Goal: Task Accomplishment & Management: Use online tool/utility

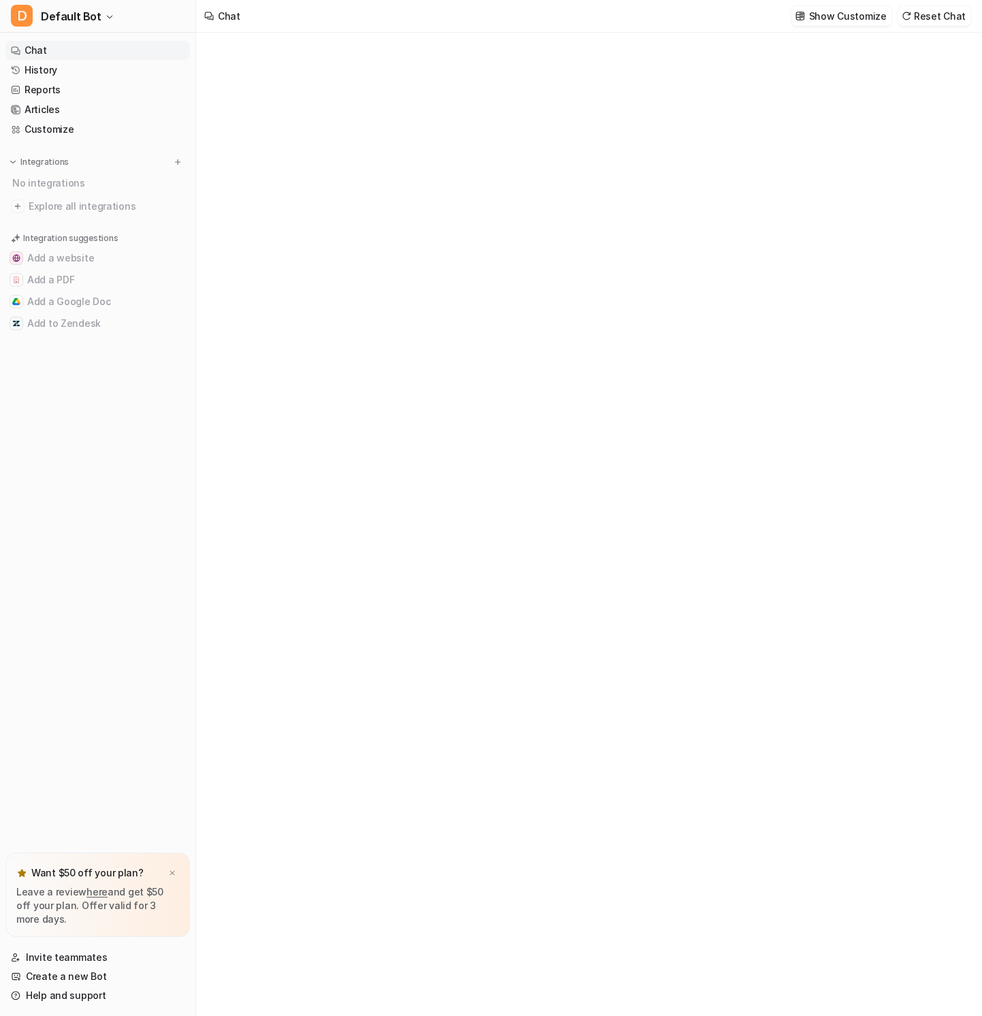
type textarea "**********"
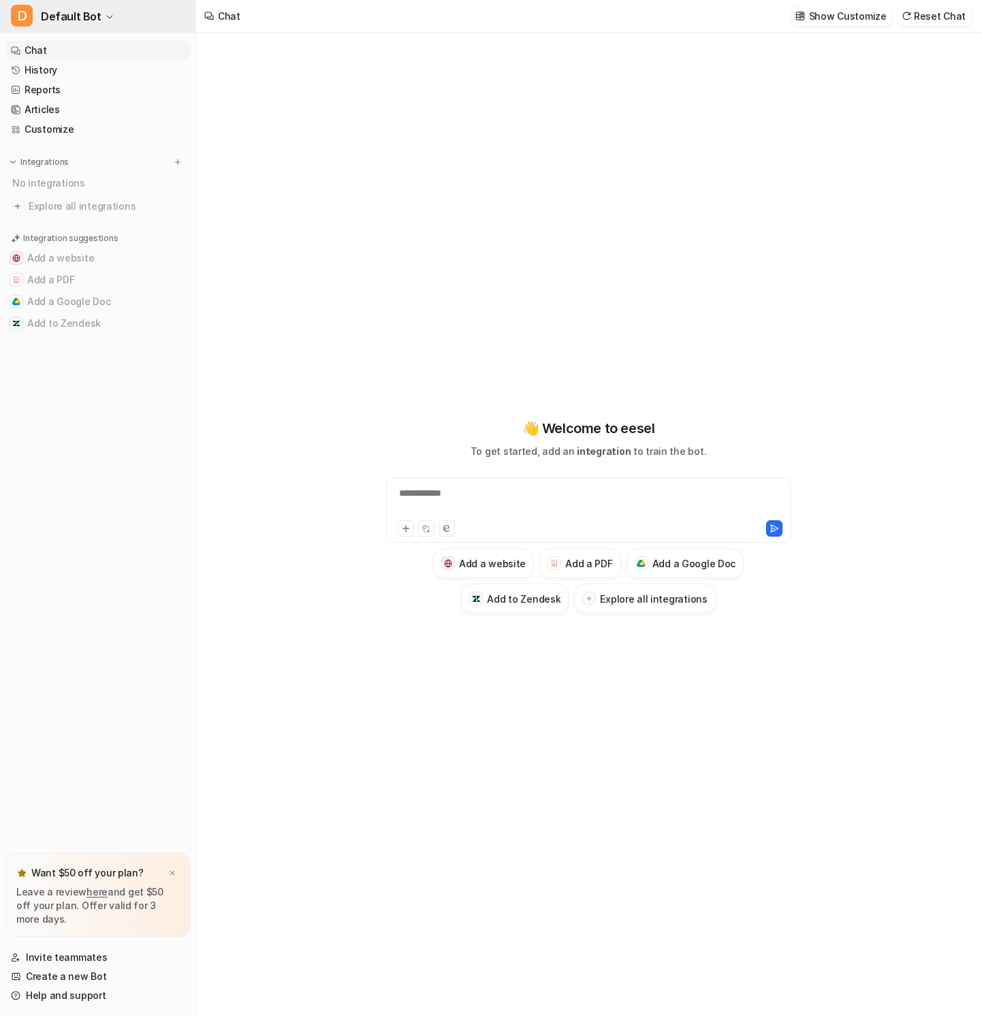
click at [95, 7] on span "Default Bot" at bounding box center [71, 16] width 61 height 19
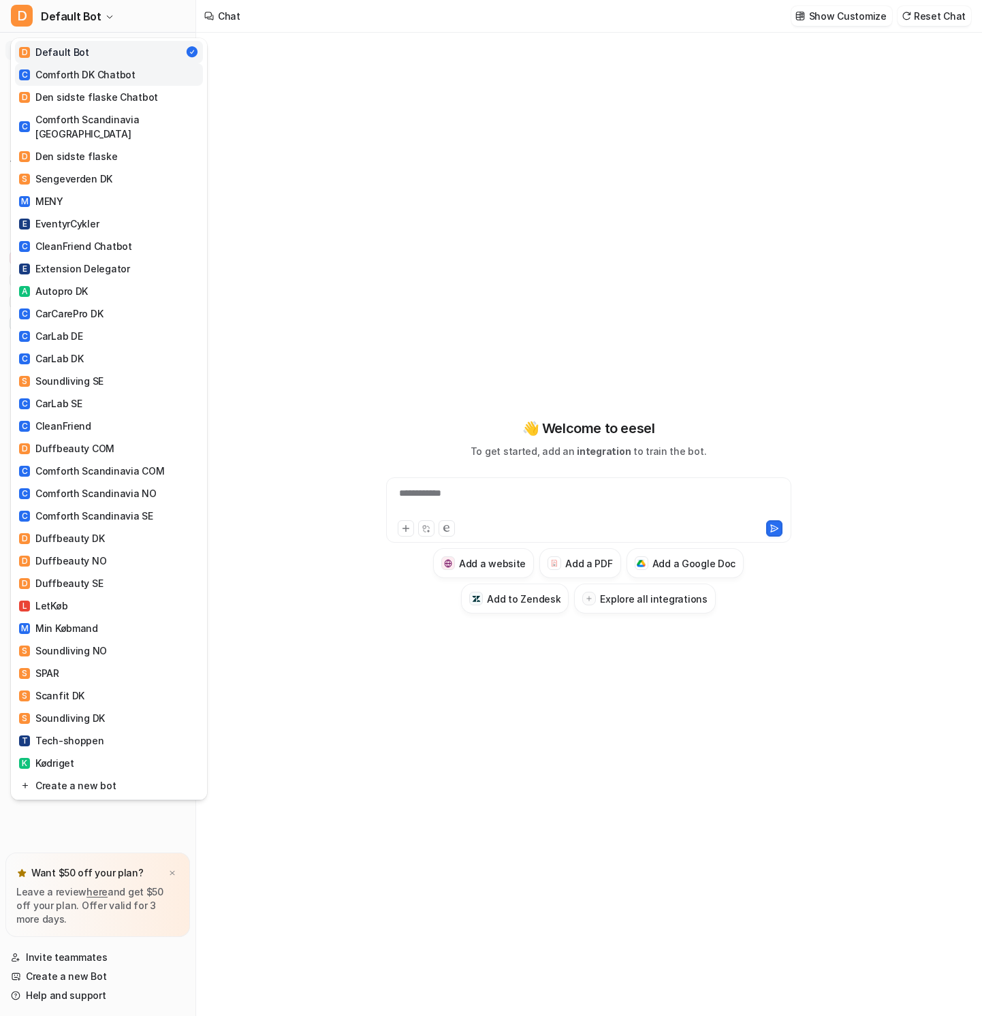
click at [123, 76] on div "C Comforth DK Chatbot" at bounding box center [77, 74] width 116 height 14
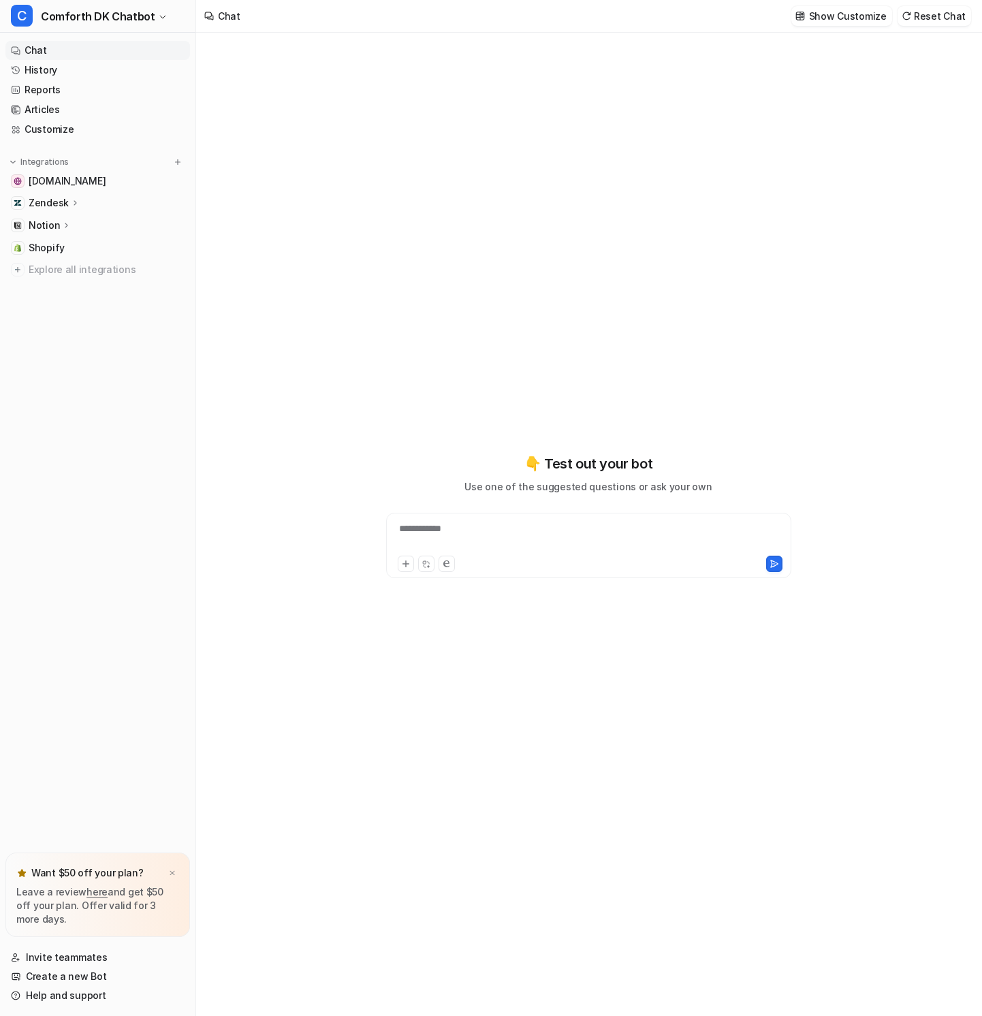
type textarea "**********"
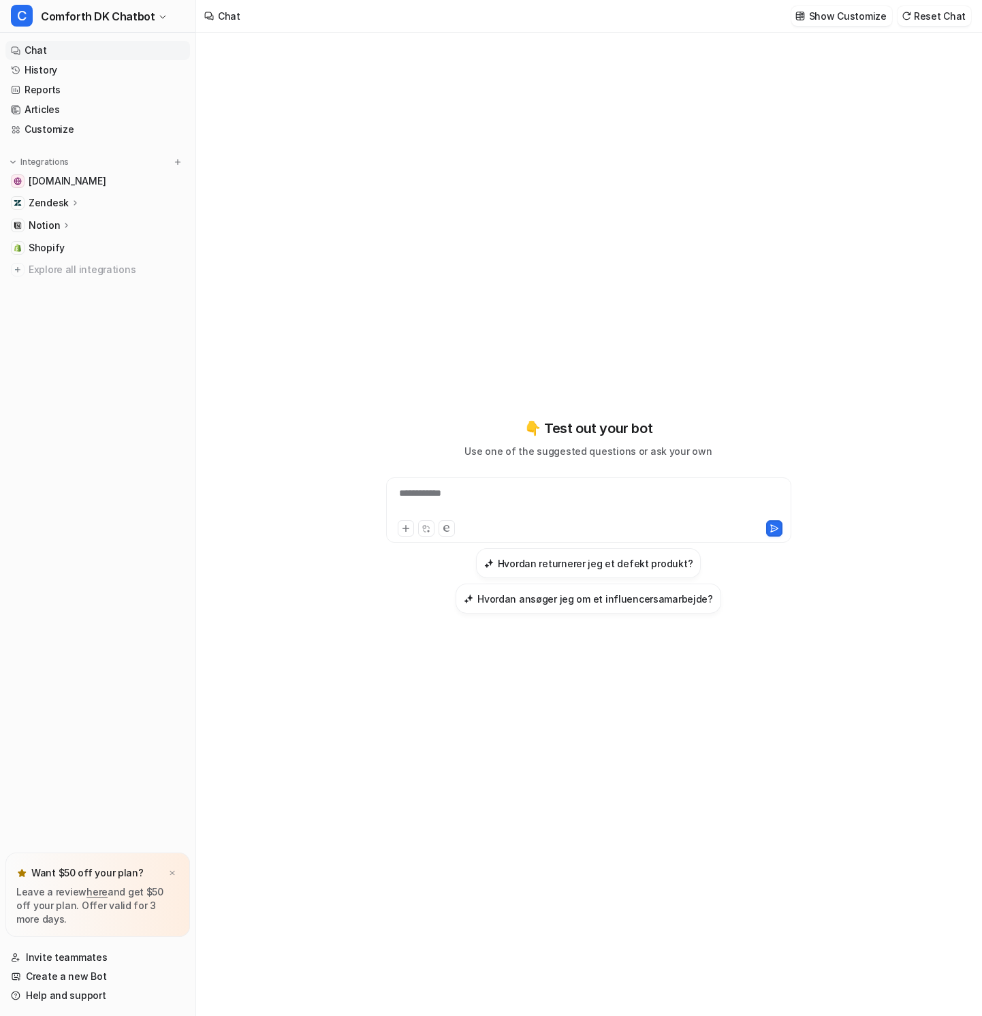
click at [65, 199] on p "Zendesk" at bounding box center [49, 203] width 40 height 14
click at [96, 132] on link "Customize" at bounding box center [97, 129] width 185 height 19
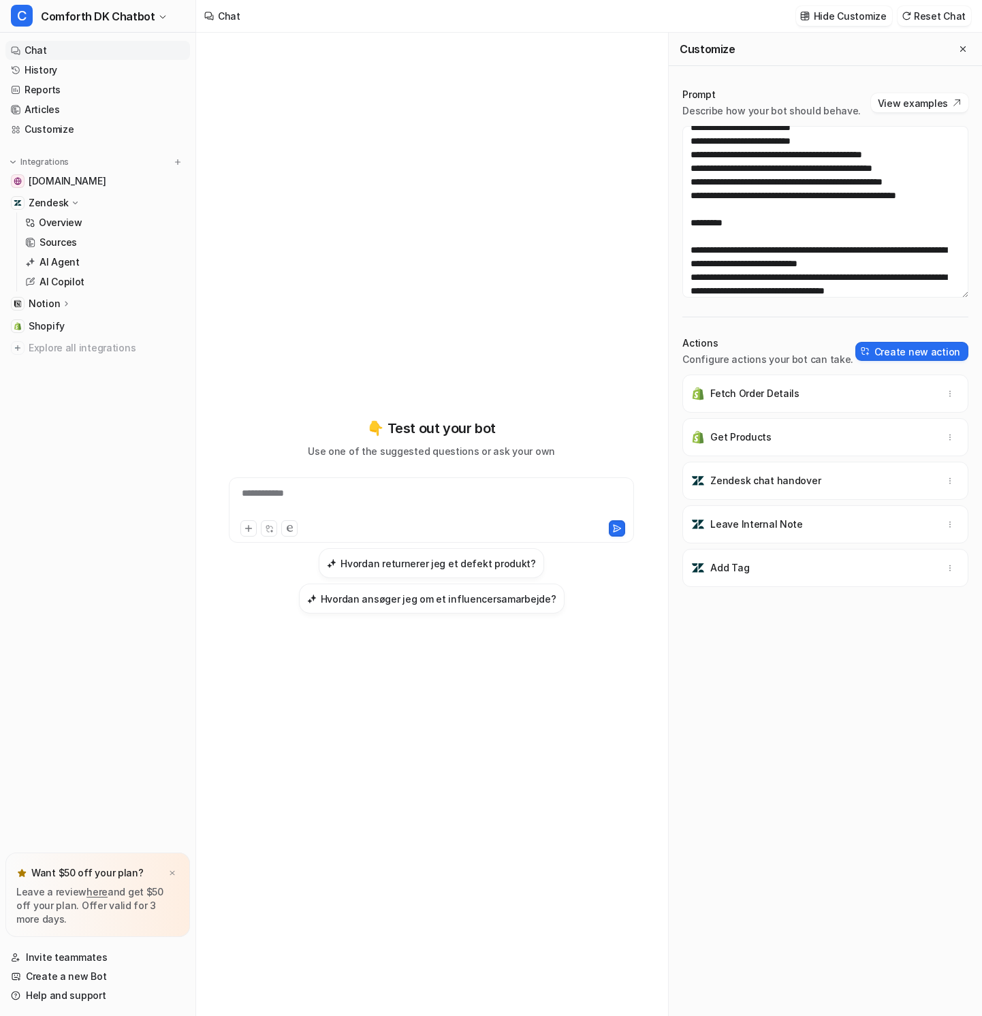
scroll to position [739, 0]
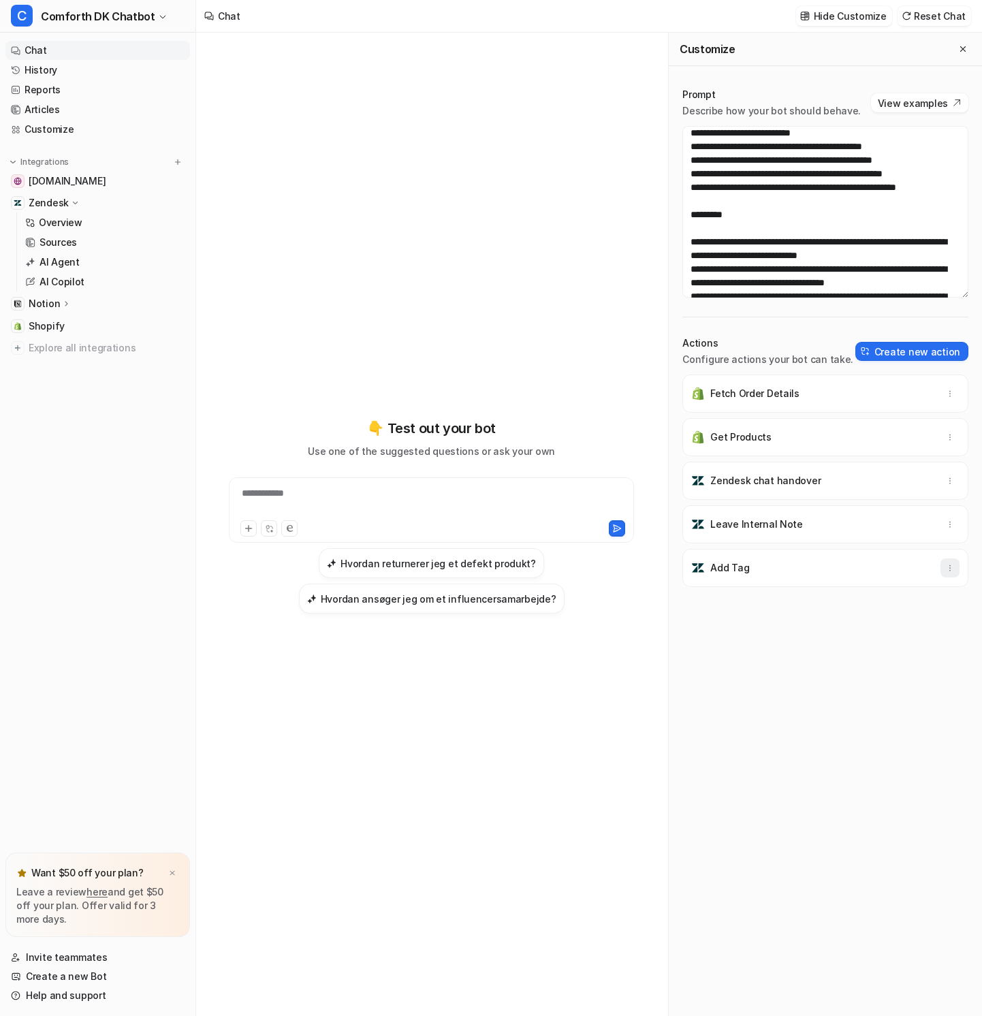
click at [955, 564] on button "button" at bounding box center [949, 567] width 19 height 19
click at [899, 669] on div "Fetch Order Details Get Products Zendesk chat handover Leave Internal Note Add …" at bounding box center [825, 694] width 286 height 641
click at [744, 568] on p "Add Tag" at bounding box center [729, 568] width 39 height 14
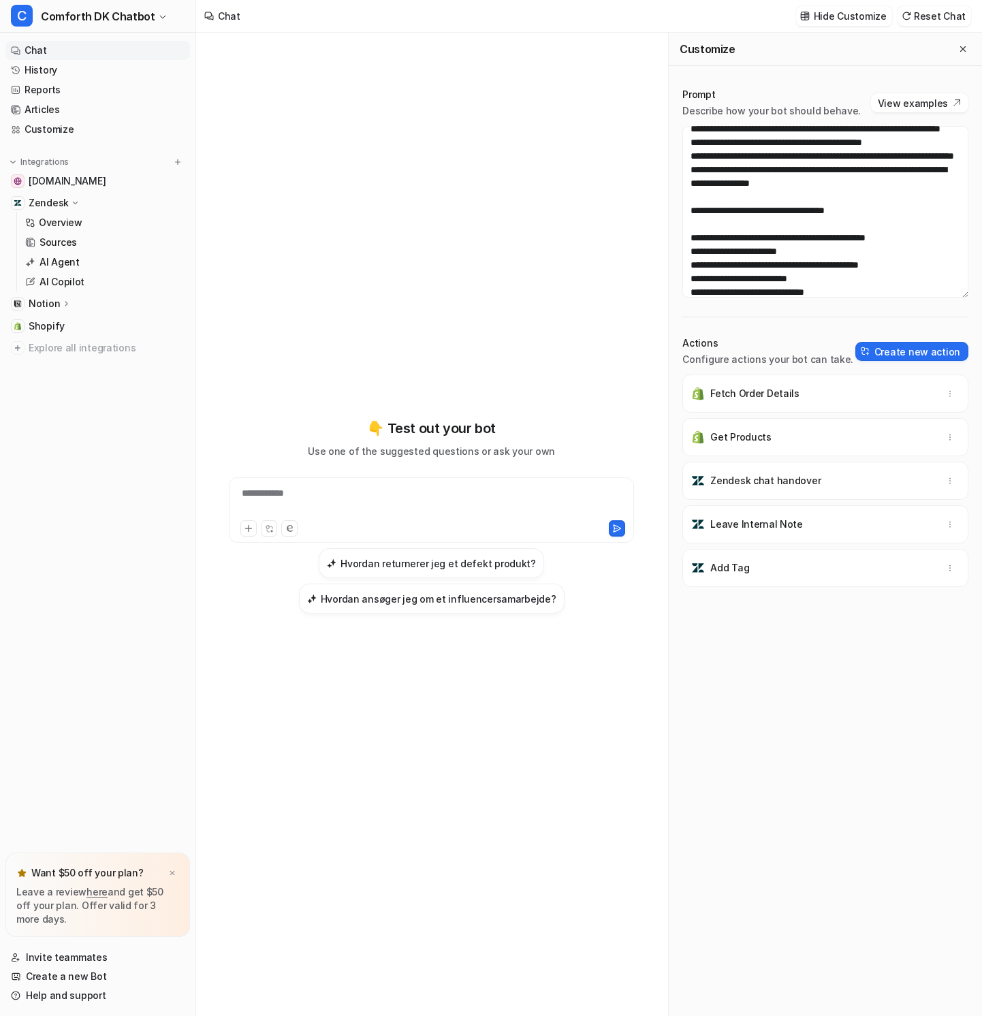
scroll to position [1202, 0]
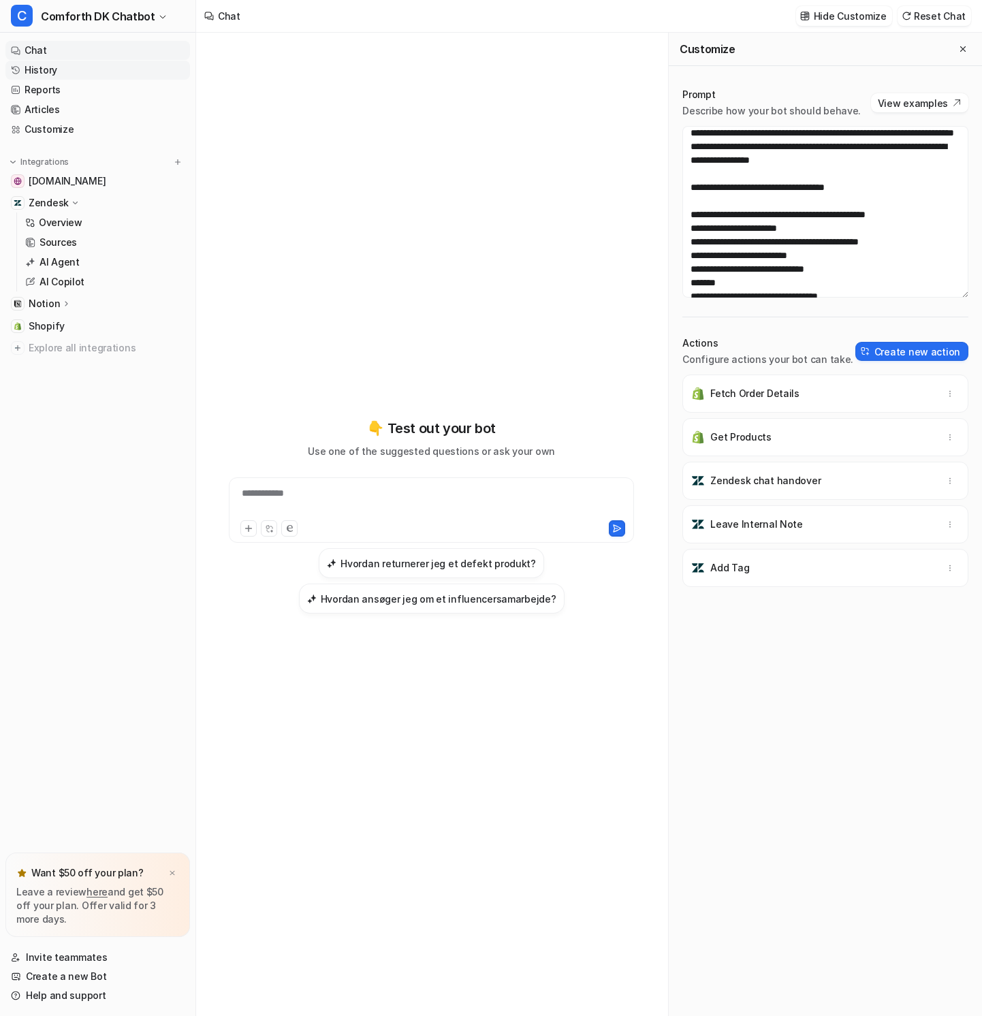
click at [71, 67] on link "History" at bounding box center [97, 70] width 185 height 19
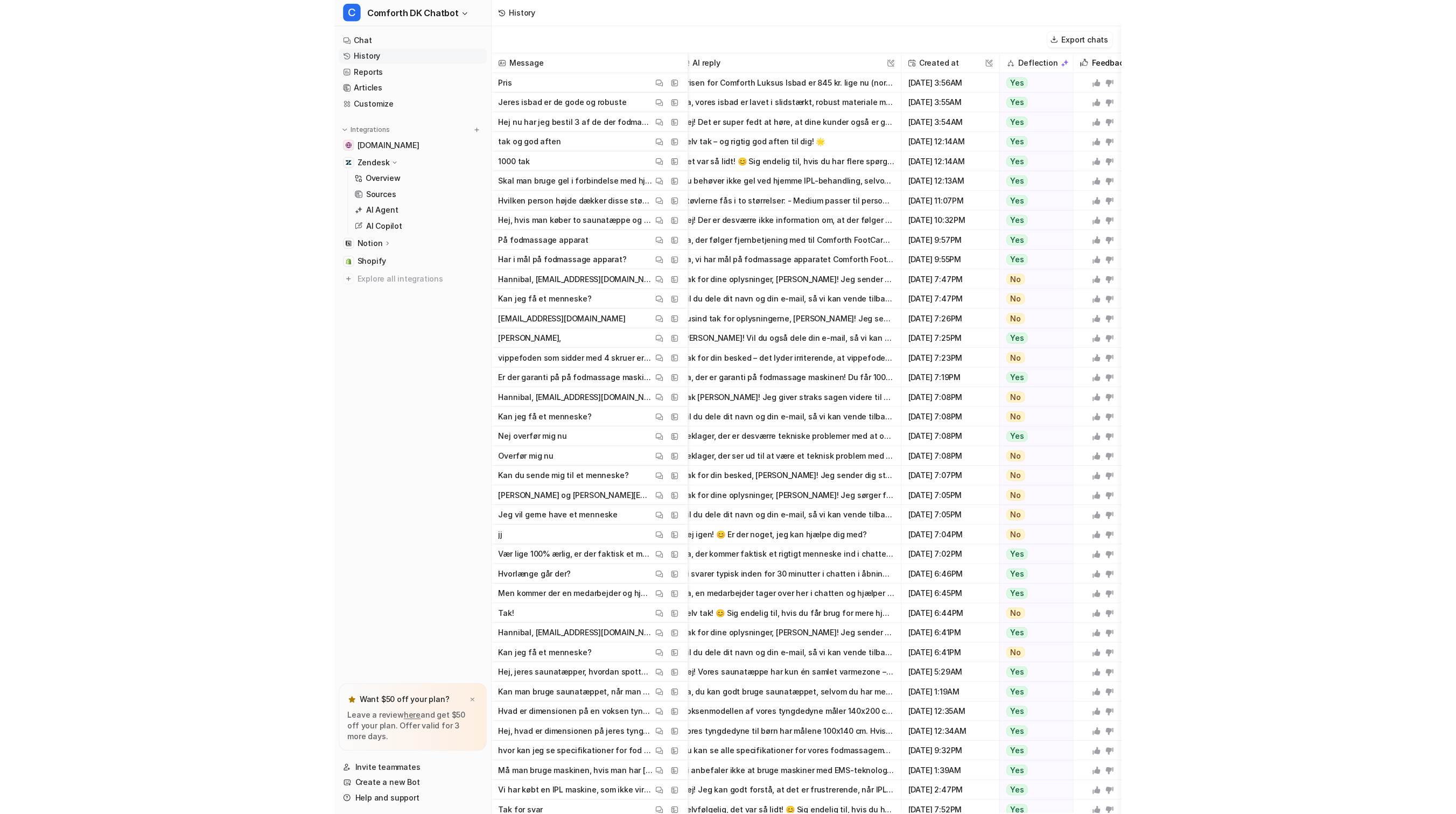
scroll to position [0, 17]
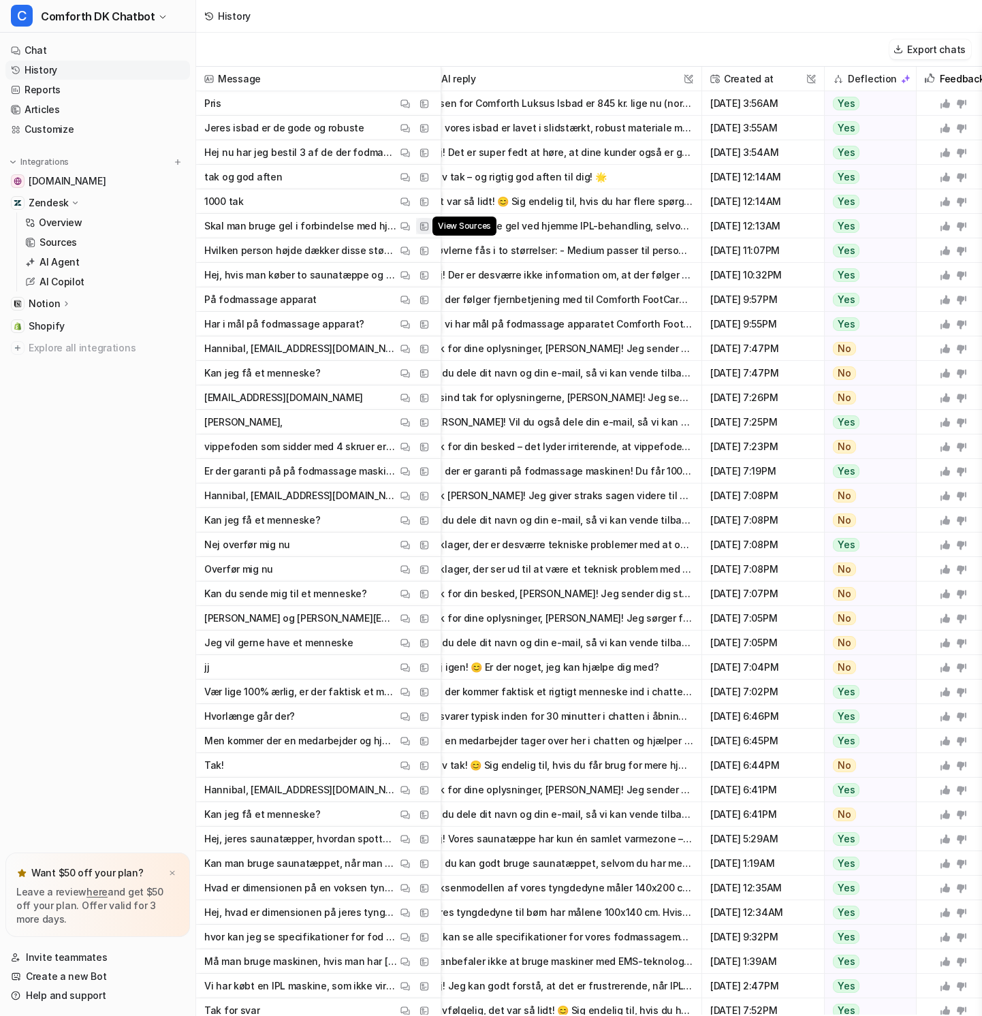
click at [428, 223] on img at bounding box center [424, 226] width 10 height 10
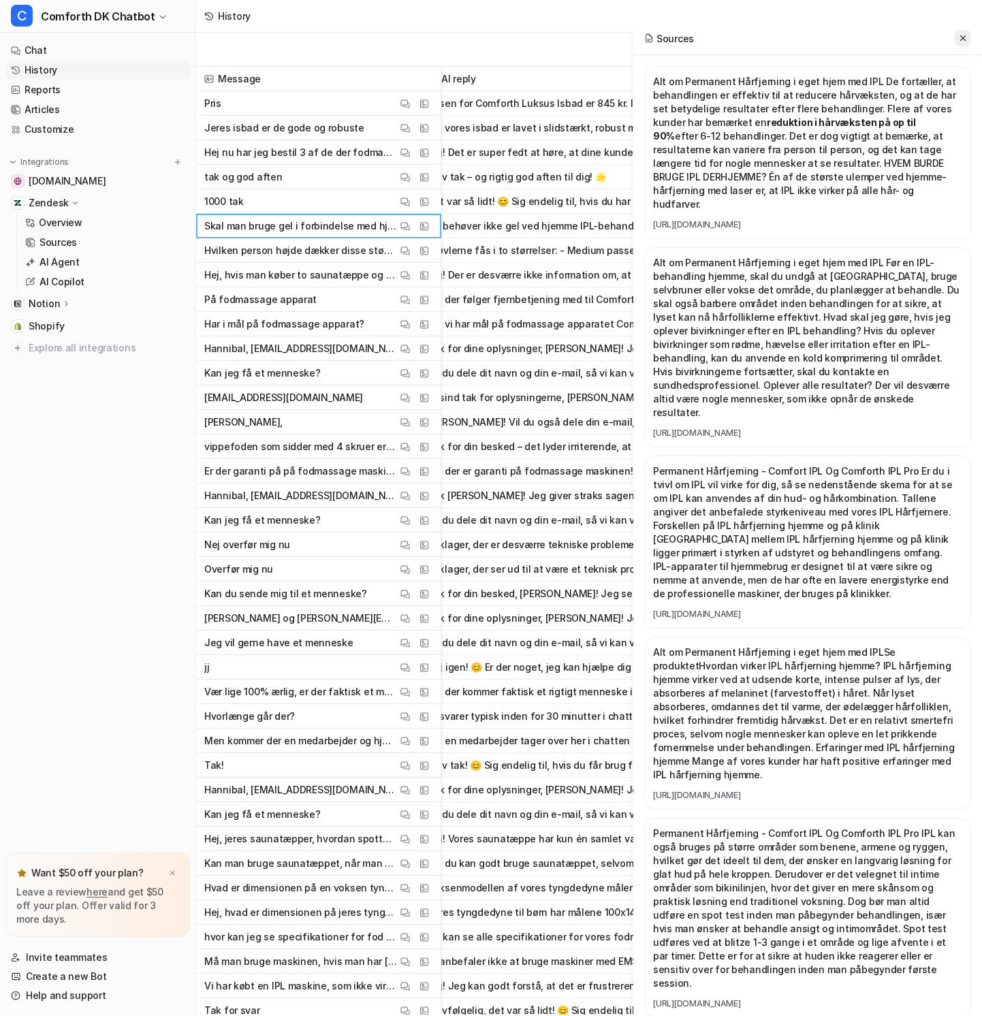
click at [965, 33] on icon at bounding box center [963, 38] width 10 height 10
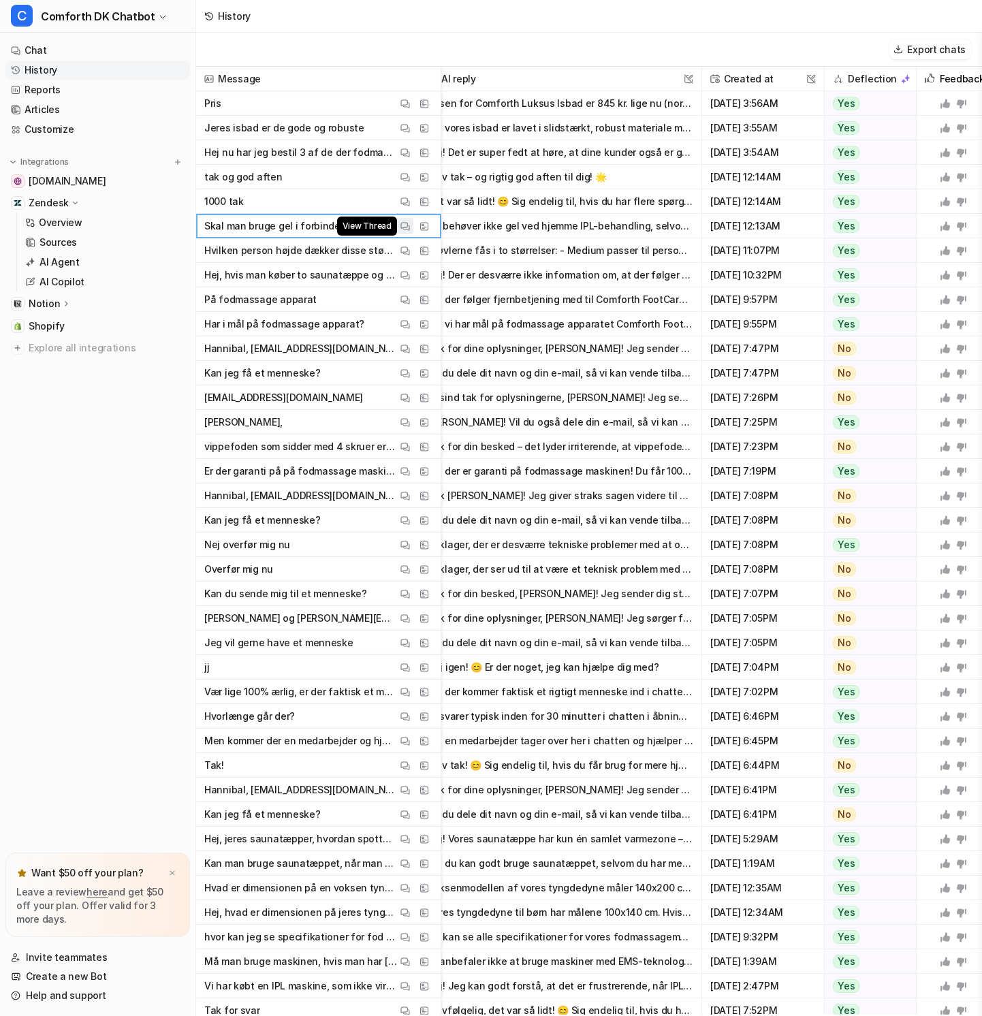
click at [407, 228] on img at bounding box center [405, 226] width 10 height 10
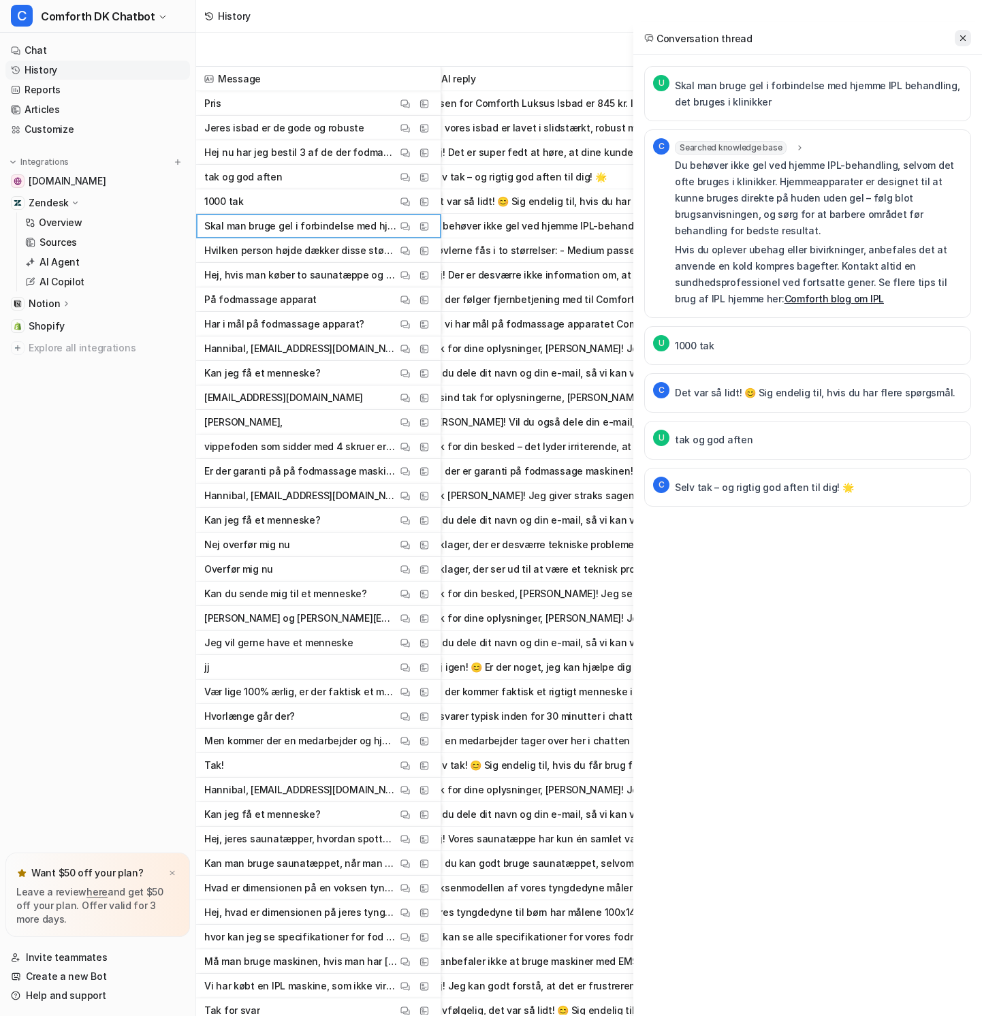
click at [959, 44] on button at bounding box center [963, 38] width 16 height 16
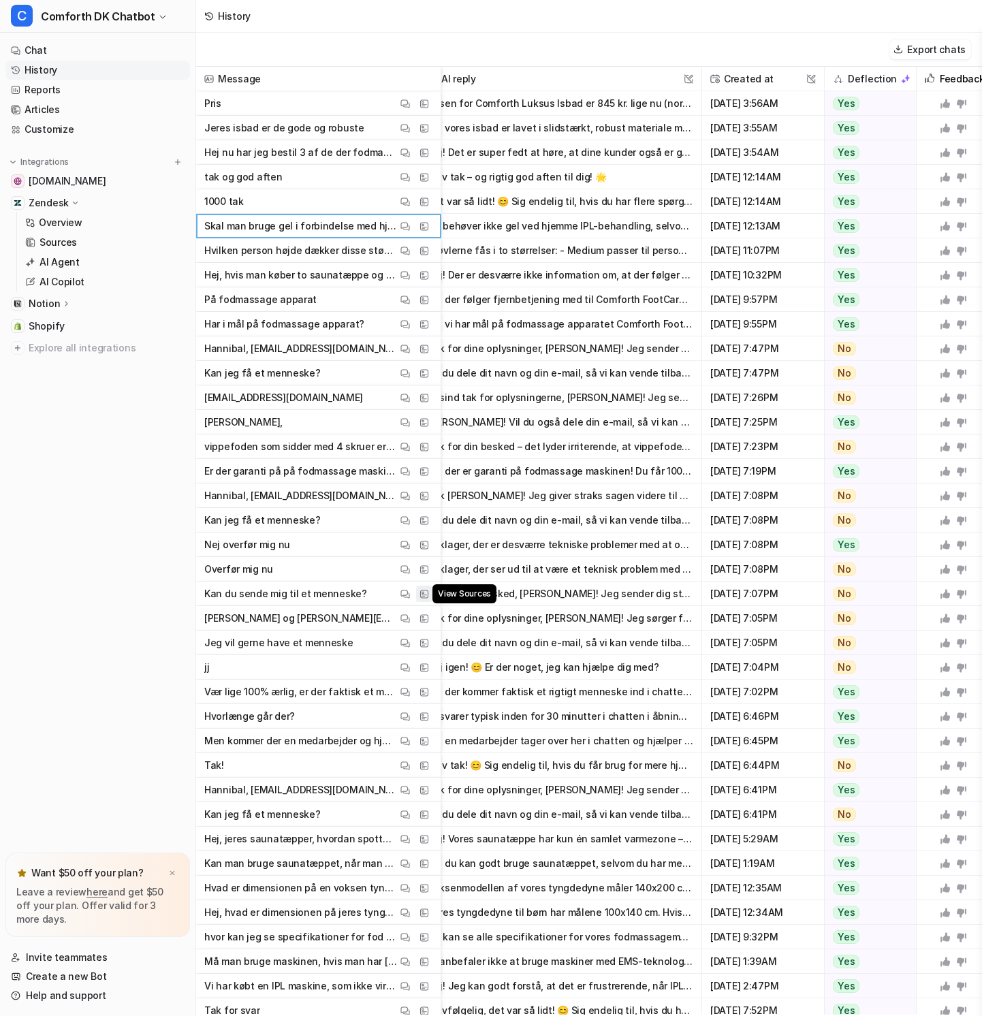
click at [428, 593] on img at bounding box center [424, 594] width 10 height 10
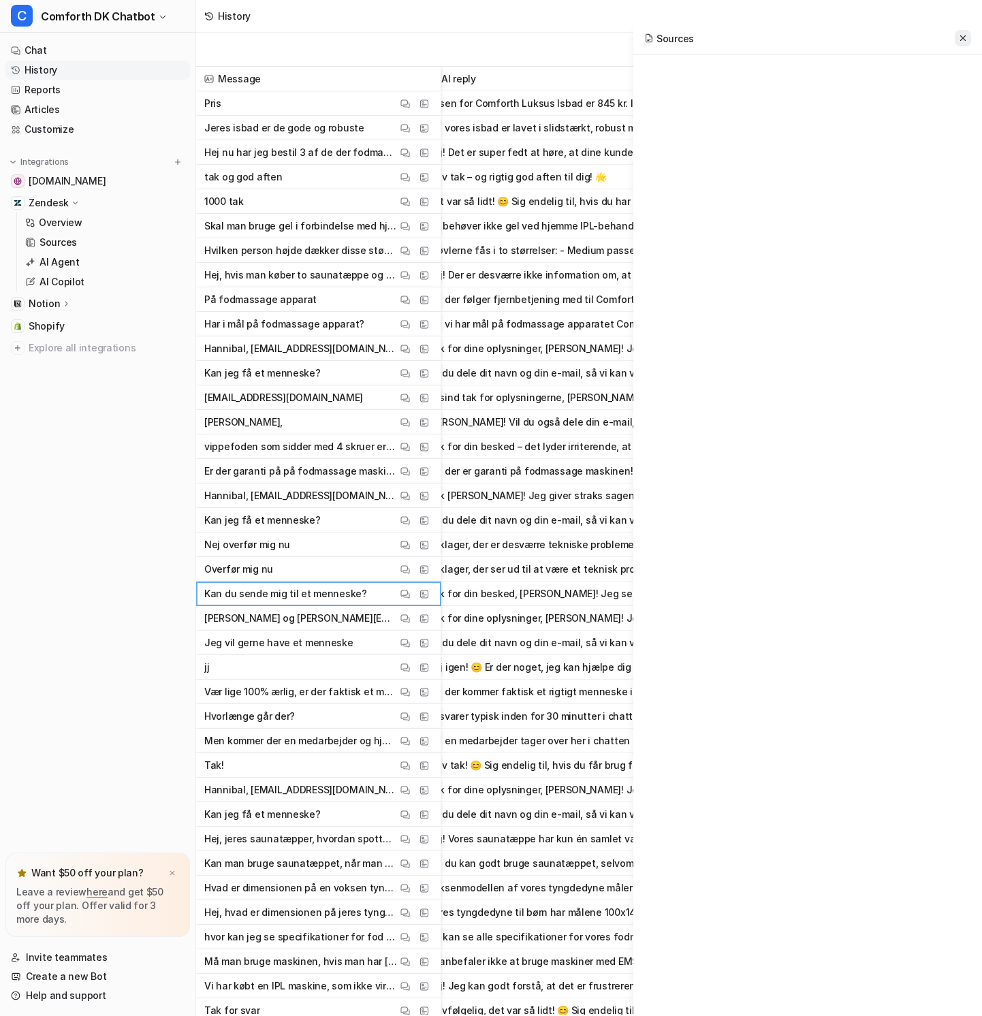
click at [966, 37] on icon at bounding box center [963, 38] width 10 height 10
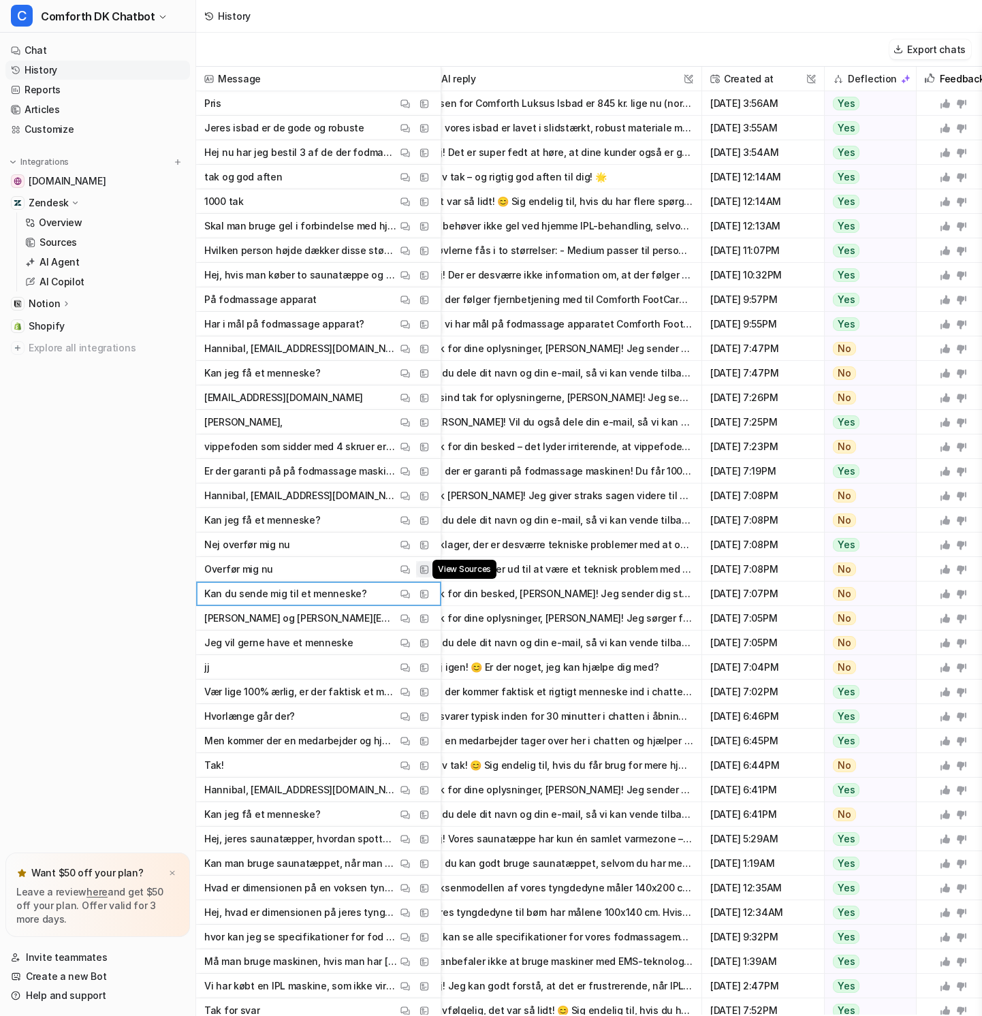
click at [422, 570] on img at bounding box center [424, 569] width 10 height 10
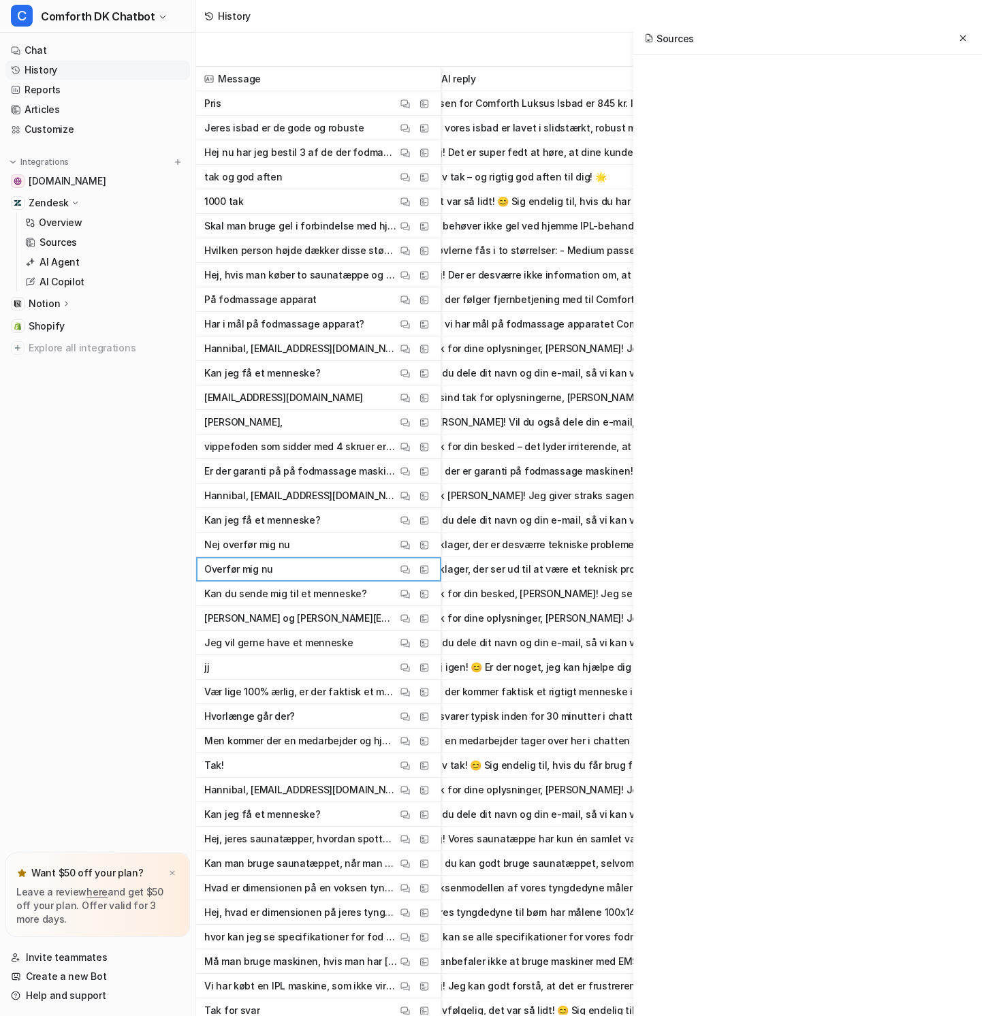
click at [971, 40] on div "Sources" at bounding box center [807, 38] width 349 height 33
click at [966, 35] on icon at bounding box center [963, 38] width 10 height 10
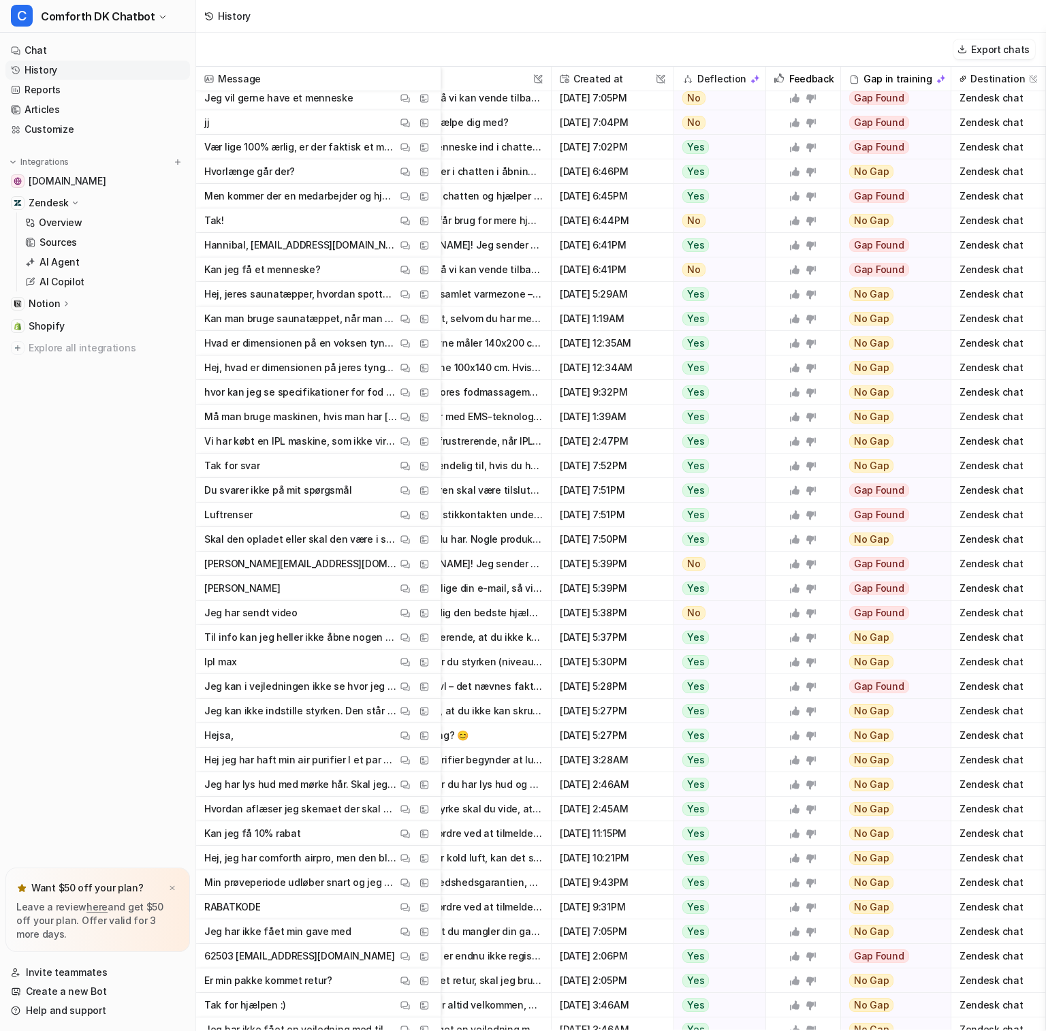
scroll to position [581, 172]
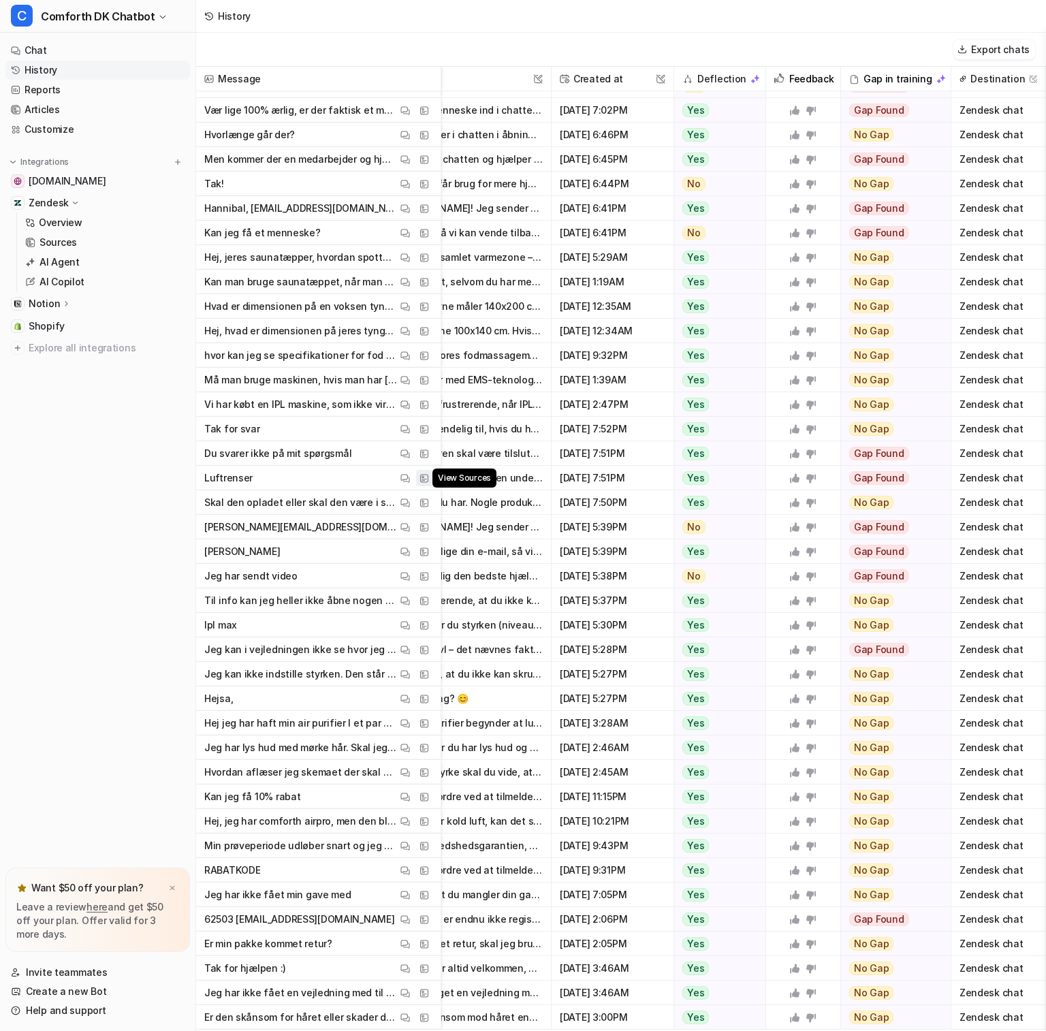
click at [426, 479] on img at bounding box center [424, 478] width 10 height 10
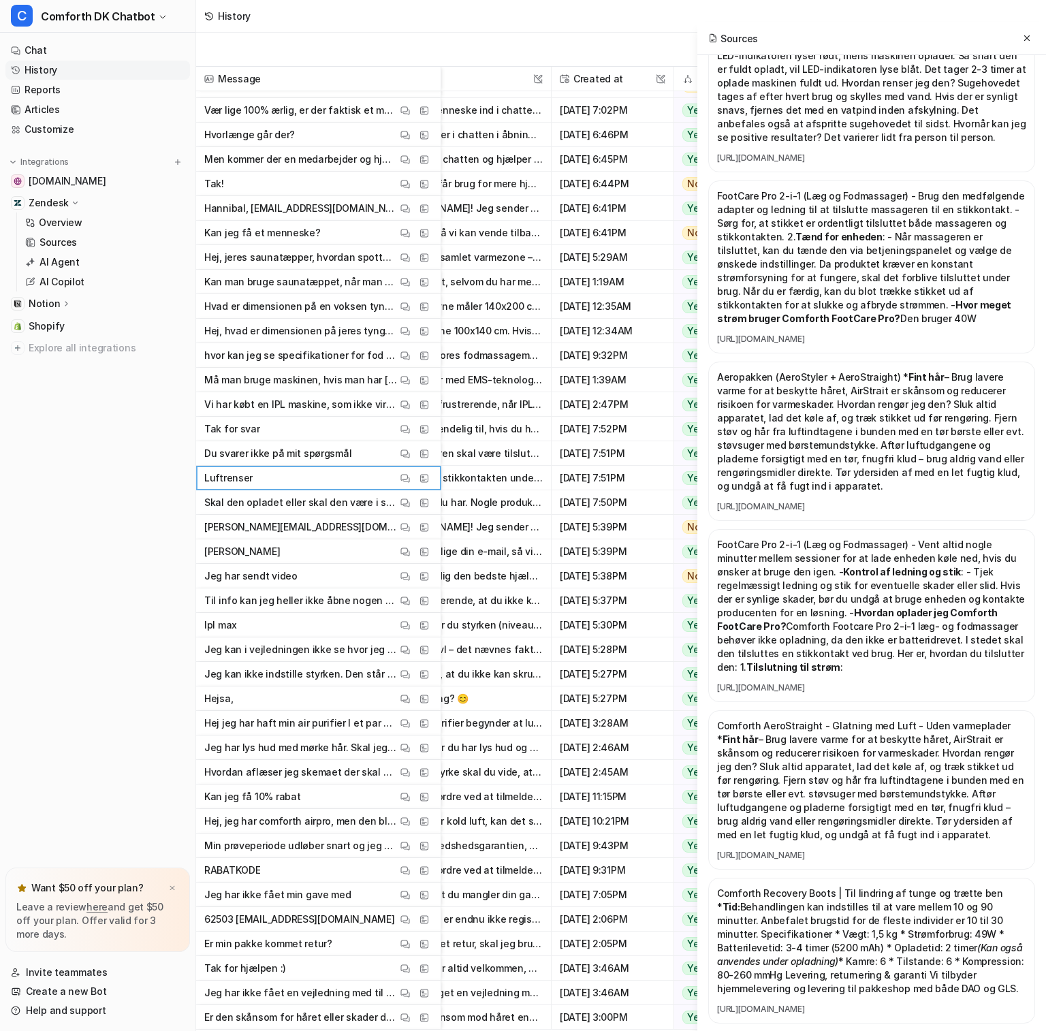
scroll to position [652, 0]
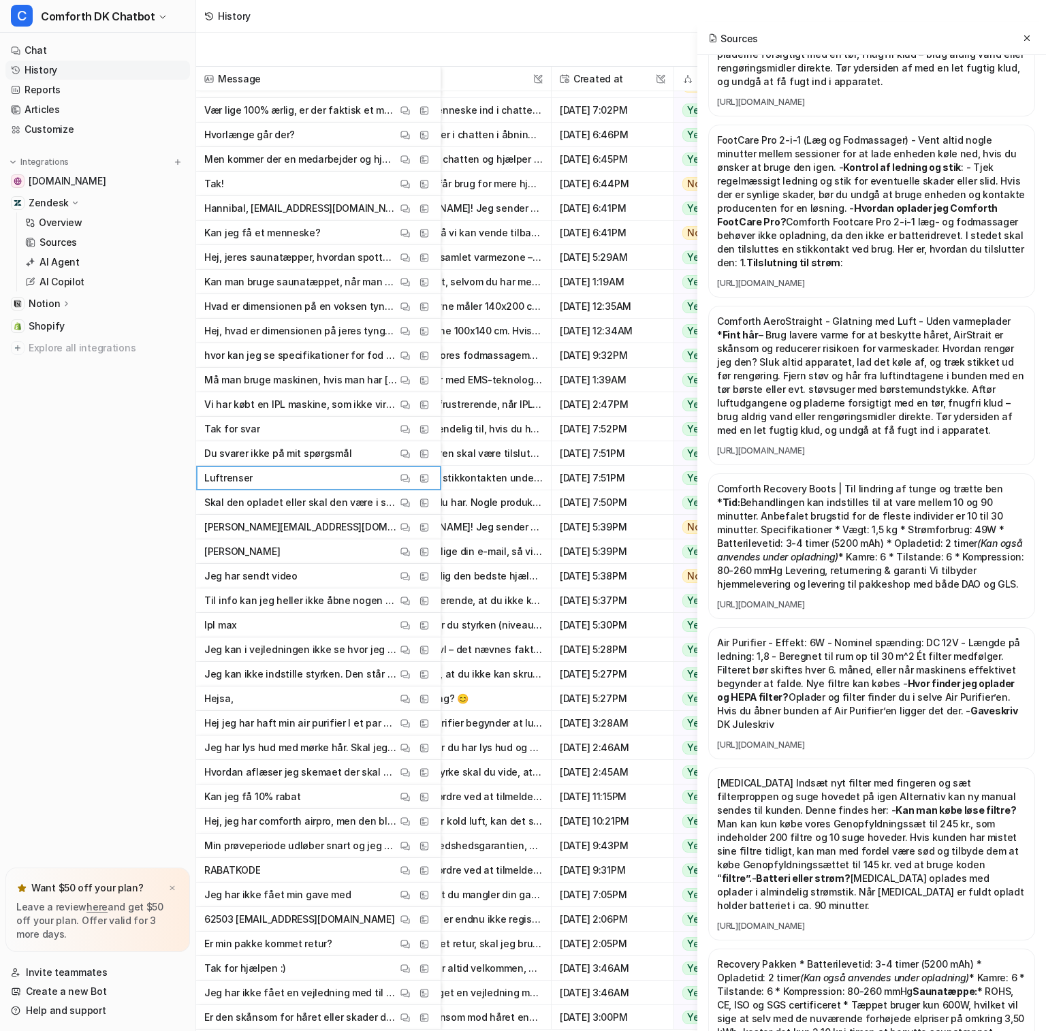
click at [981, 34] on div "Sources" at bounding box center [871, 38] width 349 height 33
click at [981, 37] on icon at bounding box center [1026, 37] width 5 height 5
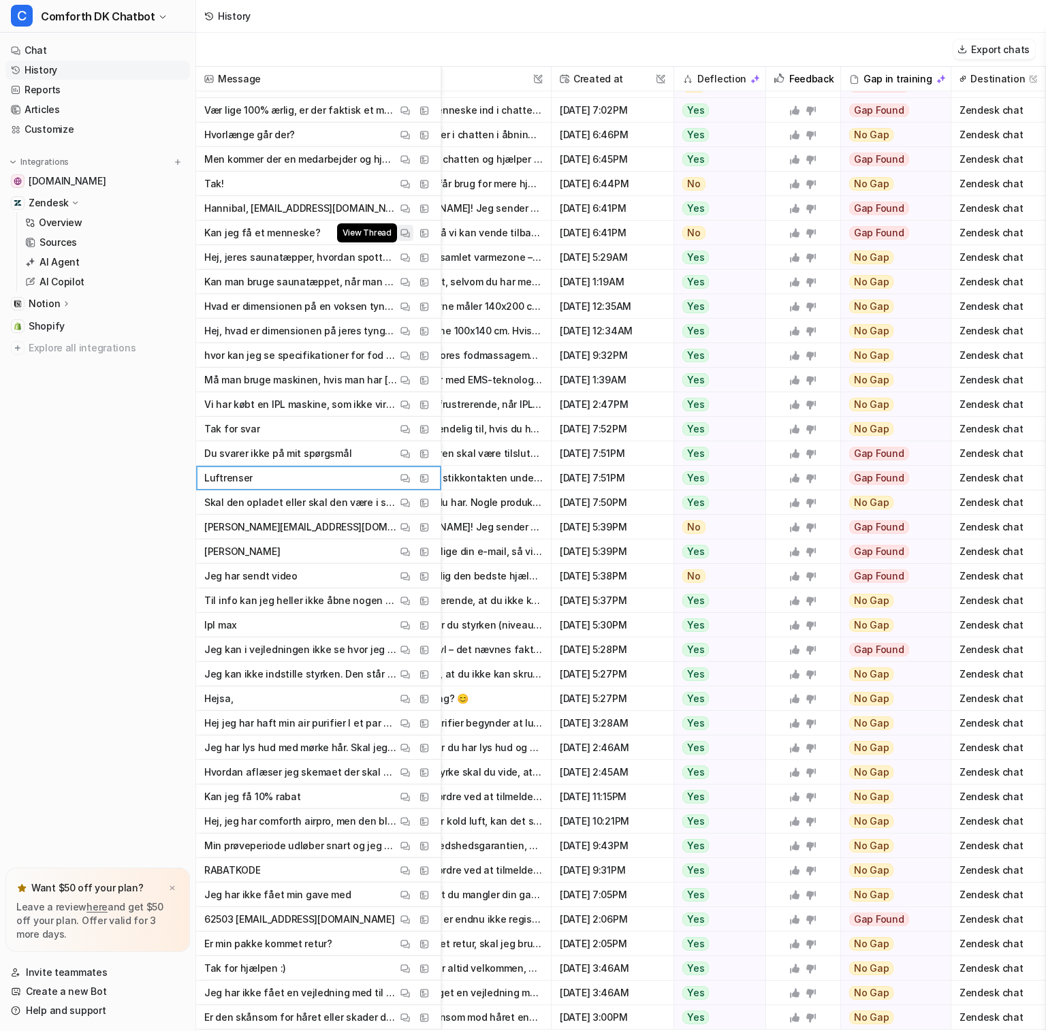
click at [408, 236] on img at bounding box center [405, 233] width 10 height 10
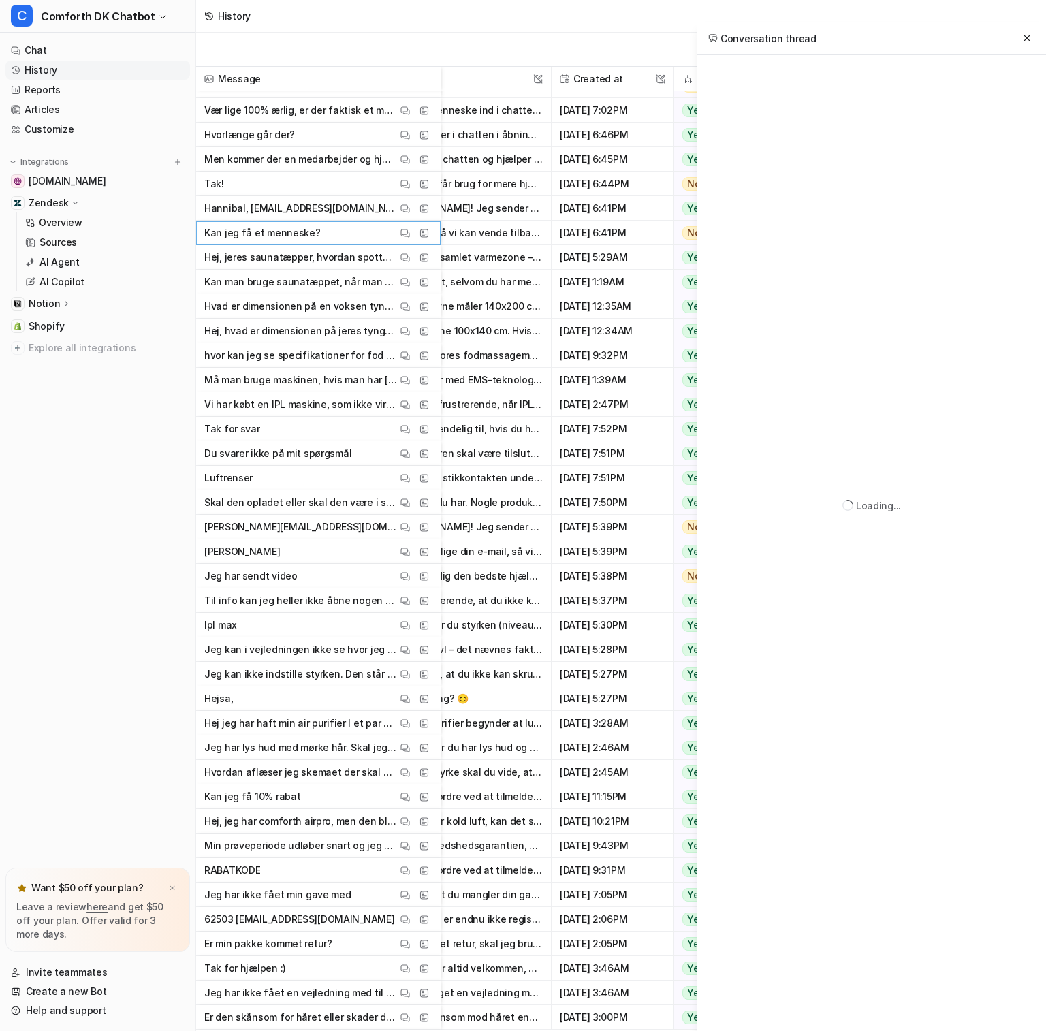
scroll to position [330, 0]
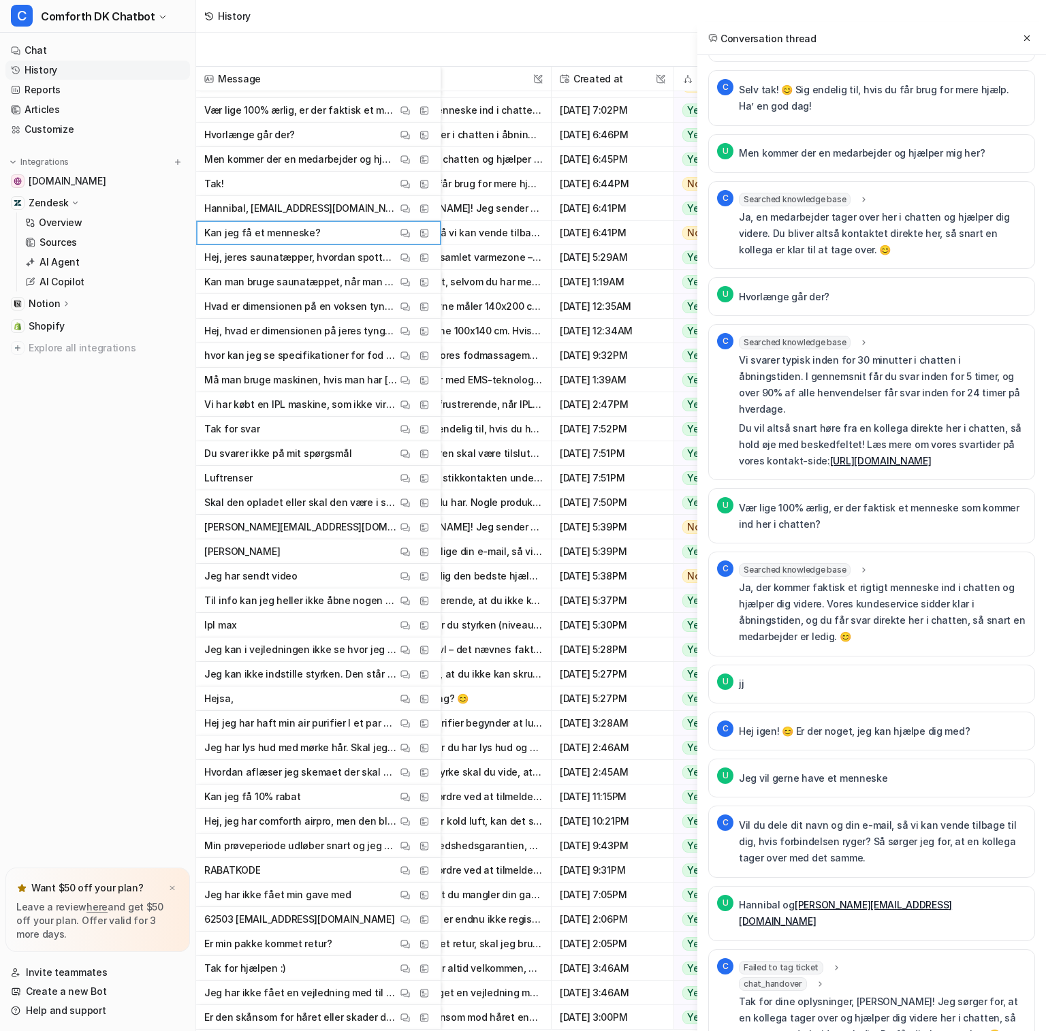
click at [835, 965] on icon at bounding box center [836, 967] width 3 height 5
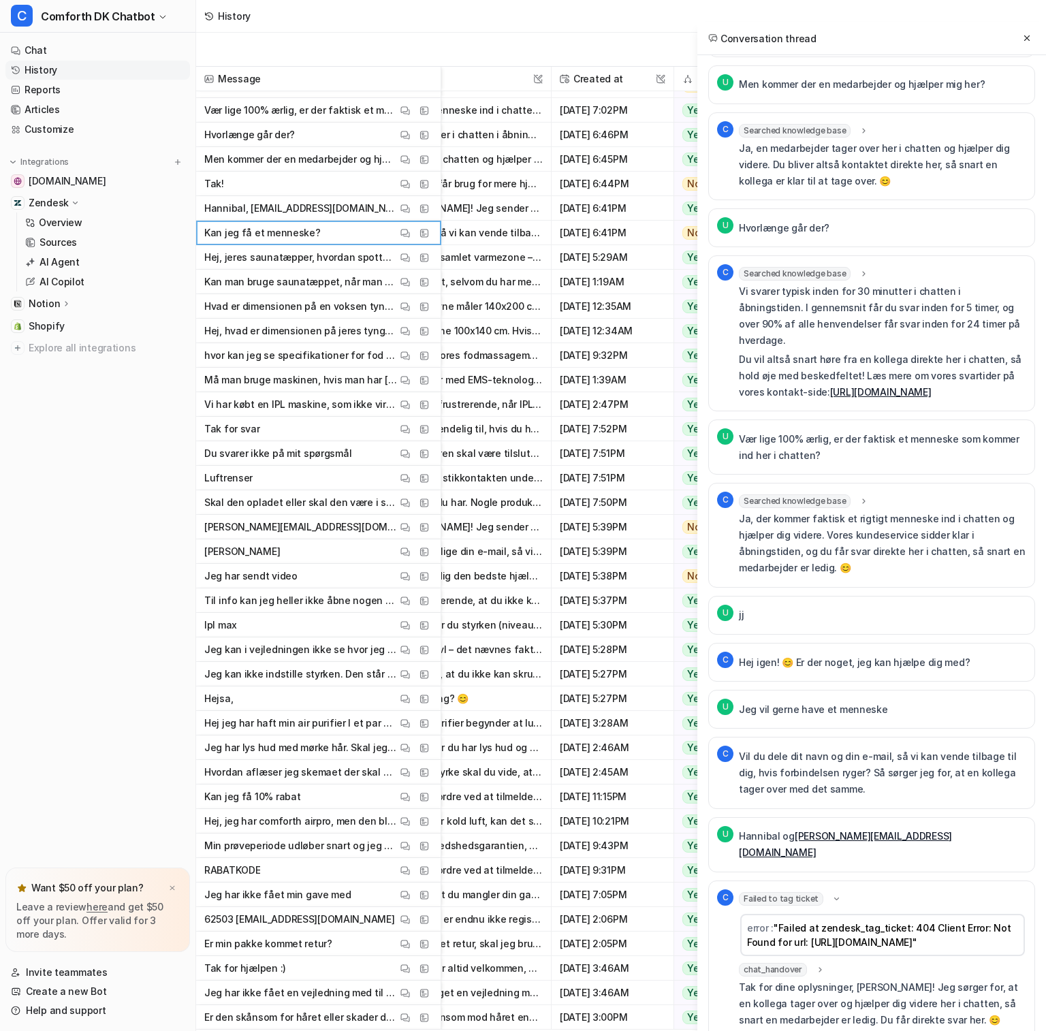
click at [815, 964] on icon at bounding box center [820, 969] width 10 height 10
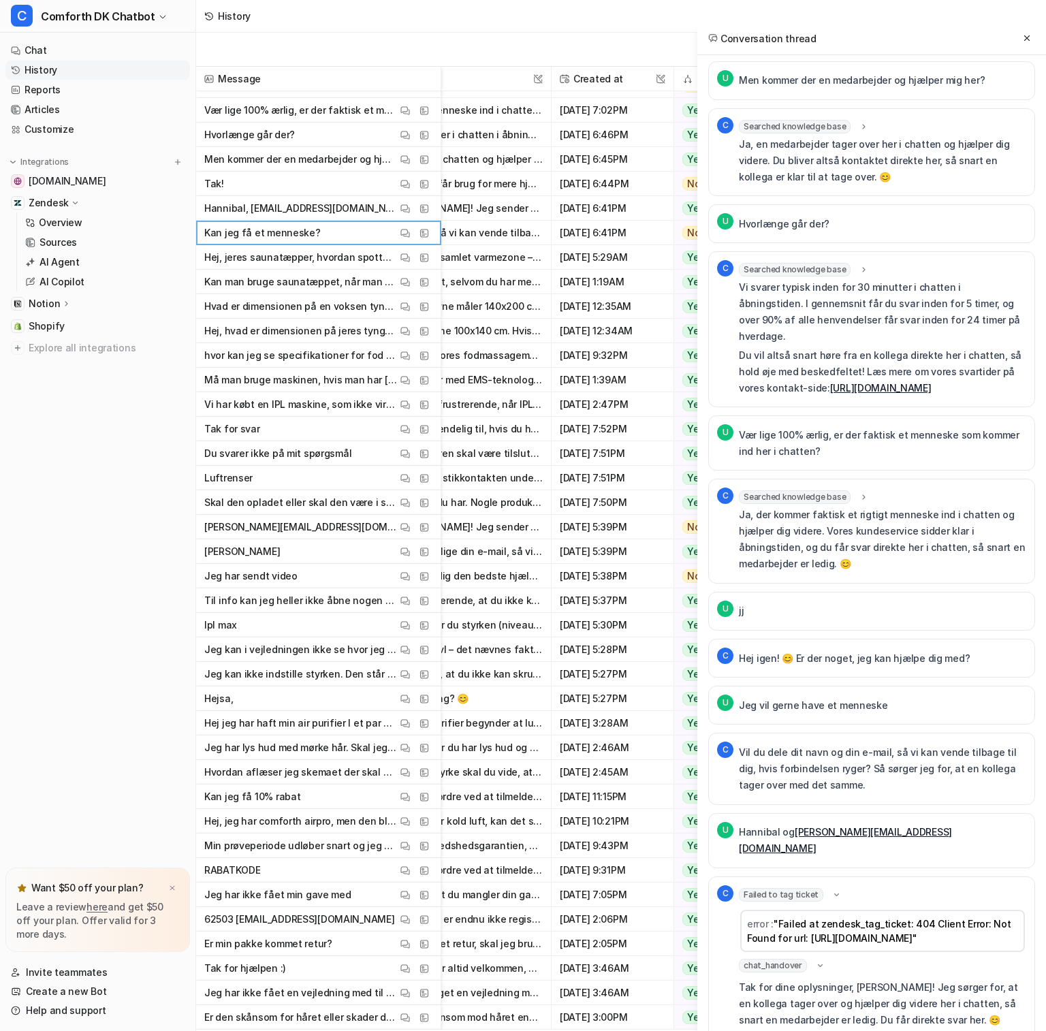
click at [821, 961] on icon at bounding box center [820, 966] width 10 height 10
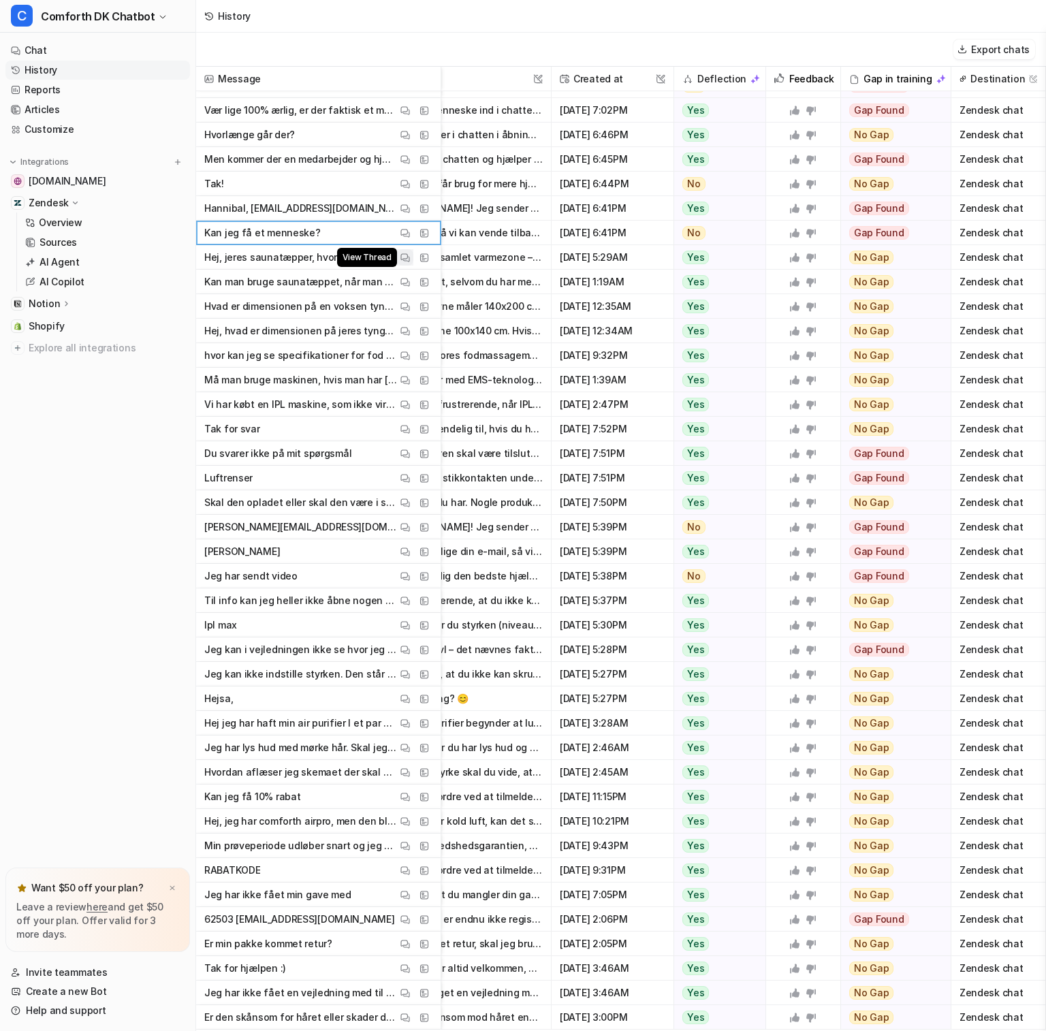
click at [407, 257] on img at bounding box center [405, 258] width 10 height 10
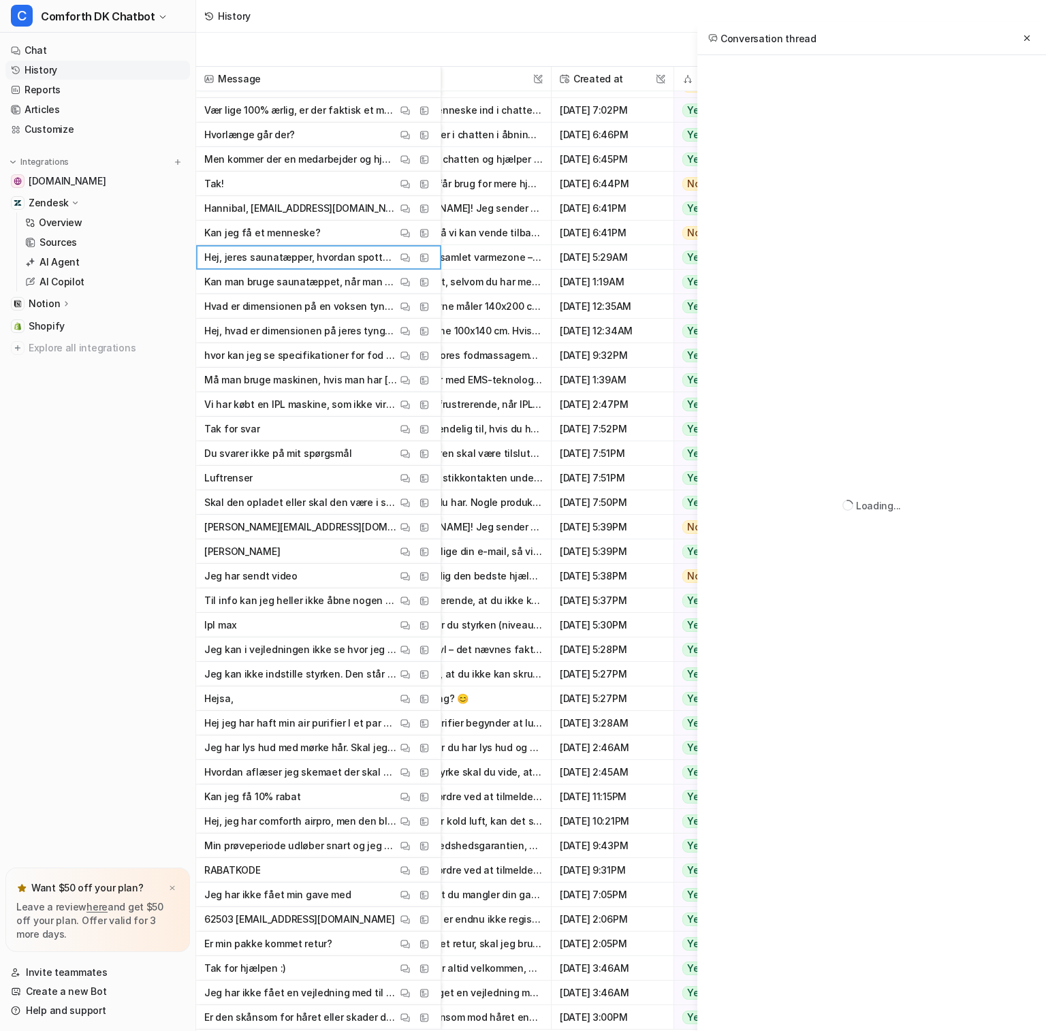
scroll to position [0, 0]
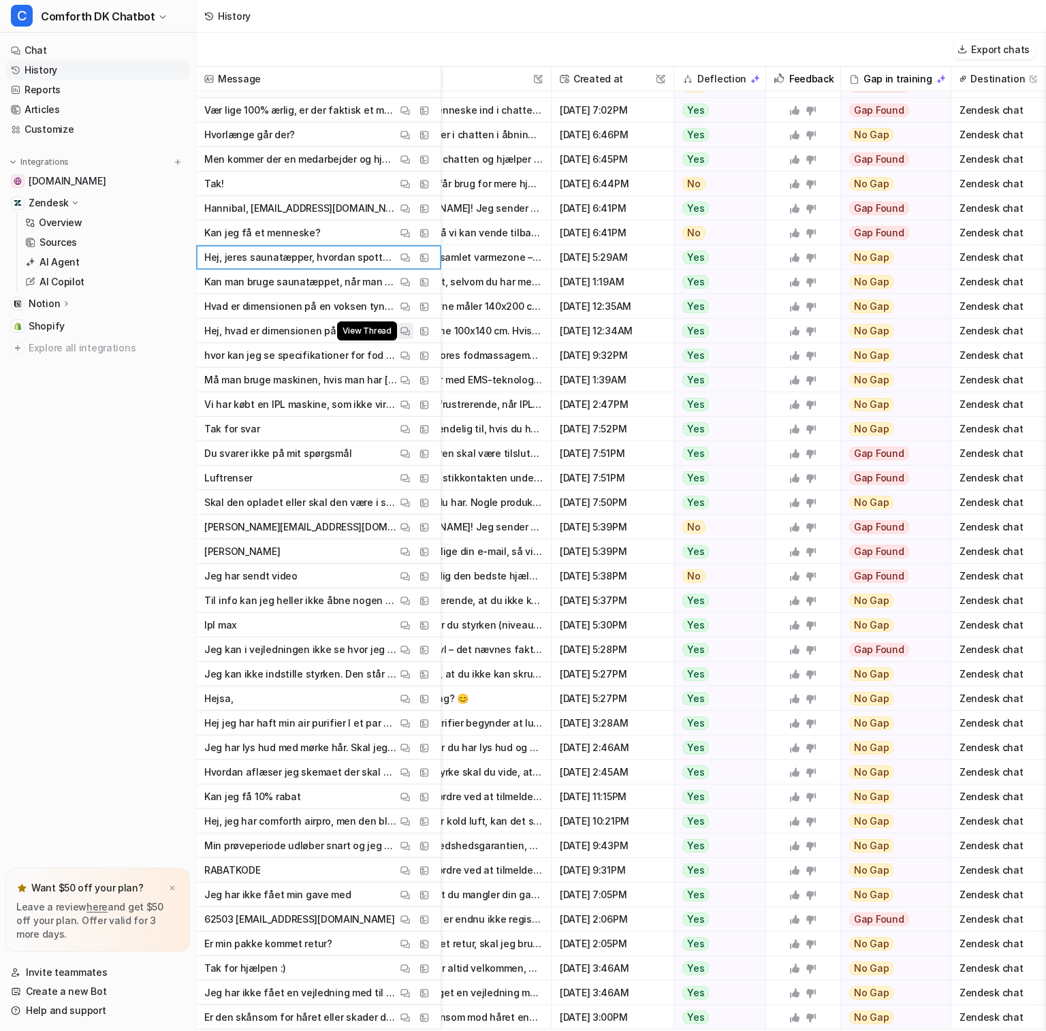
click at [405, 334] on img at bounding box center [405, 331] width 10 height 10
click at [404, 477] on img at bounding box center [405, 478] width 10 height 10
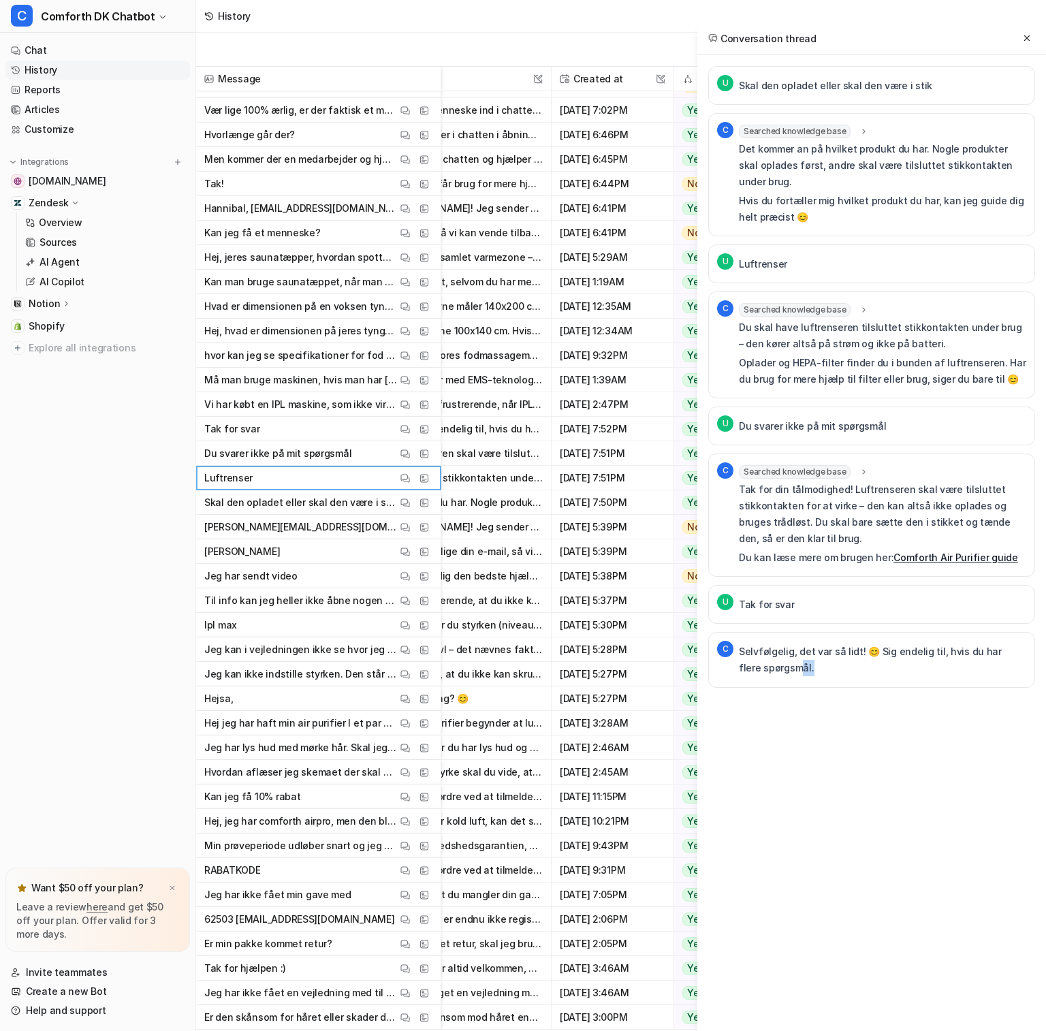
drag, startPoint x: 790, startPoint y: 652, endPoint x: 769, endPoint y: 641, distance: 23.8
click at [769, 643] on p "Selvfølgelig, det var så lidt! 😊 Sig endelig til, hvis du har flere spørgsmål." at bounding box center [882, 659] width 287 height 33
click at [769, 647] on p "Selvfølgelig, det var så lidt! 😊 Sig endelig til, hvis du har flere spørgsmål." at bounding box center [882, 659] width 287 height 33
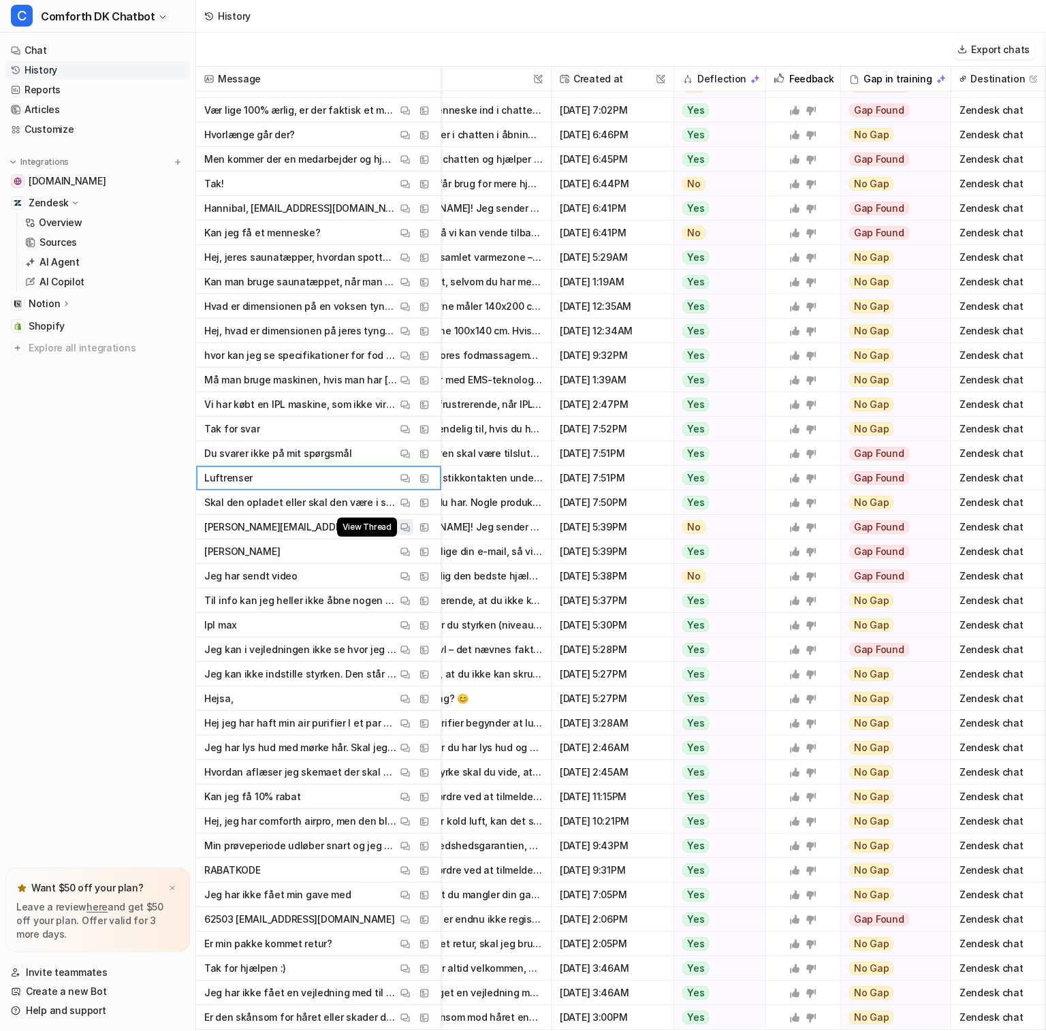
click at [407, 531] on img at bounding box center [405, 527] width 10 height 10
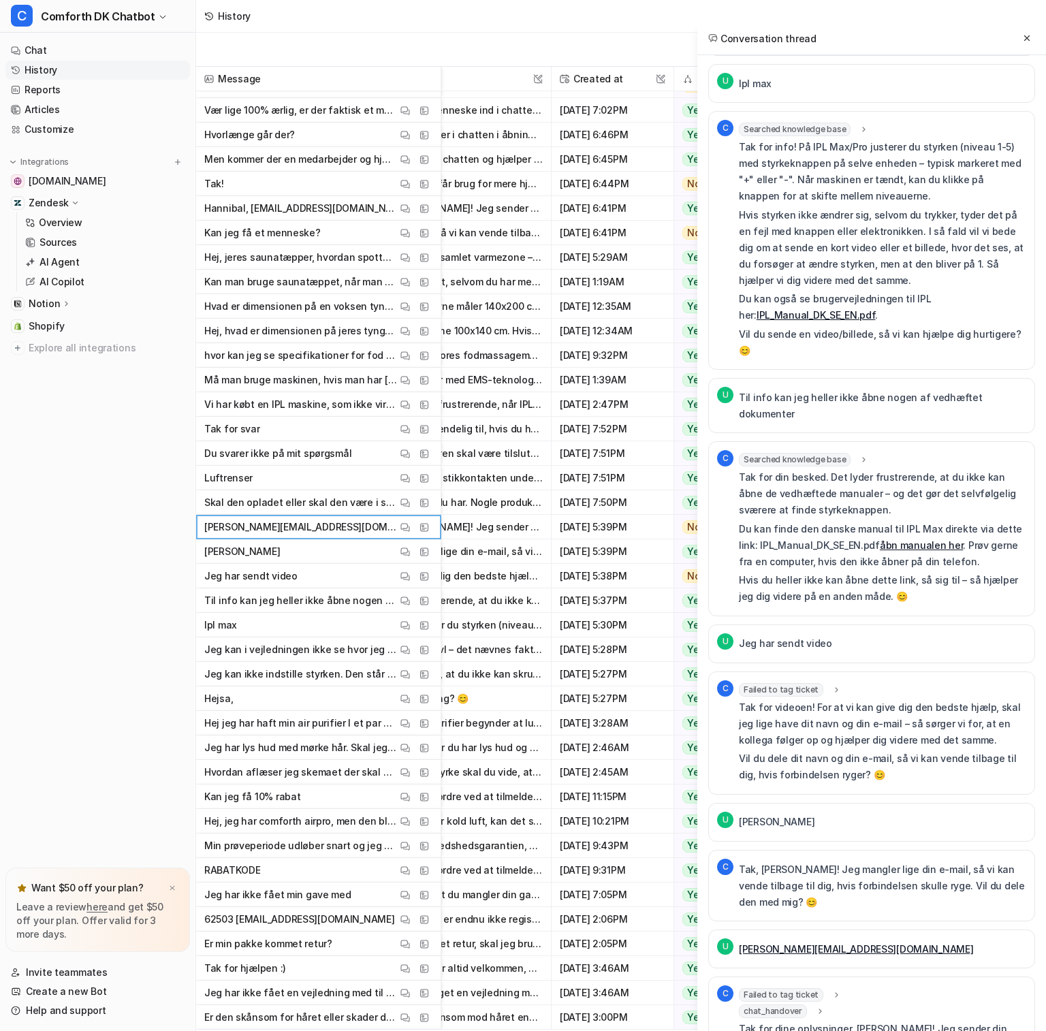
scroll to position [621, 0]
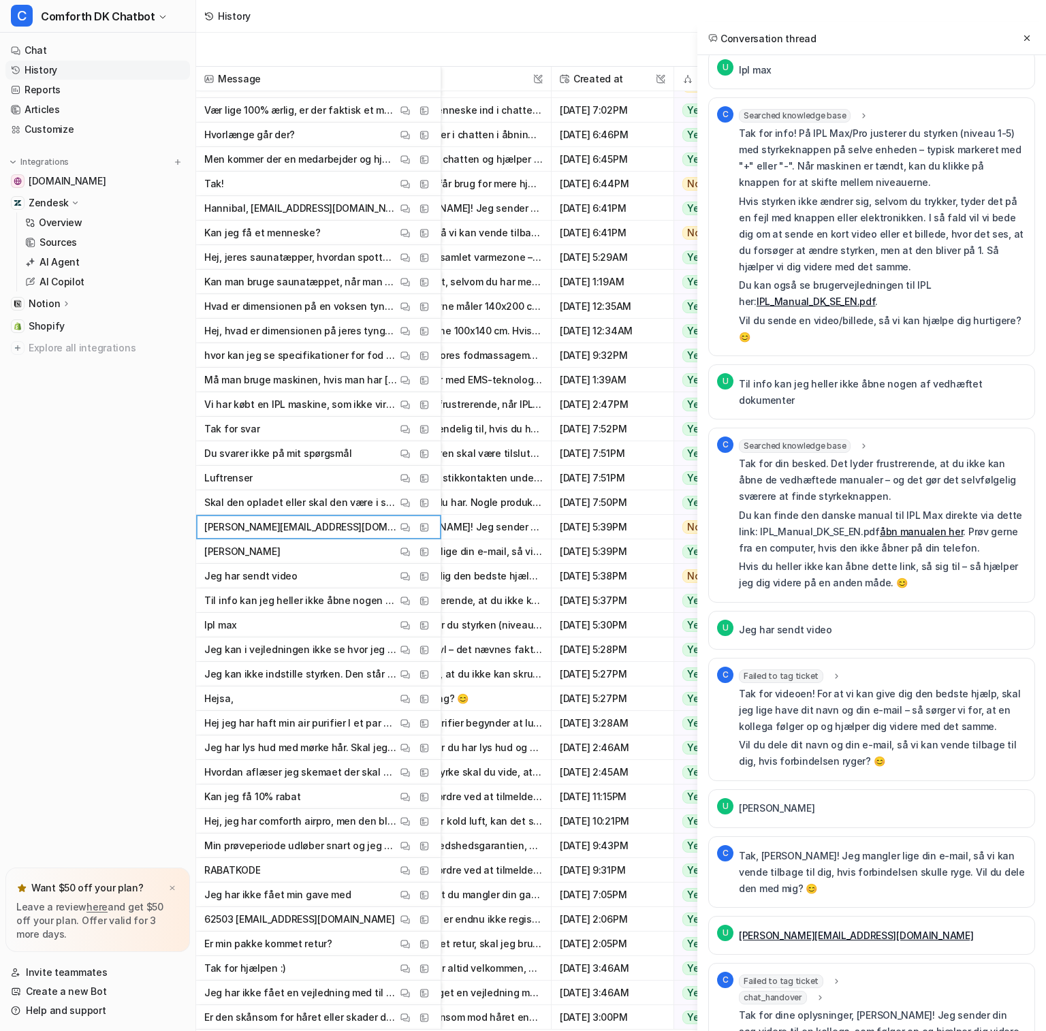
click at [817, 993] on icon at bounding box center [820, 998] width 10 height 10
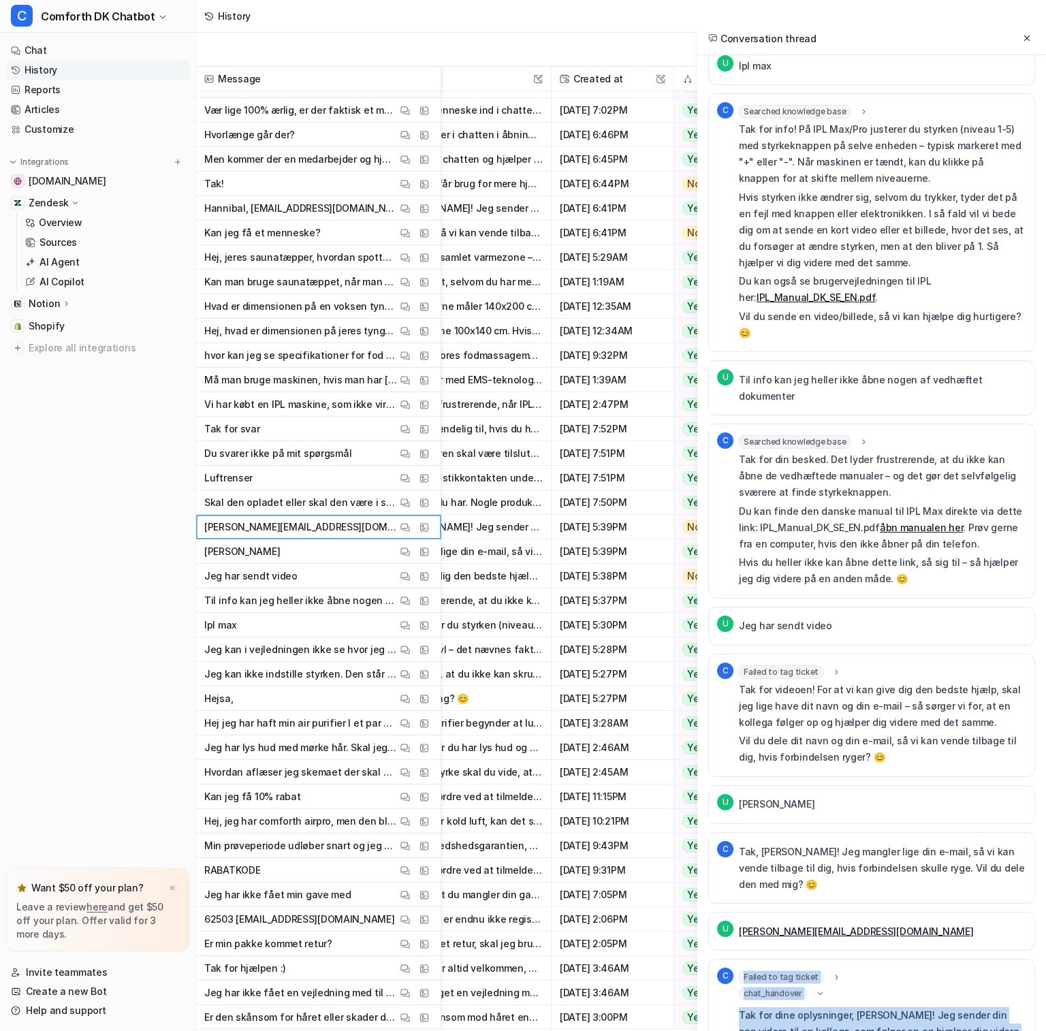
drag, startPoint x: 861, startPoint y: 998, endPoint x: 738, endPoint y: 946, distance: 133.0
click at [739, 1007] on div "Tak for dine oplysninger, [PERSON_NAME]! Jeg sender din sag videre til en kolle…" at bounding box center [882, 1041] width 287 height 68
click at [767, 1007] on p "Tak for dine oplysninger, [PERSON_NAME]! Jeg sender din sag videre til en kolle…" at bounding box center [882, 1031] width 287 height 49
drag, startPoint x: 866, startPoint y: 1002, endPoint x: 741, endPoint y: 950, distance: 134.7
click at [741, 1007] on div "Tak for dine oplysninger, [PERSON_NAME]! Jeg sender din sag videre til en kolle…" at bounding box center [882, 1041] width 287 height 68
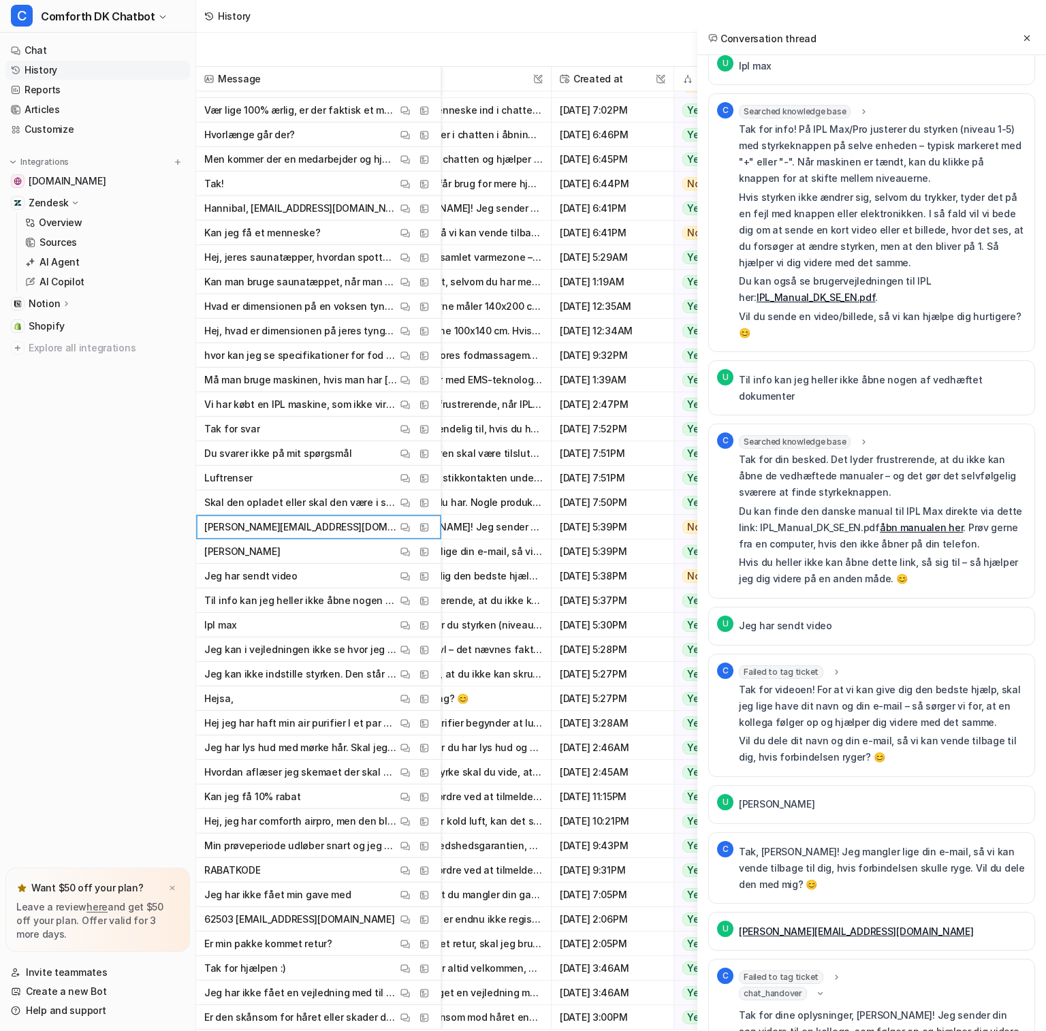
click at [861, 1007] on p "Tak for dine oplysninger, [PERSON_NAME]! Jeg sender din sag videre til en kolle…" at bounding box center [882, 1031] width 287 height 49
drag, startPoint x: 861, startPoint y: 1001, endPoint x: 737, endPoint y: 952, distance: 133.3
click at [737, 968] on div "C Failed to tag ticket error : "Failed at zendesk_tag_ticket: 404 Client Error:…" at bounding box center [871, 1023] width 309 height 110
click at [803, 1007] on p "Tak for dine oplysninger, [PERSON_NAME]! Jeg sender din sag videre til en kolle…" at bounding box center [882, 1031] width 287 height 49
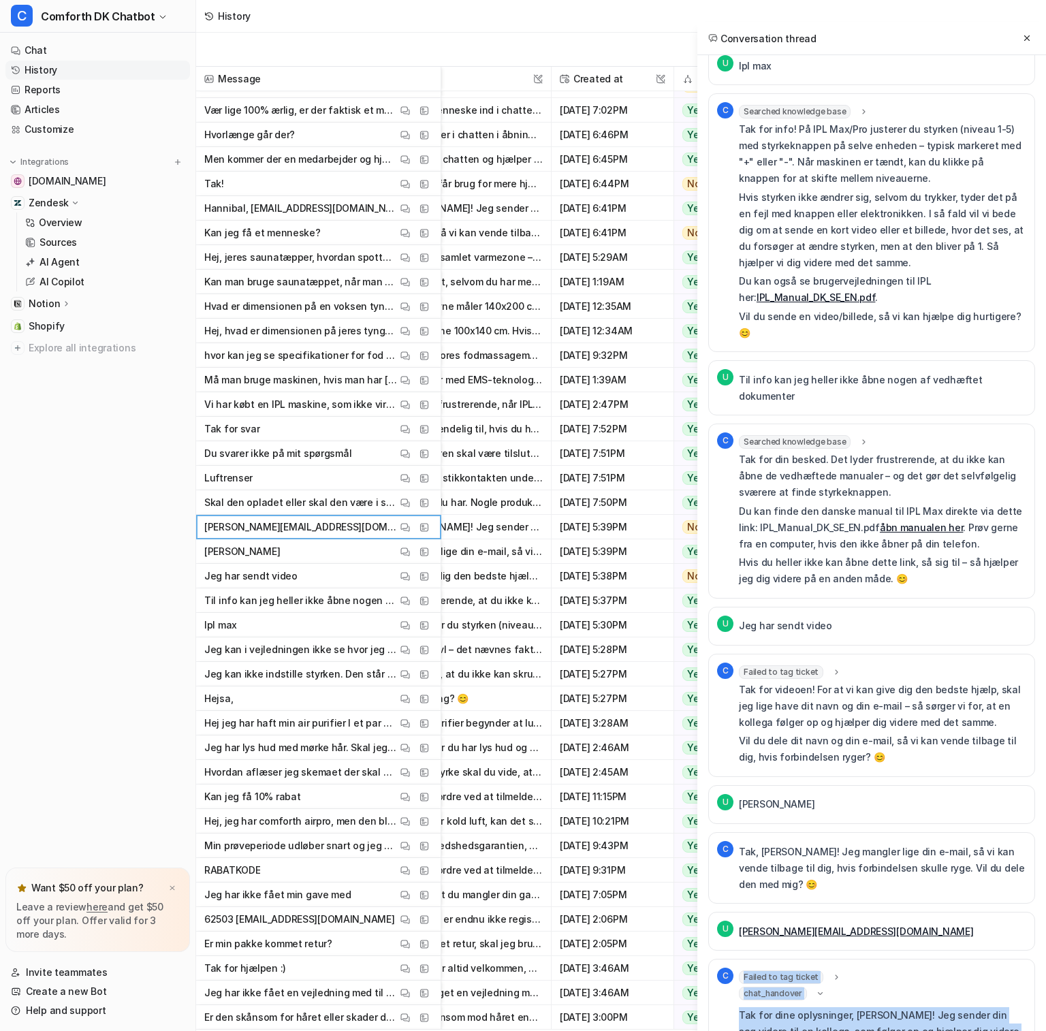
drag, startPoint x: 865, startPoint y: 1006, endPoint x: 735, endPoint y: 949, distance: 141.8
click at [735, 968] on div "C Failed to tag ticket error : "Failed at zendesk_tag_ticket: 404 Client Error:…" at bounding box center [871, 1023] width 309 height 110
copy div "Failed to tag ticket error : "Failed at zendesk_tag_ticket: 404 Client Error: N…"
click at [981, 36] on icon at bounding box center [1027, 38] width 10 height 10
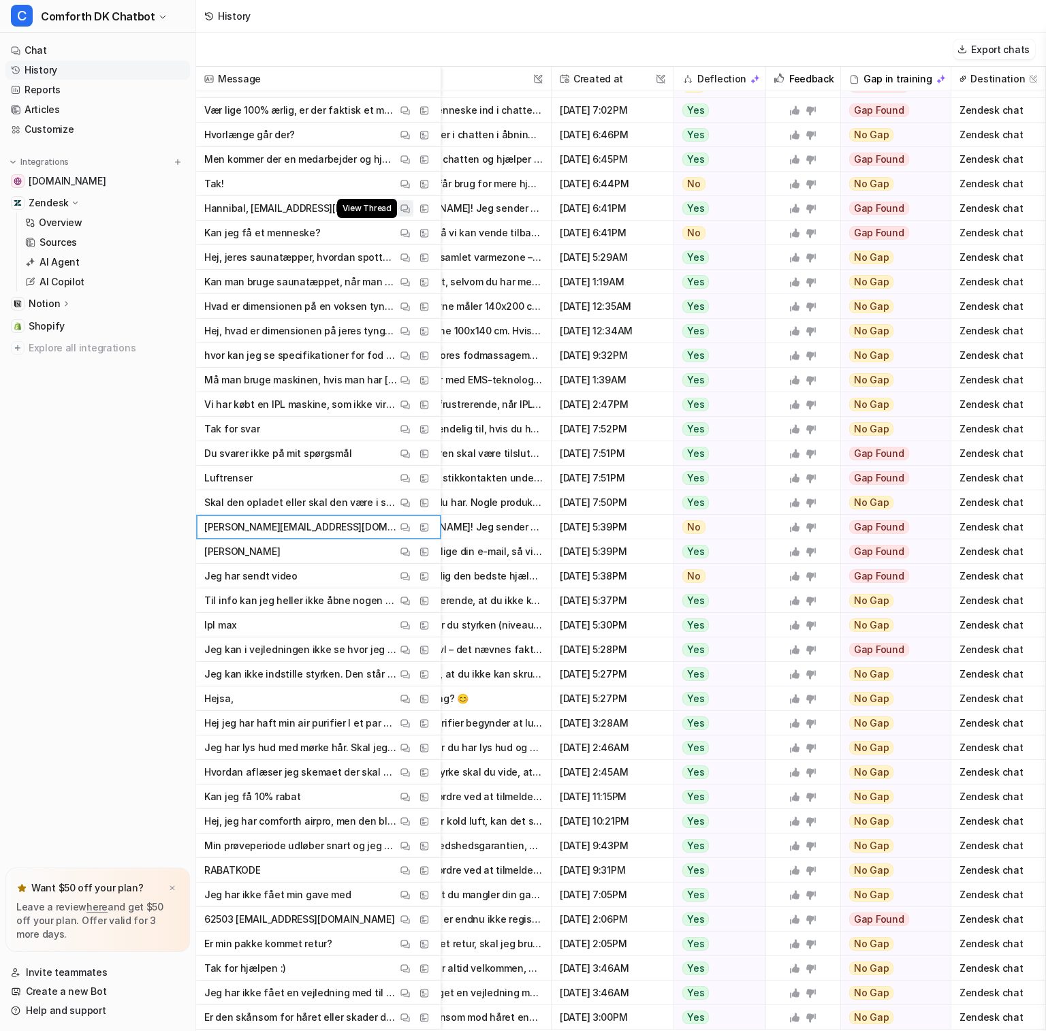
click at [406, 212] on img at bounding box center [405, 209] width 10 height 10
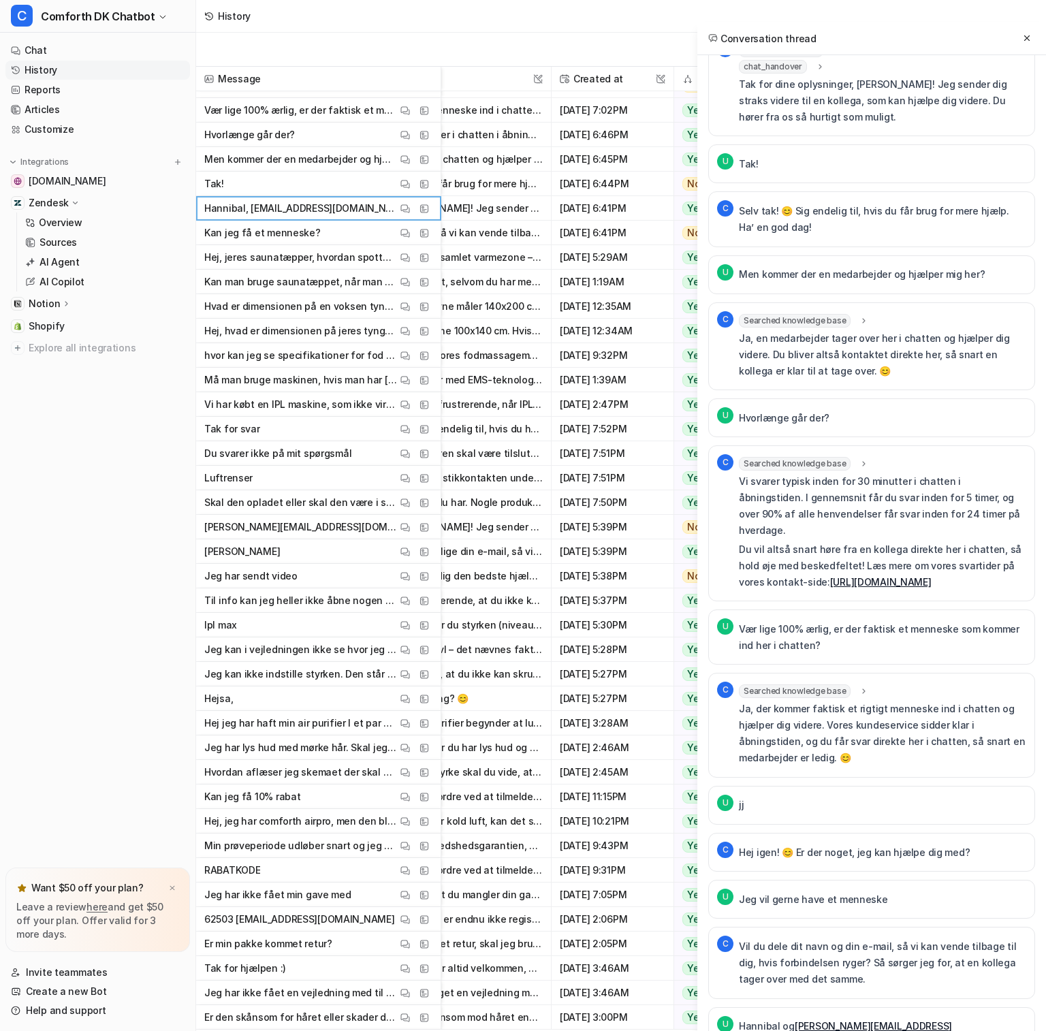
scroll to position [330, 0]
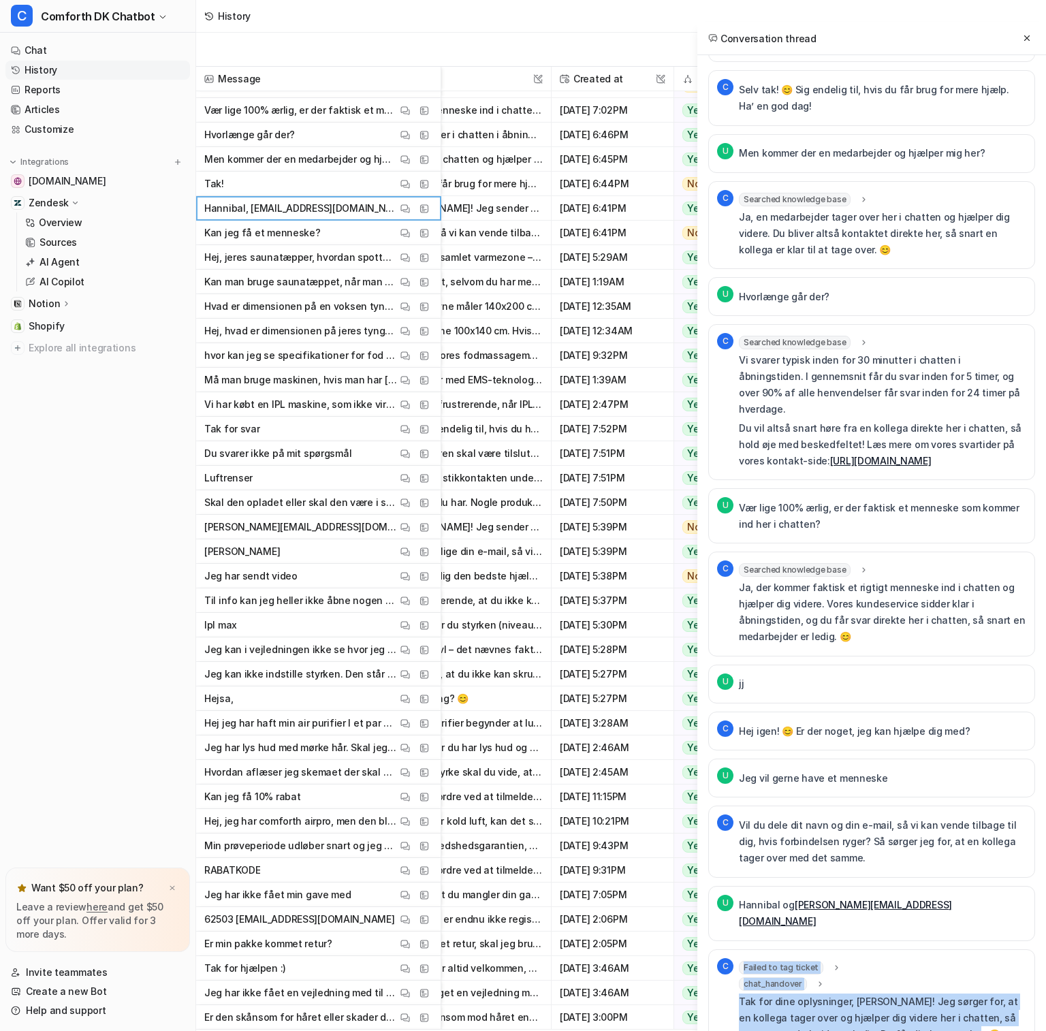
drag, startPoint x: 971, startPoint y: 1002, endPoint x: 738, endPoint y: 967, distance: 235.5
click at [736, 967] on div "C Failed to tag ticket error : "Failed at zendesk_tag_ticket: 404 Client Error:…" at bounding box center [871, 1001] width 309 height 87
click at [880, 1004] on p "Tak for dine oplysninger, [PERSON_NAME]! Jeg sørger for, at en kollega tager ov…" at bounding box center [882, 1017] width 287 height 49
drag, startPoint x: 959, startPoint y: 1011, endPoint x: 737, endPoint y: 970, distance: 226.4
click at [737, 970] on div "C Failed to tag ticket error : "Failed at zendesk_tag_ticket: 404 Client Error:…" at bounding box center [871, 1001] width 309 height 87
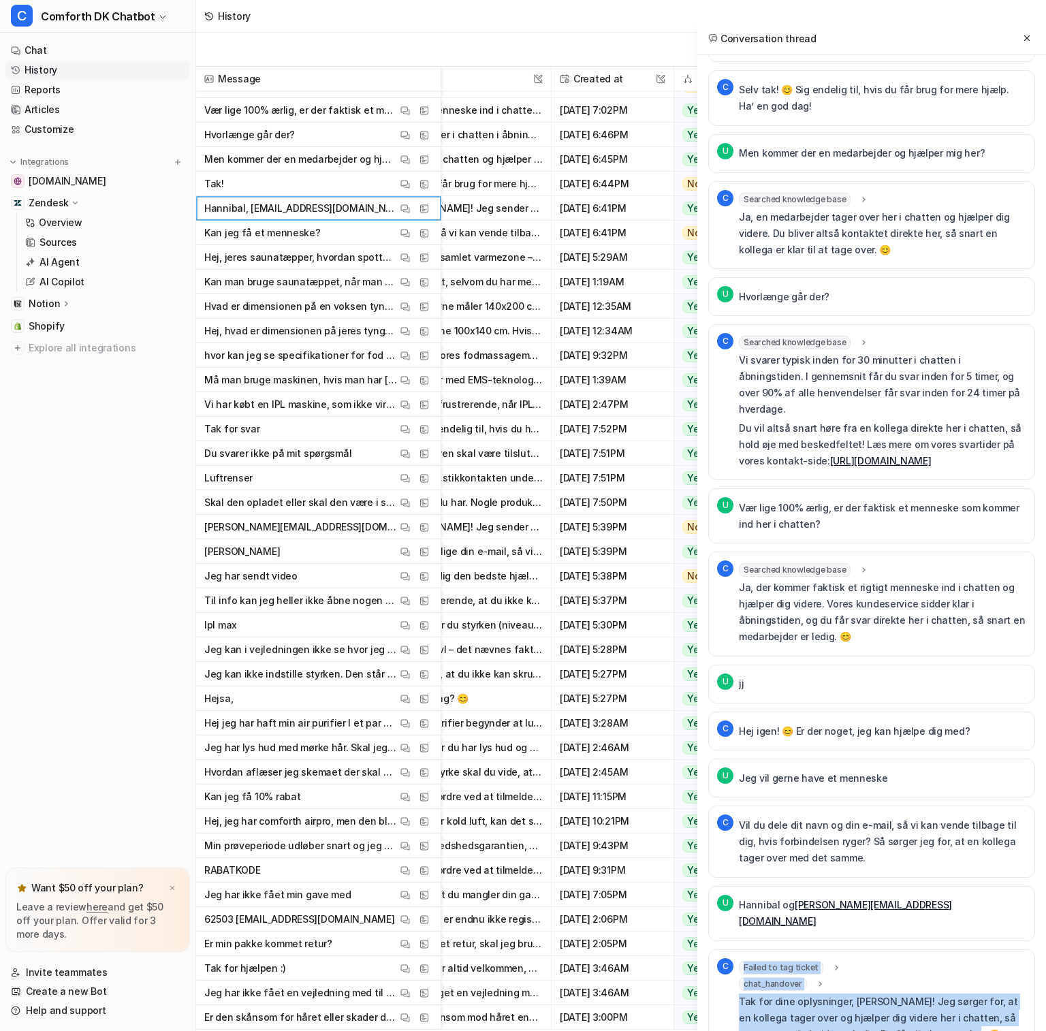
copy div "Failed to tag ticket error : "Failed at zendesk_tag_ticket: 404 Client Error: N…"
click at [981, 35] on icon at bounding box center [1027, 38] width 10 height 10
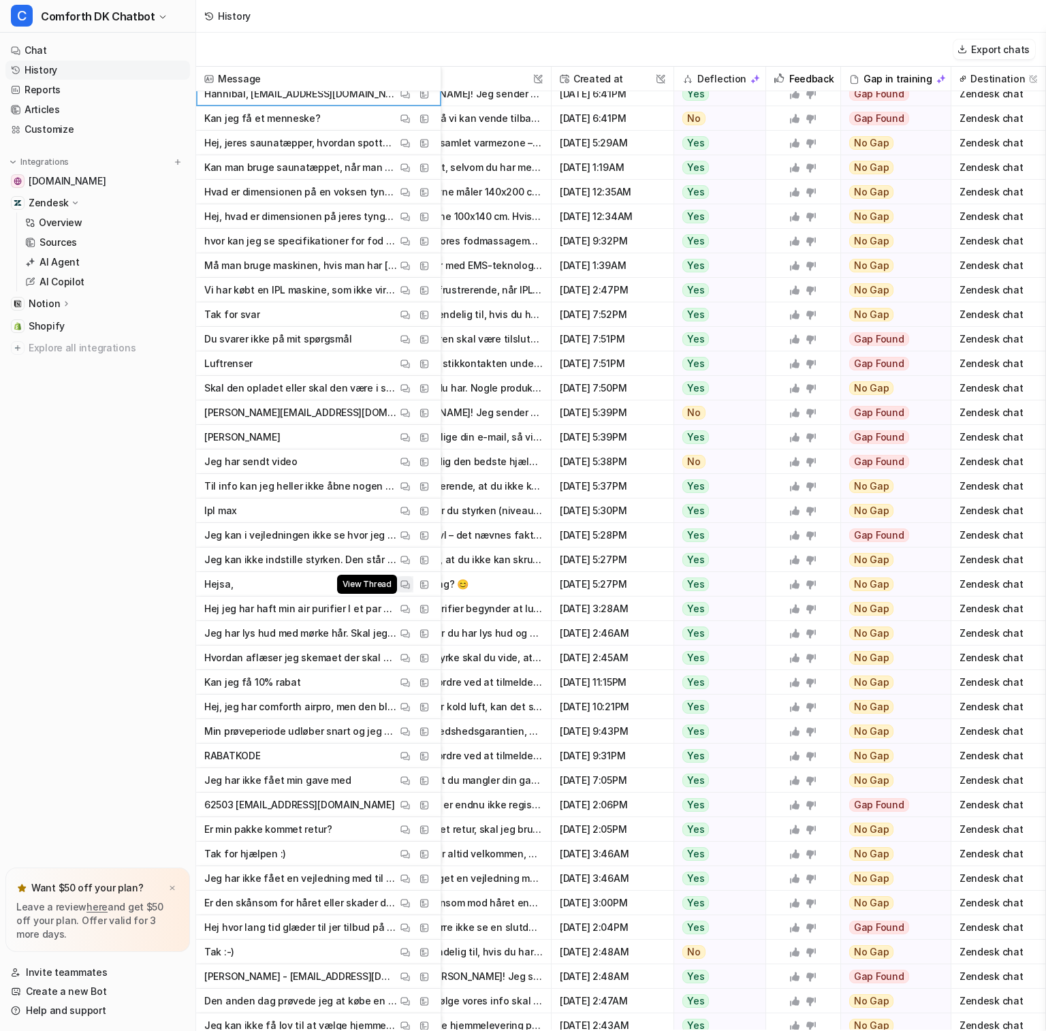
scroll to position [705, 172]
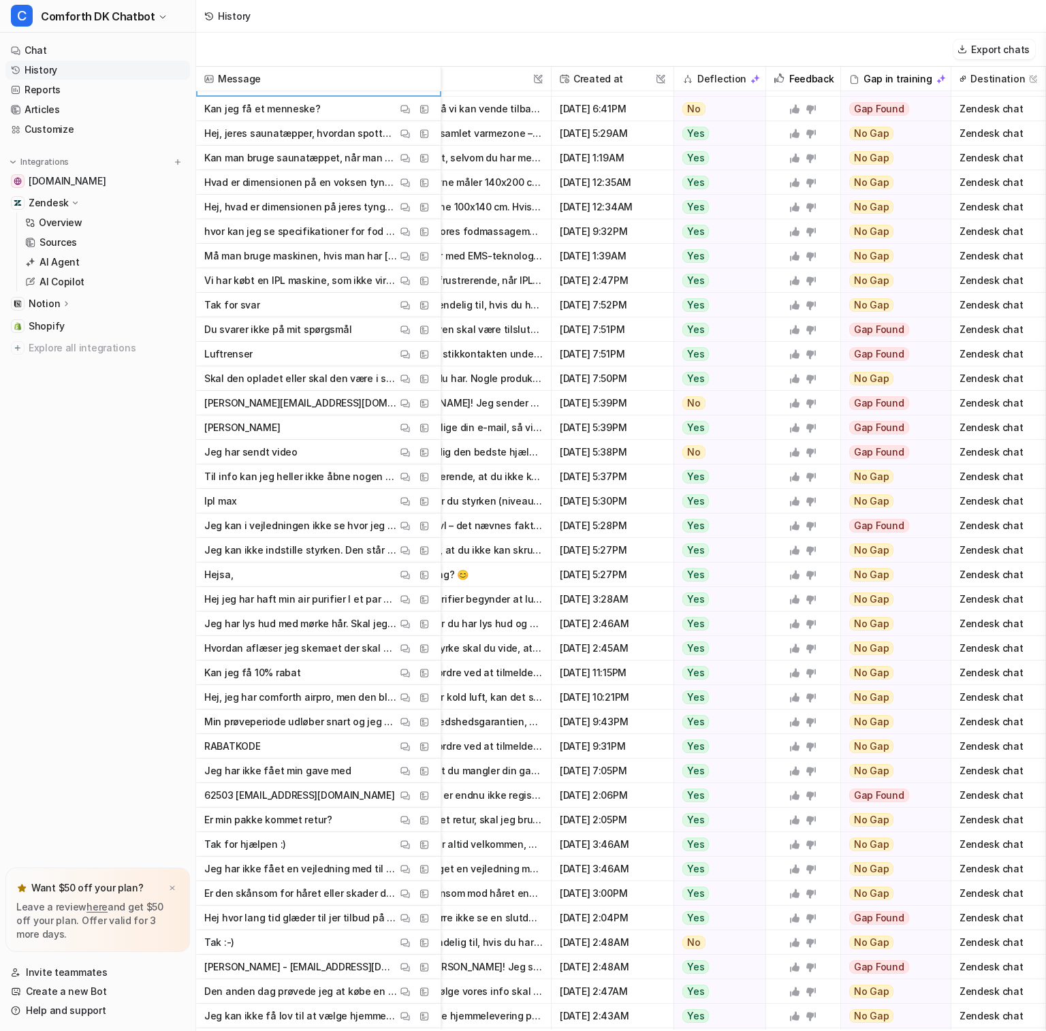
click at [303, 673] on span "Kan jeg få 10% rabat View Thread View Sources" at bounding box center [319, 672] width 234 height 25
click at [409, 673] on img at bounding box center [405, 673] width 10 height 10
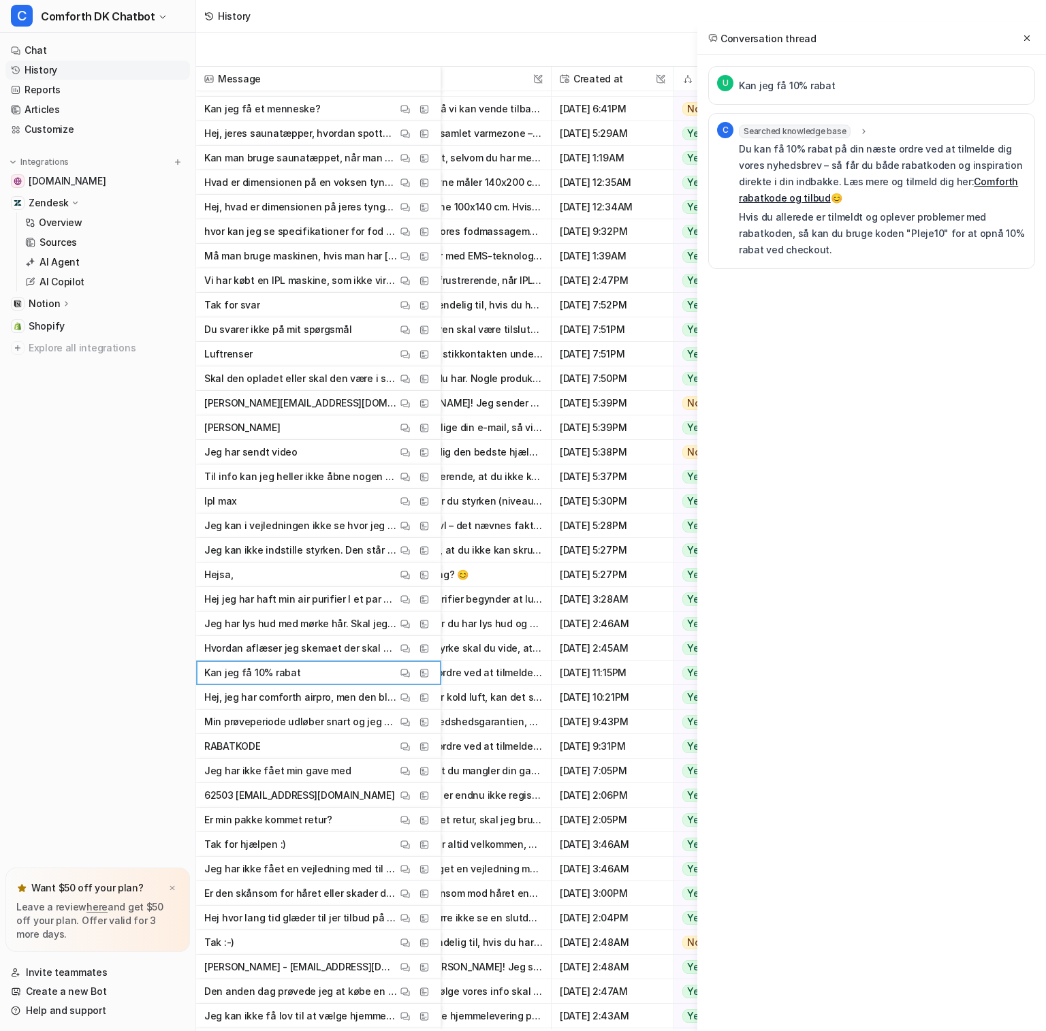
scroll to position [0, 0]
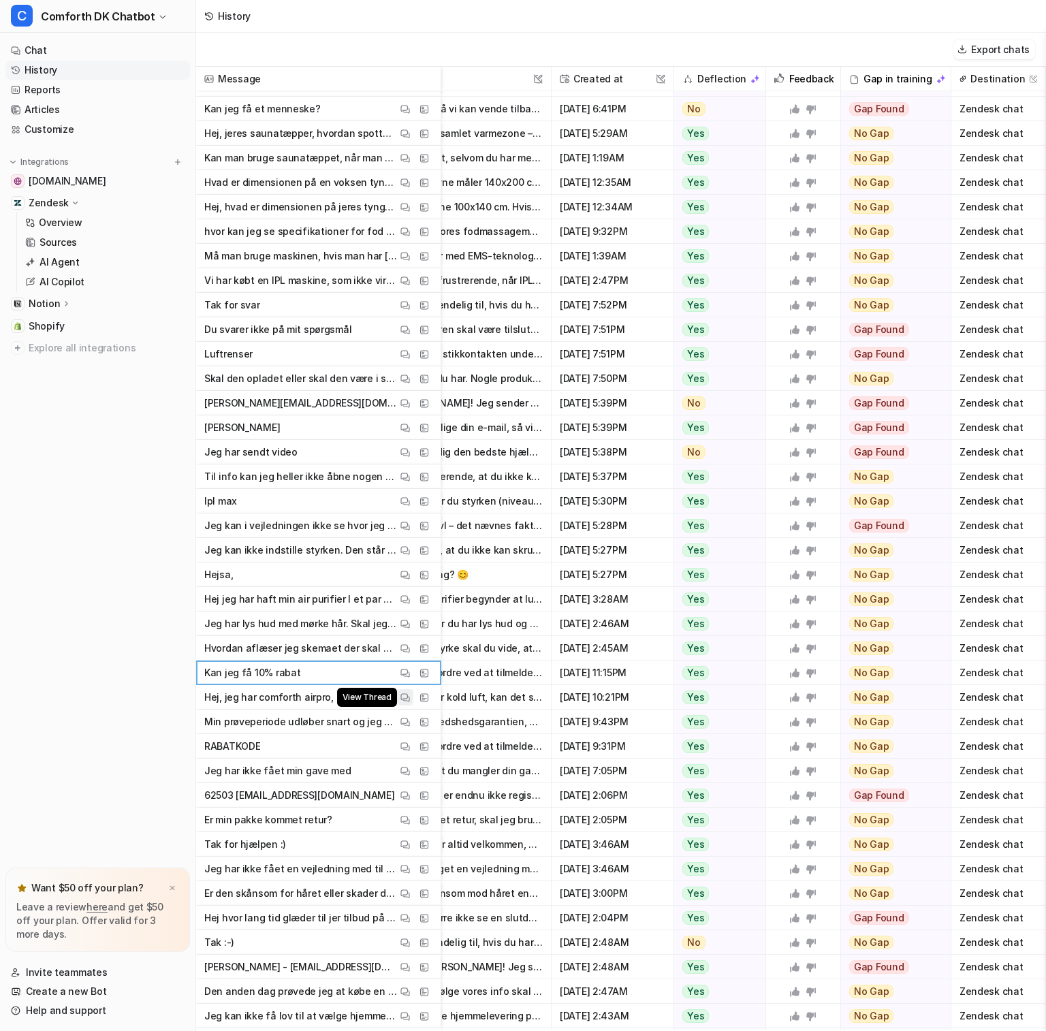
click at [406, 697] on img at bounding box center [405, 697] width 10 height 10
click at [406, 775] on img at bounding box center [405, 771] width 10 height 10
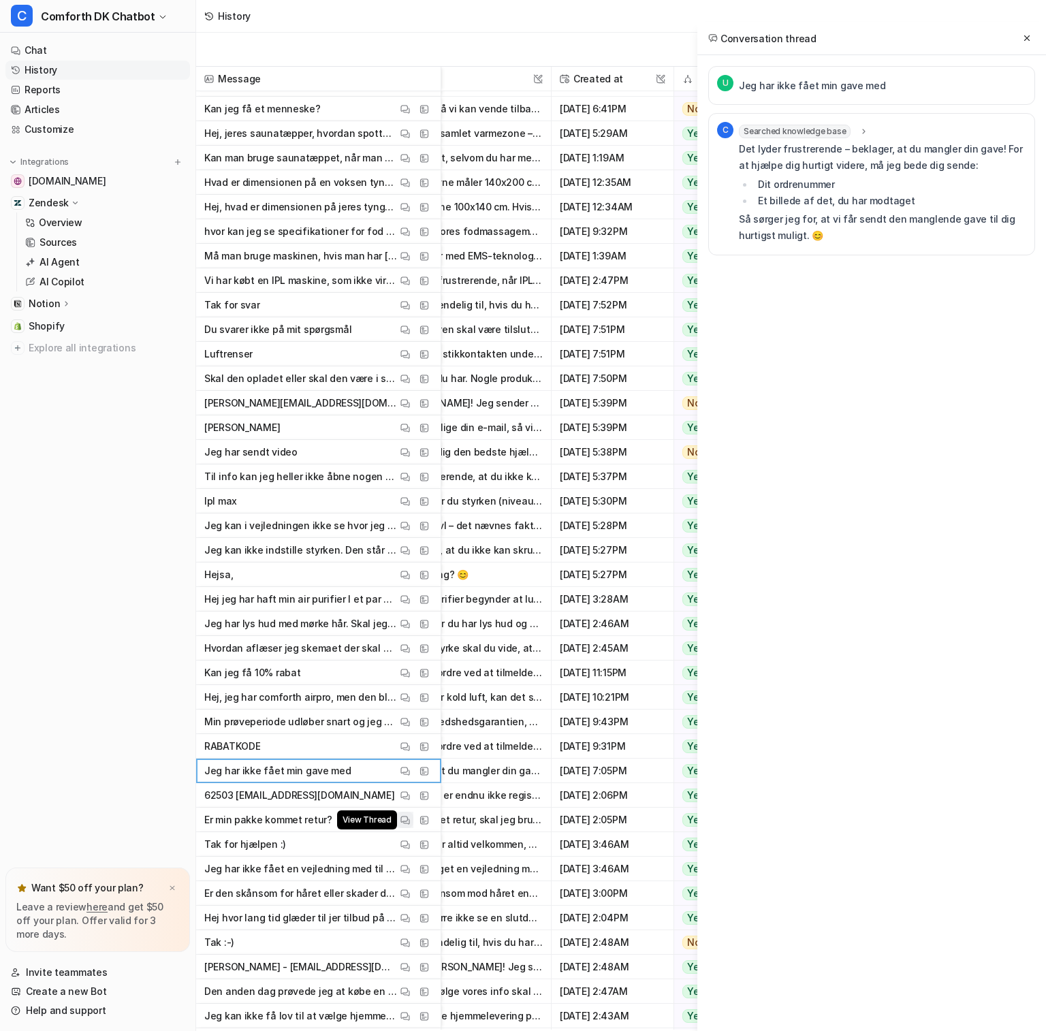
click at [407, 824] on img at bounding box center [405, 820] width 10 height 10
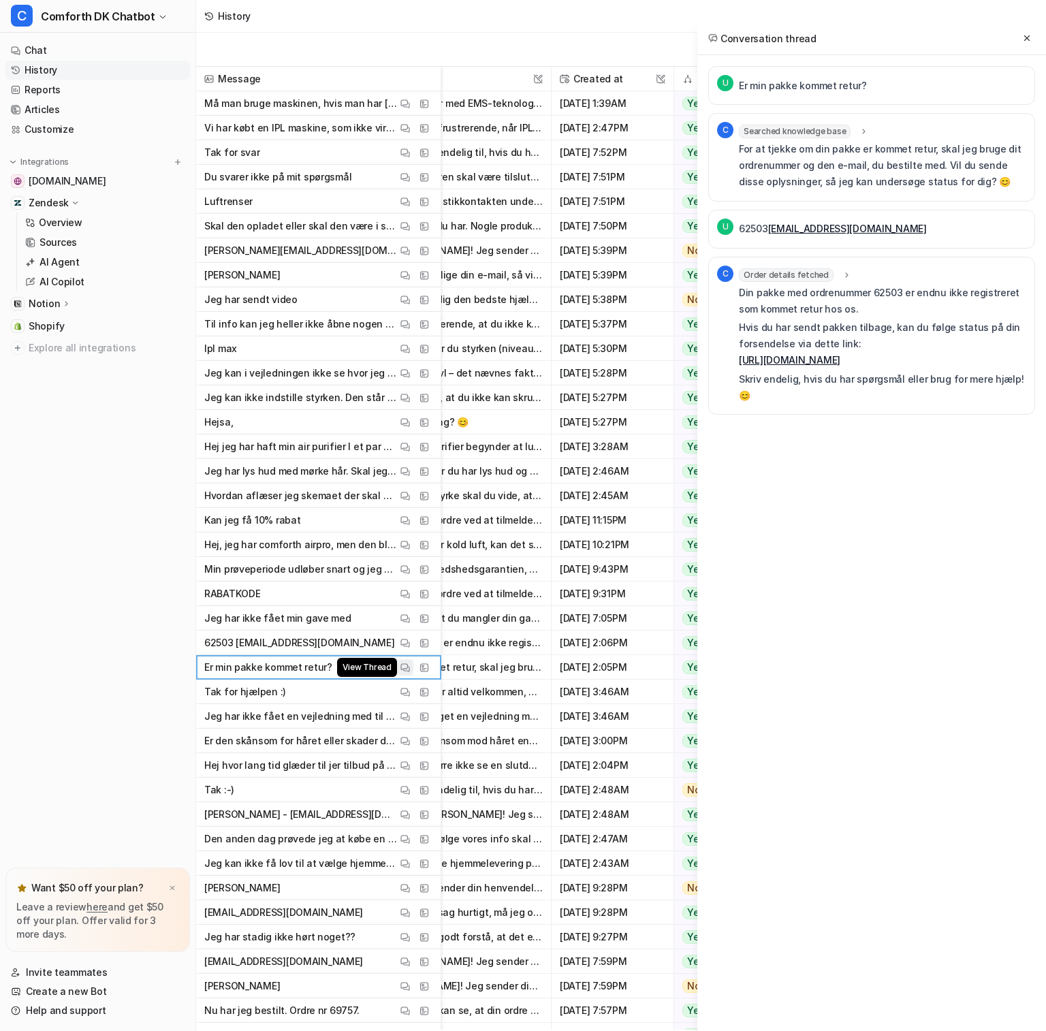
scroll to position [933, 172]
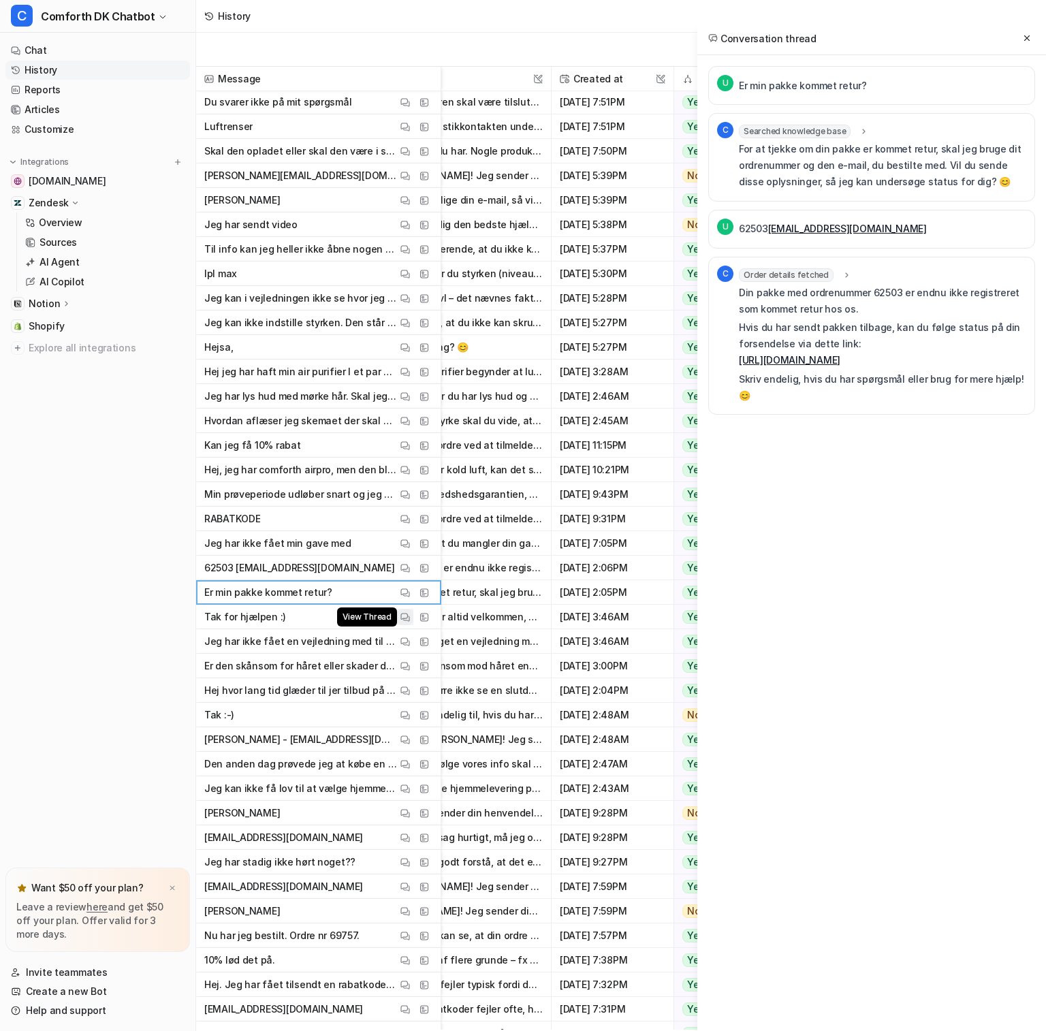
click at [406, 618] on img at bounding box center [405, 617] width 10 height 10
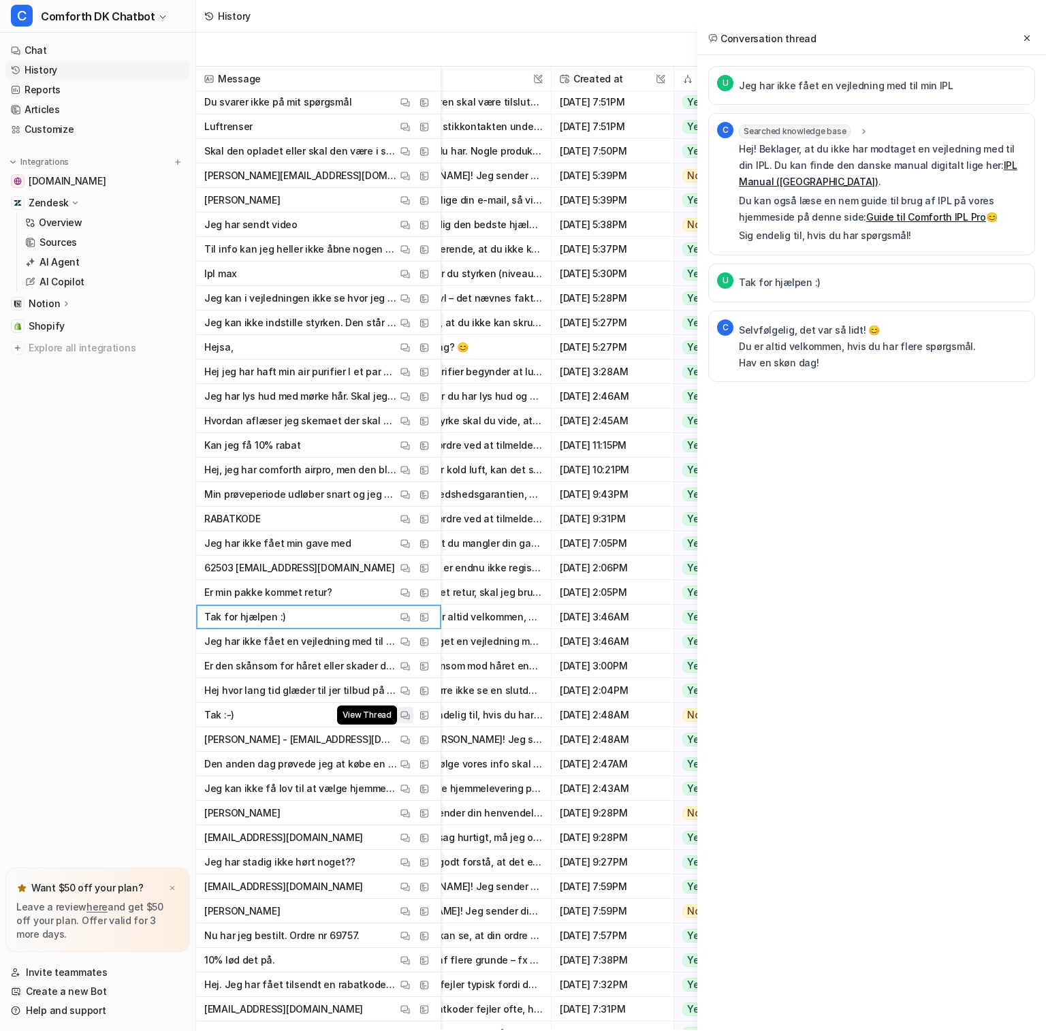
click at [402, 719] on img at bounding box center [405, 715] width 10 height 10
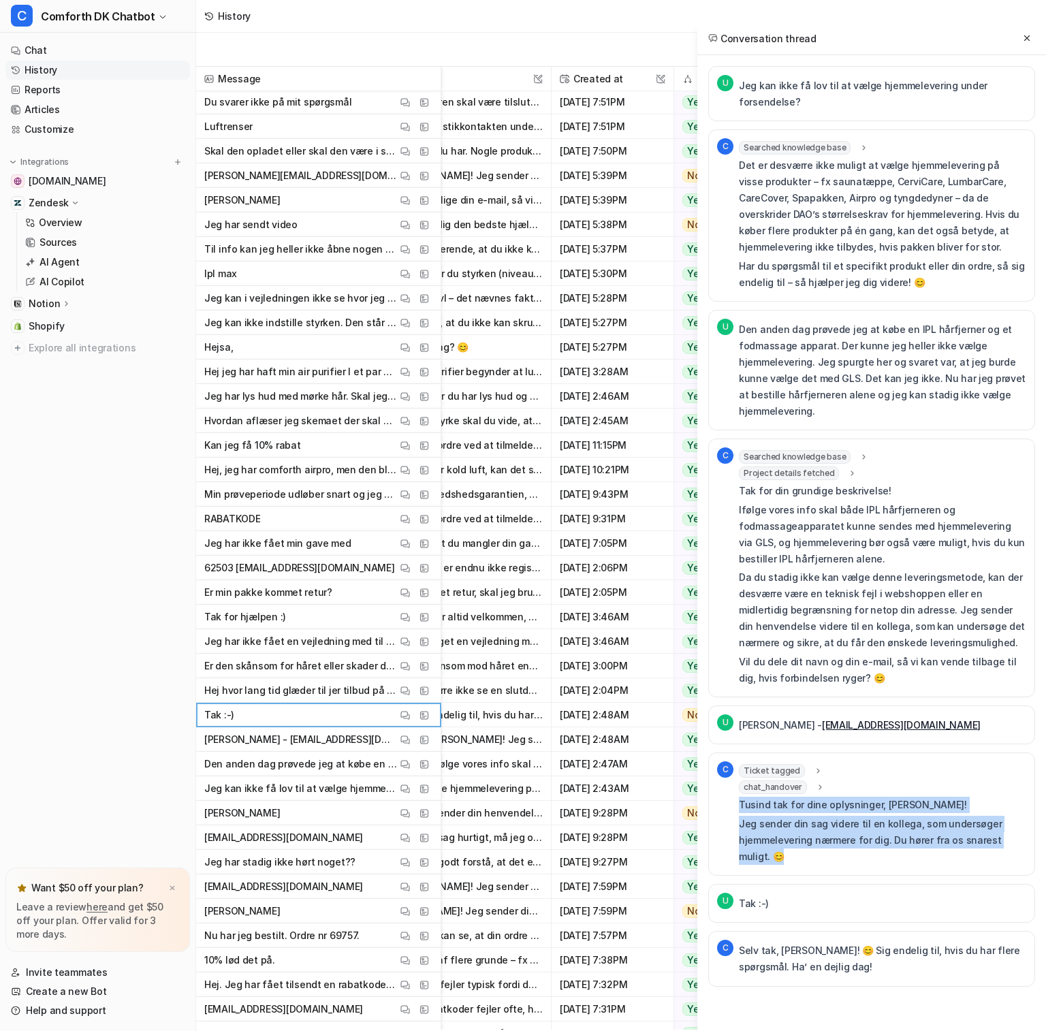
drag, startPoint x: 763, startPoint y: 856, endPoint x: 739, endPoint y: 812, distance: 50.6
click at [739, 812] on div "Tusind tak for dine oplysninger, [PERSON_NAME]! Jeg sender din sag videre til e…" at bounding box center [882, 831] width 287 height 68
drag, startPoint x: 804, startPoint y: 974, endPoint x: 734, endPoint y: 820, distance: 169.7
click at [734, 819] on div "U Jeg kan ikke få lov til at vælge hjemmelevering under forsendelse? C Searched…" at bounding box center [871, 526] width 327 height 921
copy div "Ticket tagged tag : "Human" chat_handover Tusind tak for dine oplysninger, [PER…"
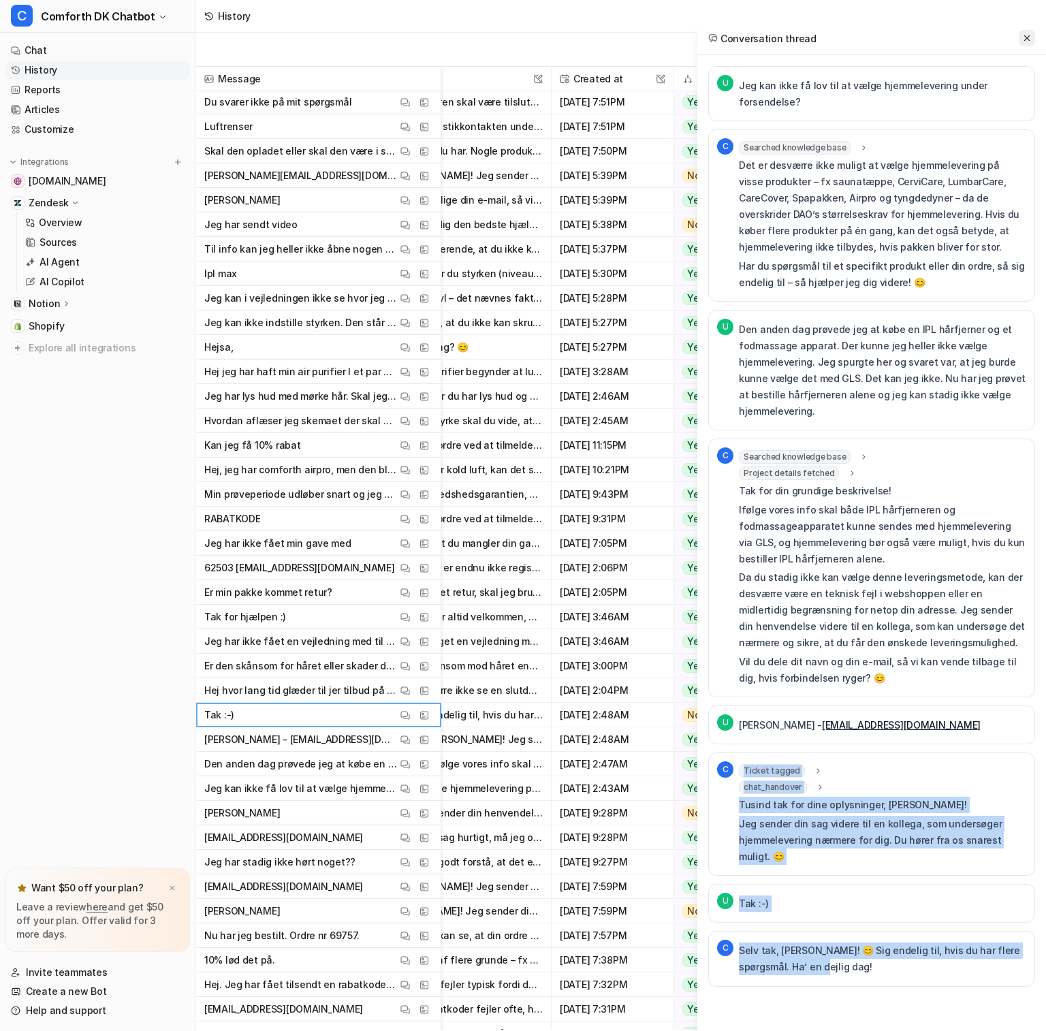
click at [981, 37] on icon at bounding box center [1027, 38] width 10 height 10
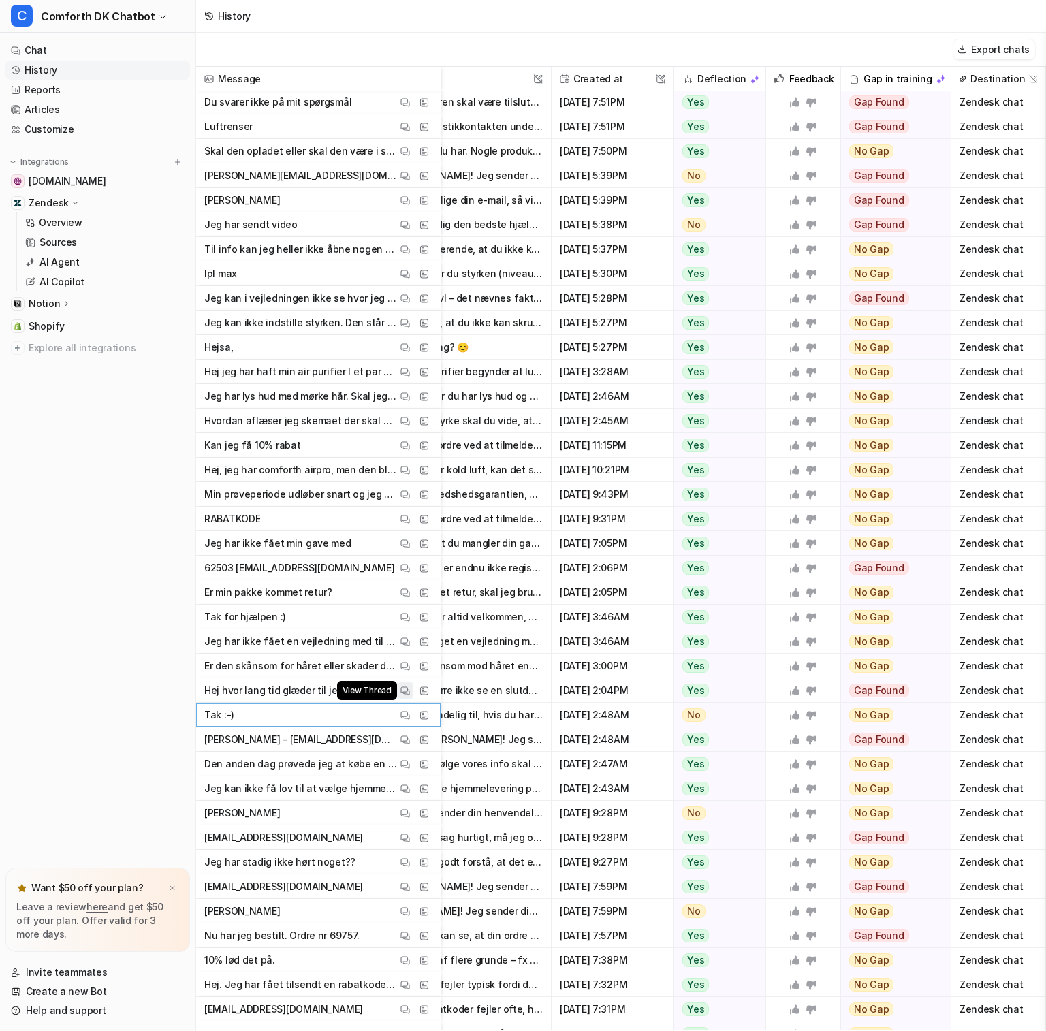
click at [404, 694] on img at bounding box center [405, 691] width 10 height 10
click at [409, 741] on img at bounding box center [405, 740] width 10 height 10
click at [408, 788] on img at bounding box center [405, 789] width 10 height 10
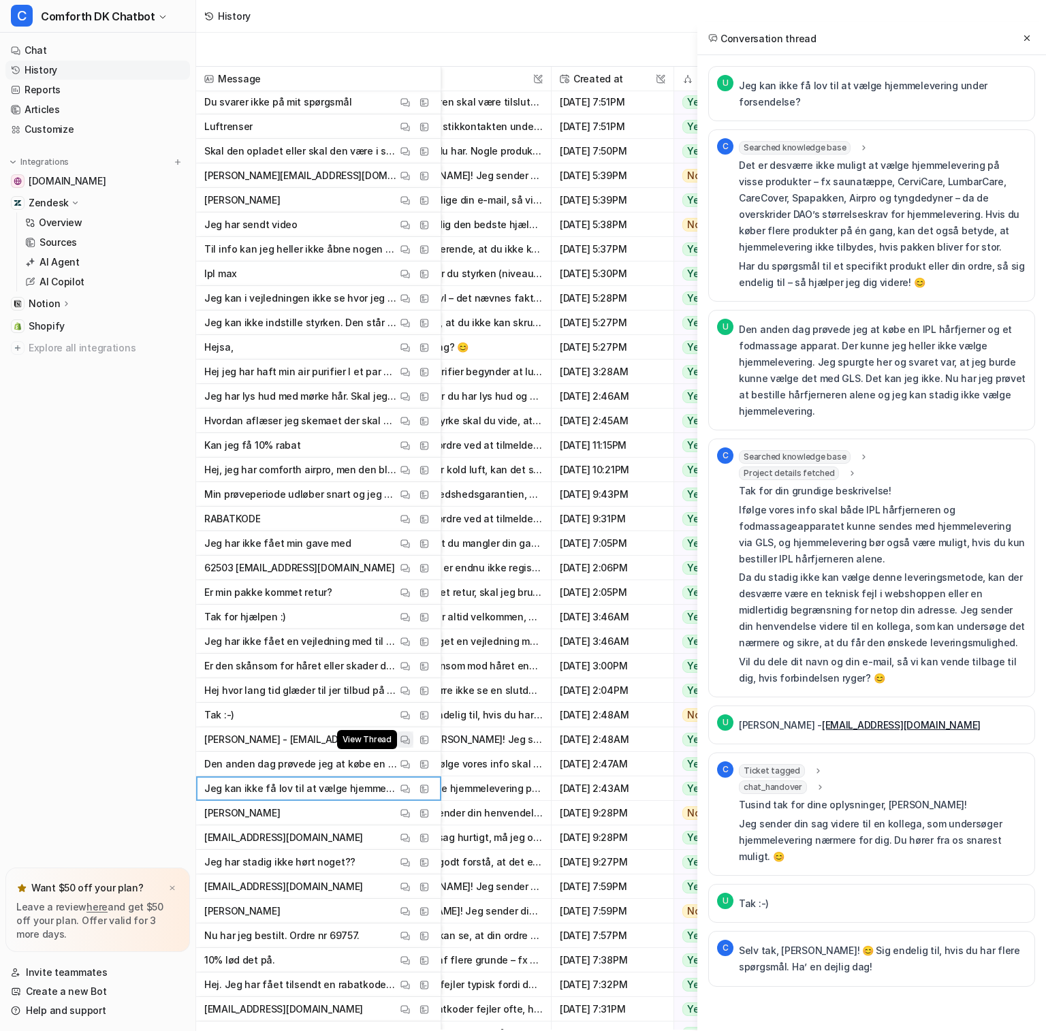
click at [410, 740] on button "View Thread" at bounding box center [405, 739] width 16 height 16
click at [813, 769] on icon at bounding box center [818, 771] width 10 height 10
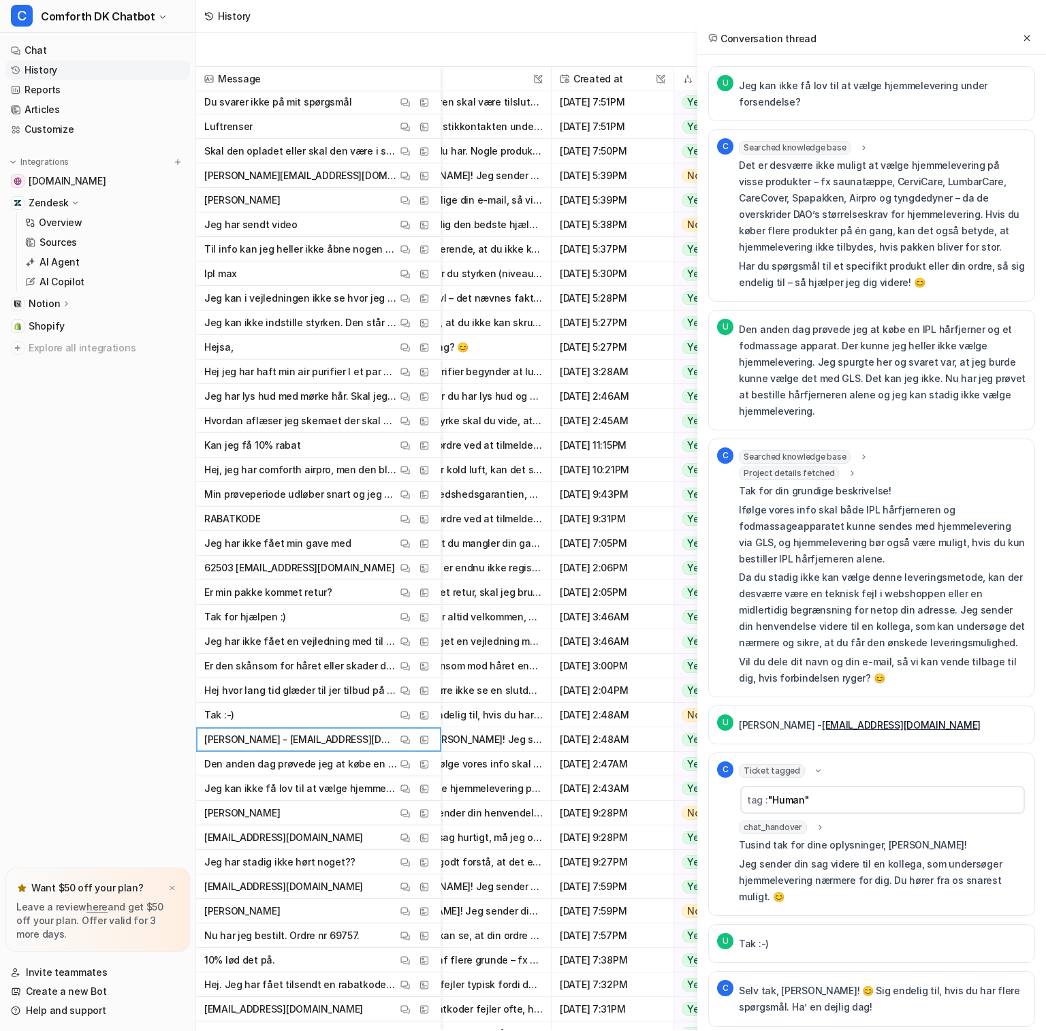
click at [816, 828] on icon at bounding box center [820, 827] width 10 height 10
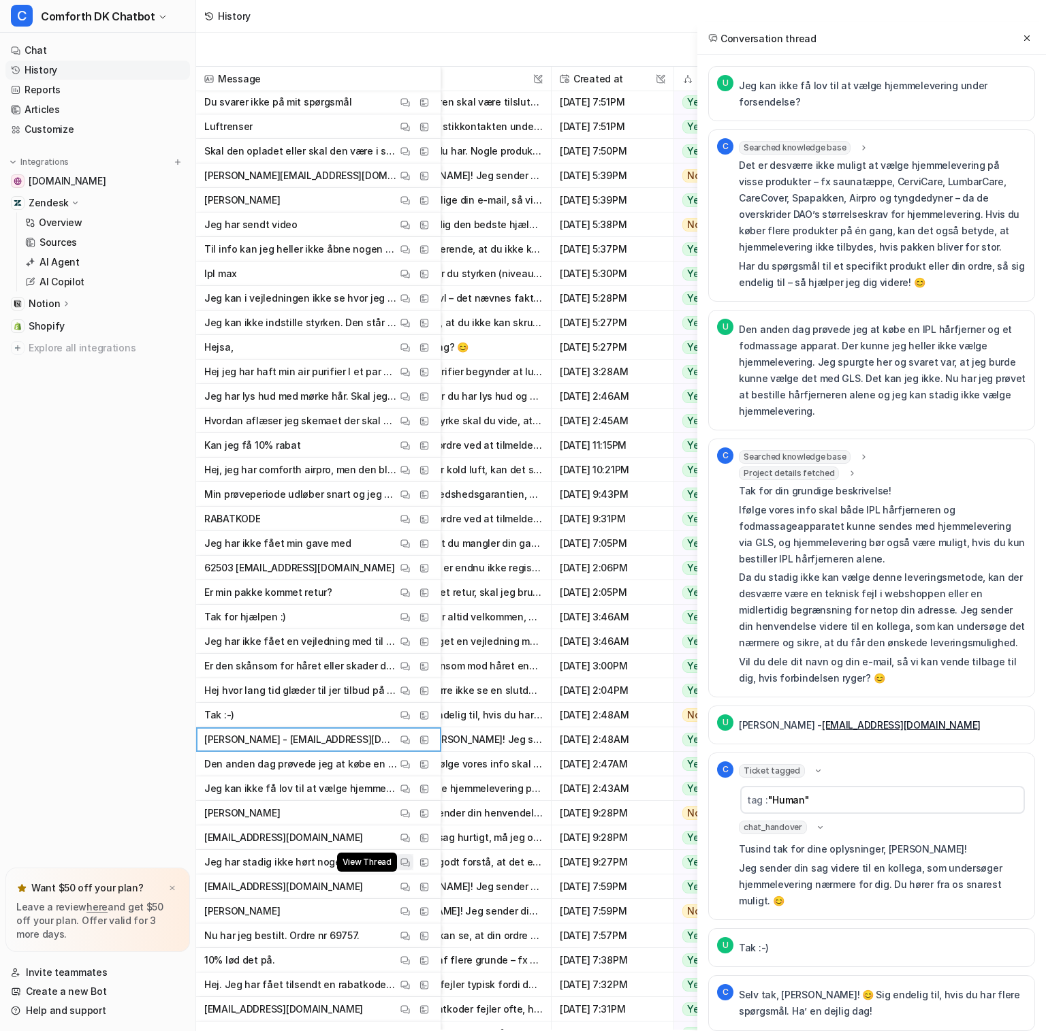
click at [407, 864] on img at bounding box center [405, 862] width 10 height 10
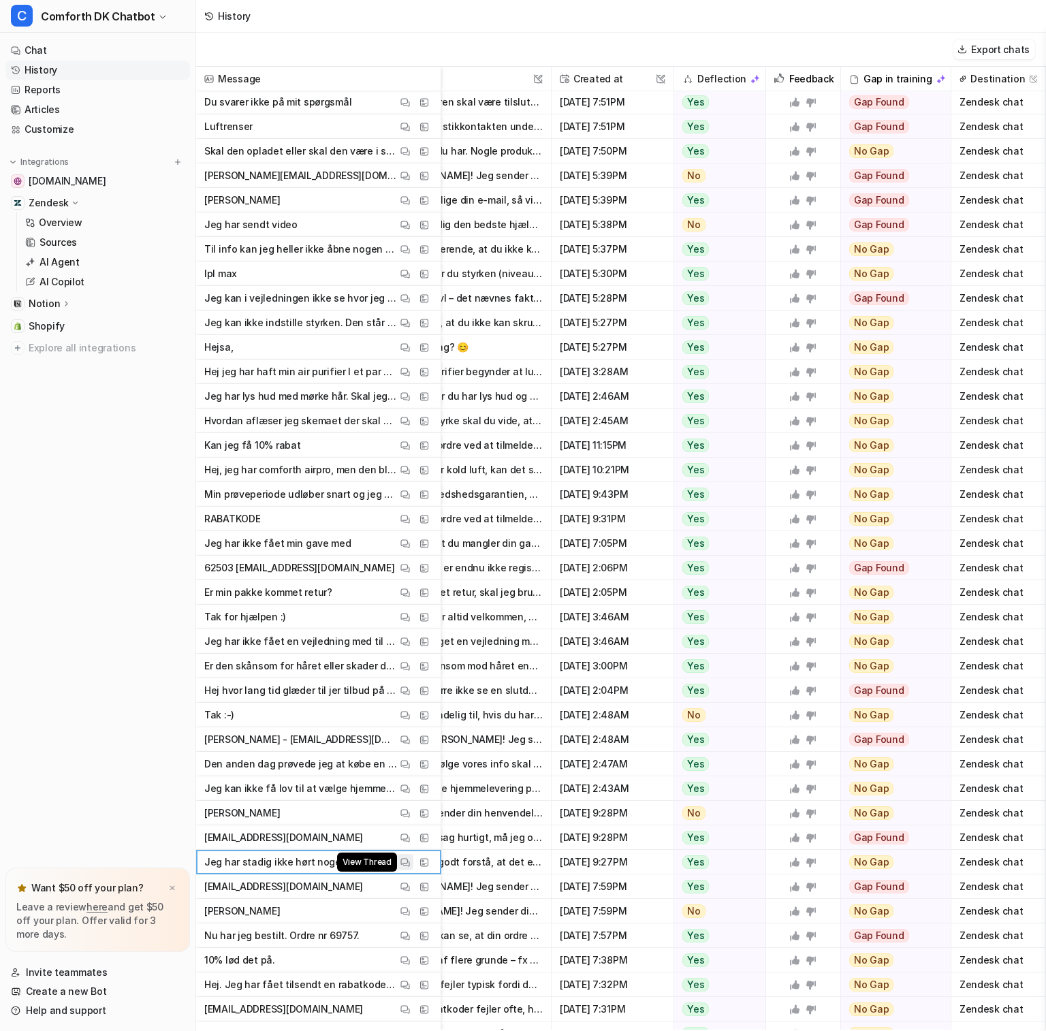
click at [407, 864] on img at bounding box center [405, 862] width 10 height 10
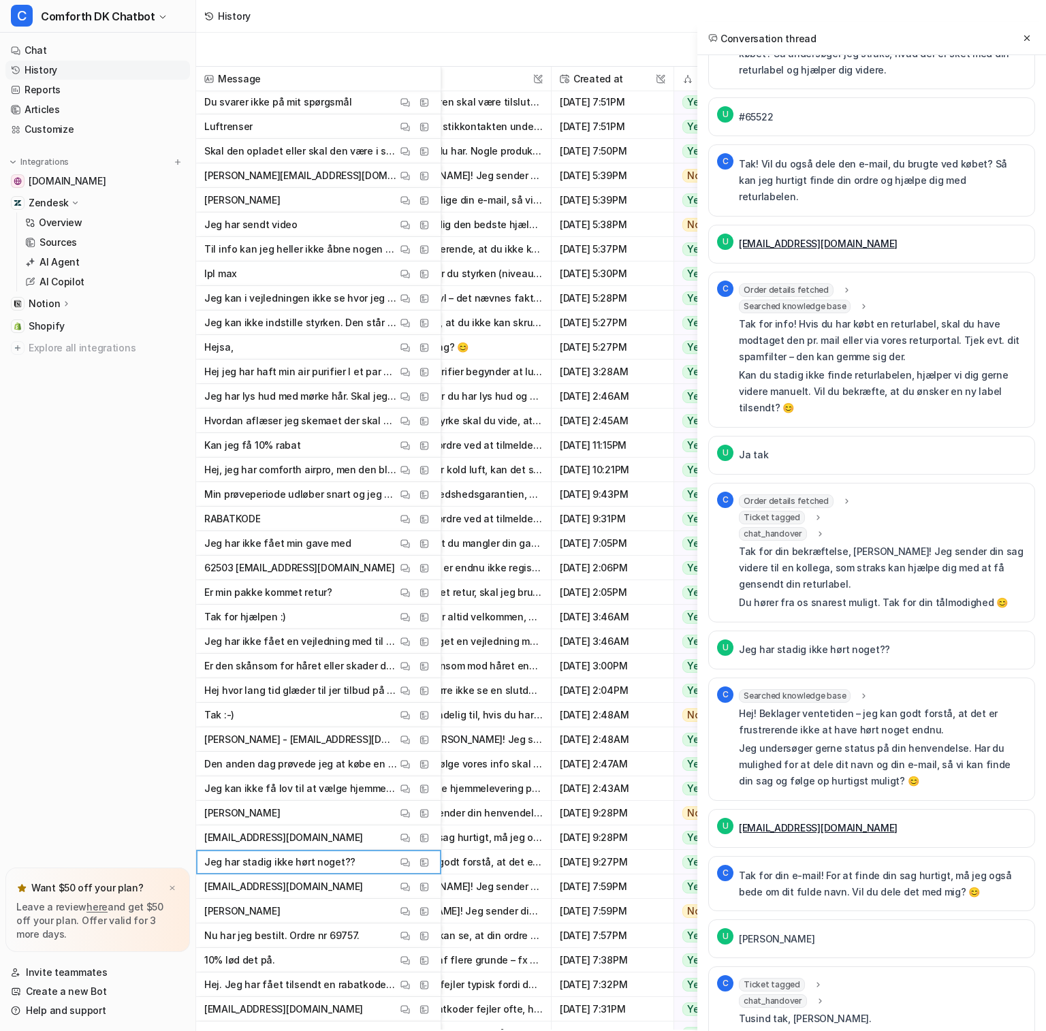
scroll to position [150, 0]
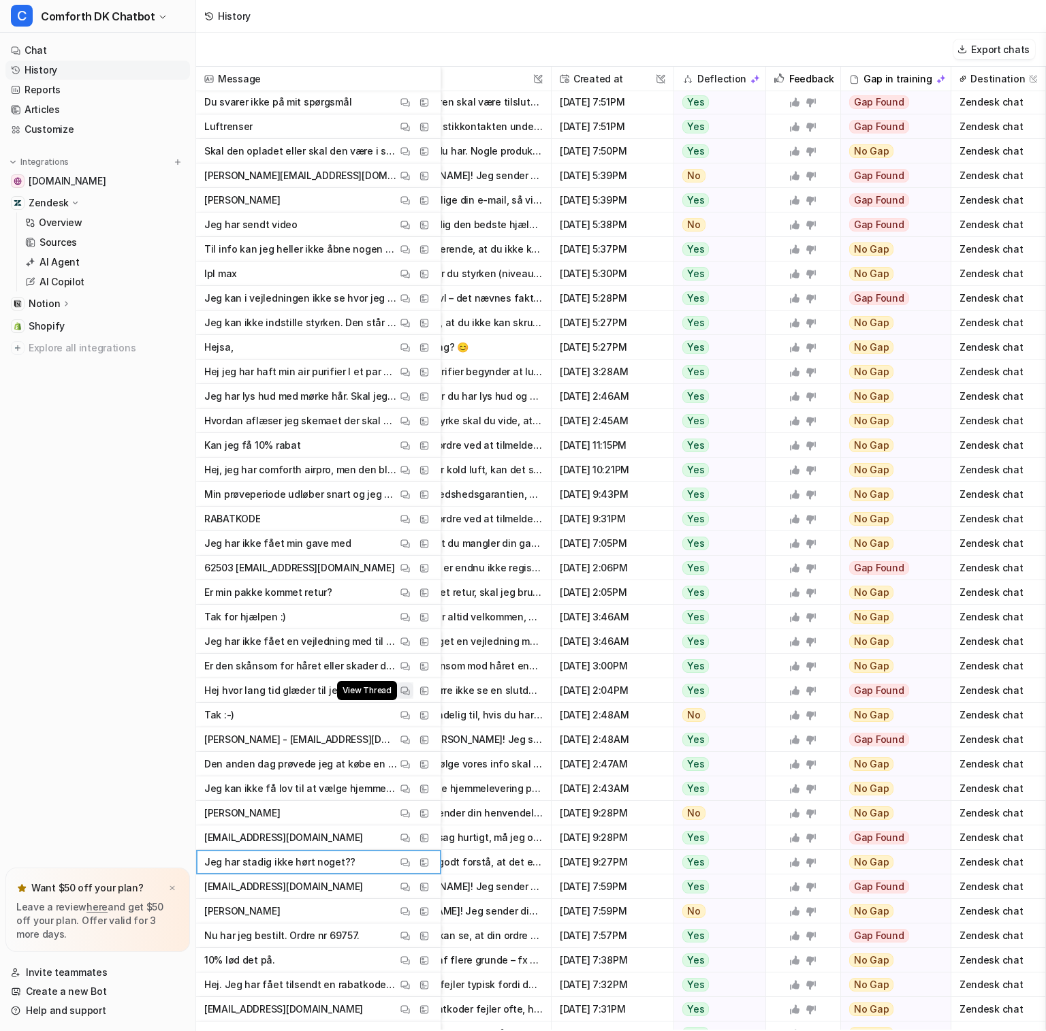
click at [404, 692] on img at bounding box center [405, 691] width 10 height 10
click at [403, 665] on img at bounding box center [405, 666] width 10 height 10
click at [408, 641] on img at bounding box center [405, 642] width 10 height 10
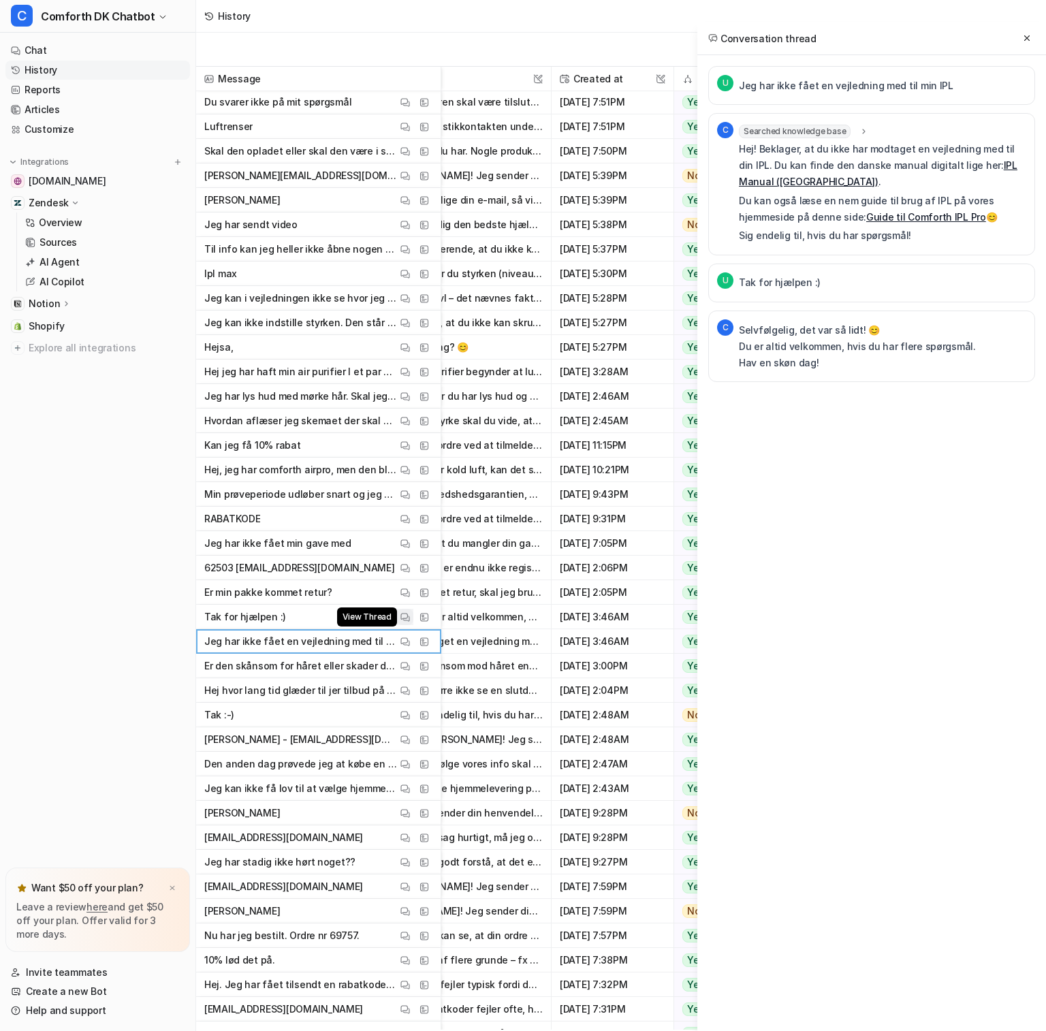
click at [409, 613] on img at bounding box center [405, 617] width 10 height 10
click at [405, 584] on button "View Thread" at bounding box center [405, 592] width 16 height 16
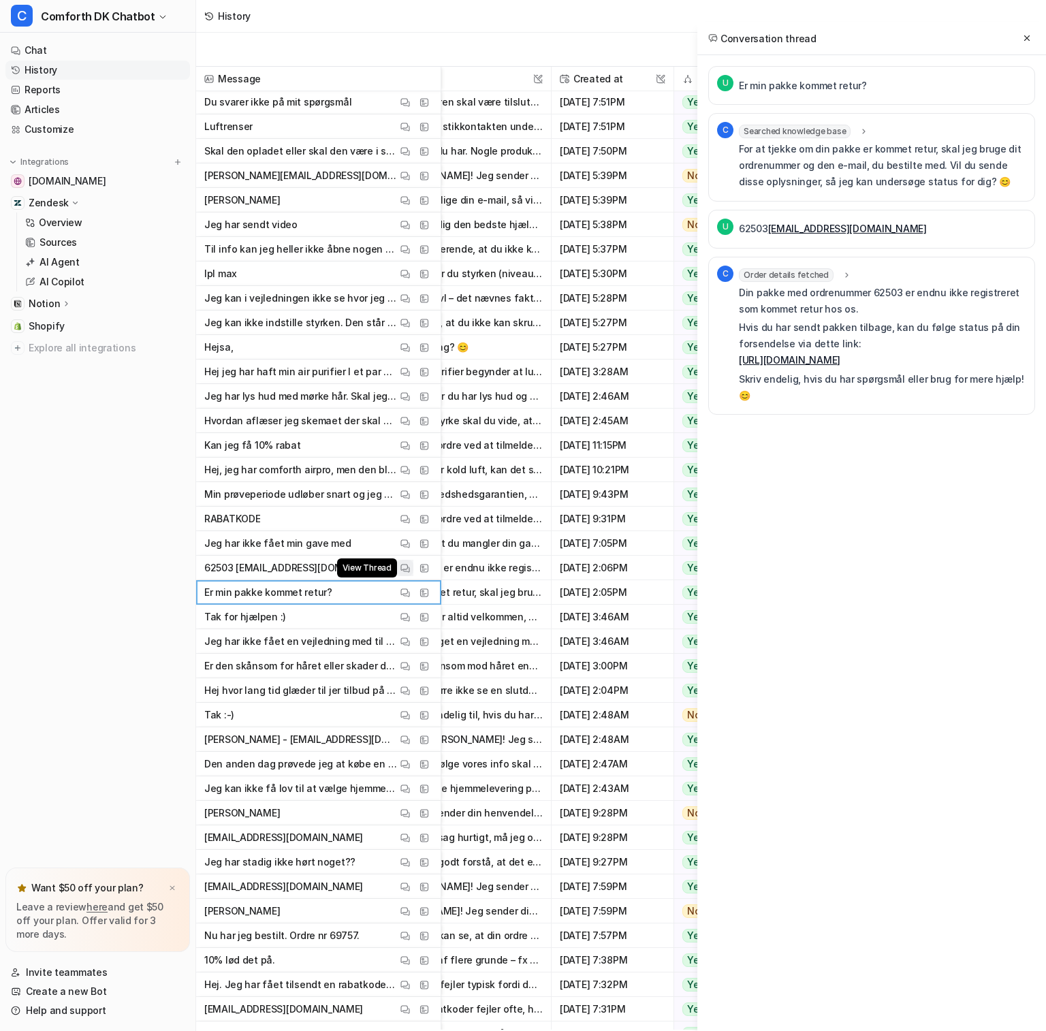
click at [402, 571] on img at bounding box center [405, 568] width 10 height 10
click at [400, 539] on img at bounding box center [405, 544] width 10 height 10
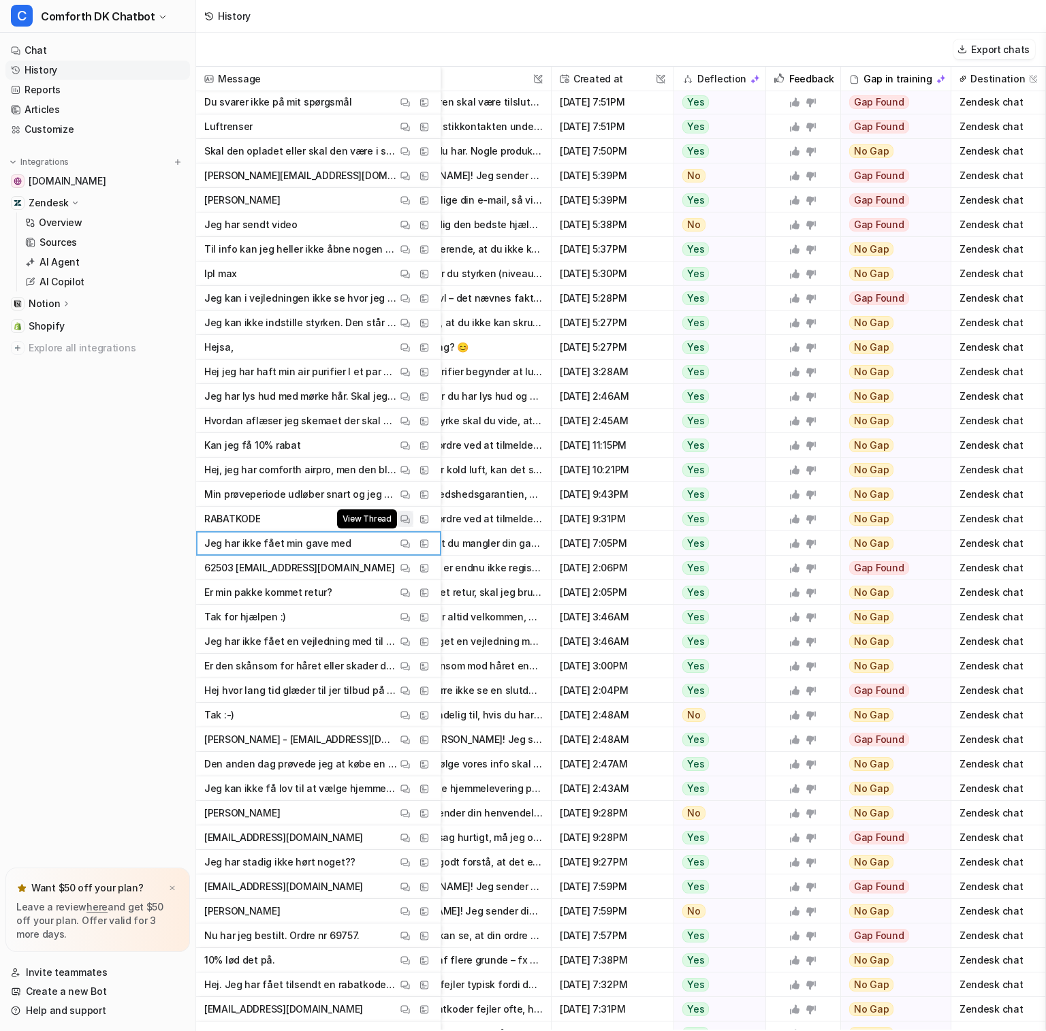
click at [400, 514] on img at bounding box center [405, 519] width 10 height 10
click at [404, 494] on img at bounding box center [405, 495] width 10 height 10
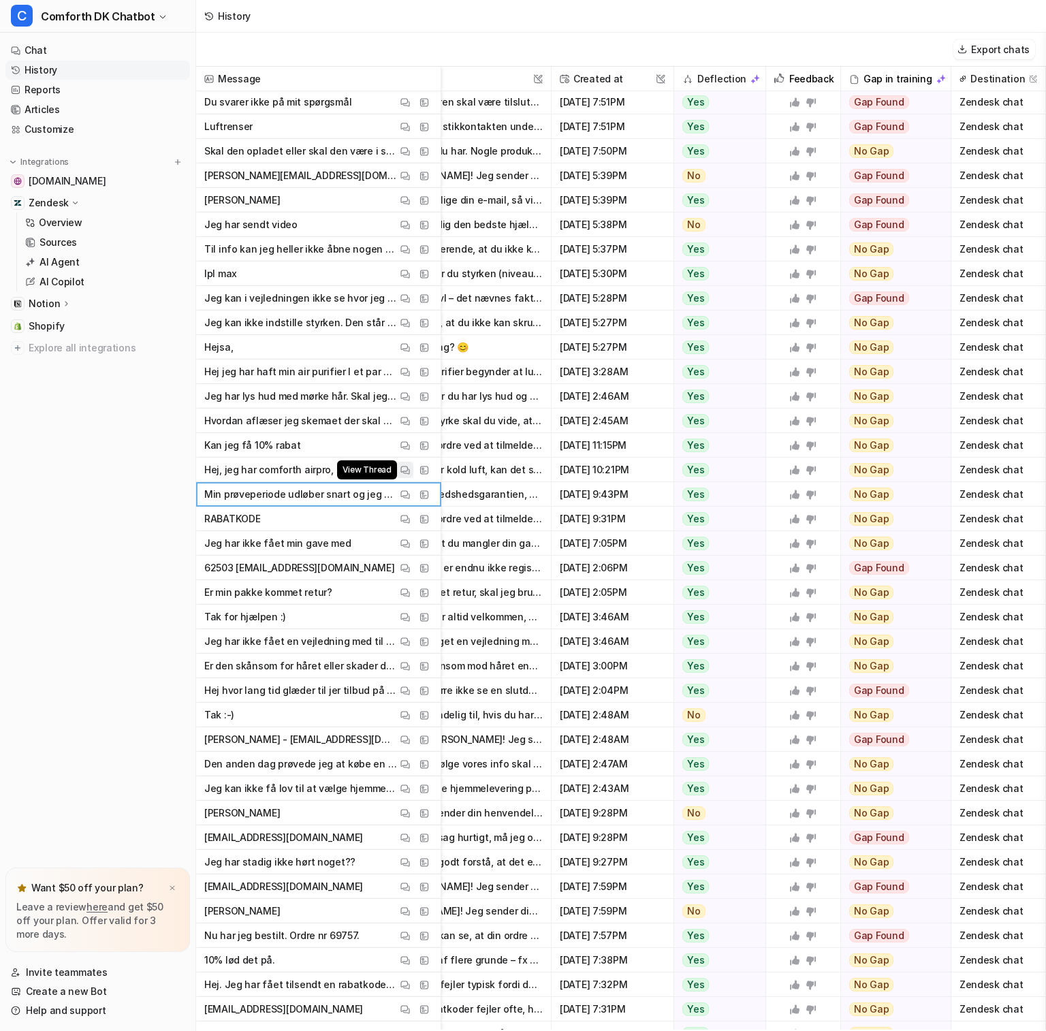
click at [409, 468] on img at bounding box center [405, 470] width 10 height 10
click at [405, 441] on img at bounding box center [405, 446] width 10 height 10
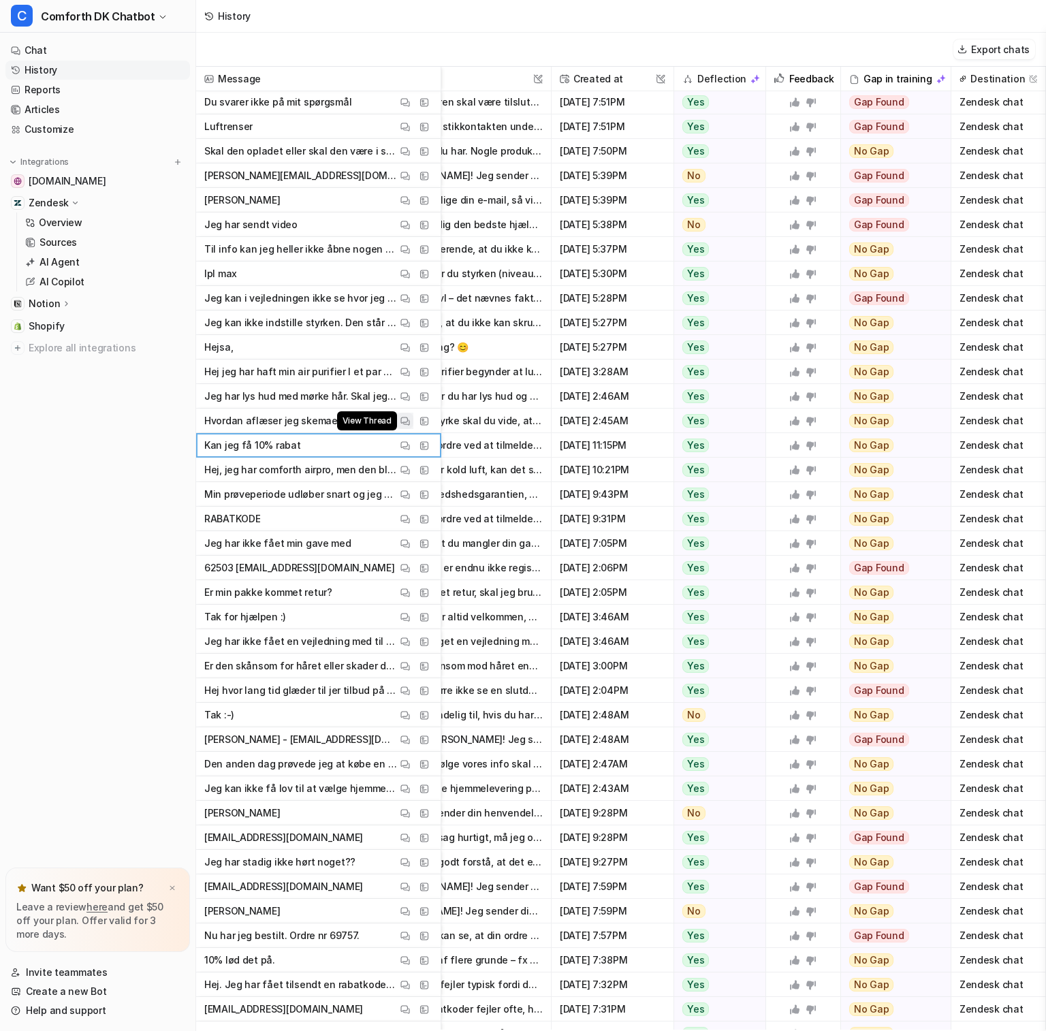
click at [407, 423] on img at bounding box center [405, 421] width 10 height 10
click at [406, 395] on img at bounding box center [405, 396] width 10 height 10
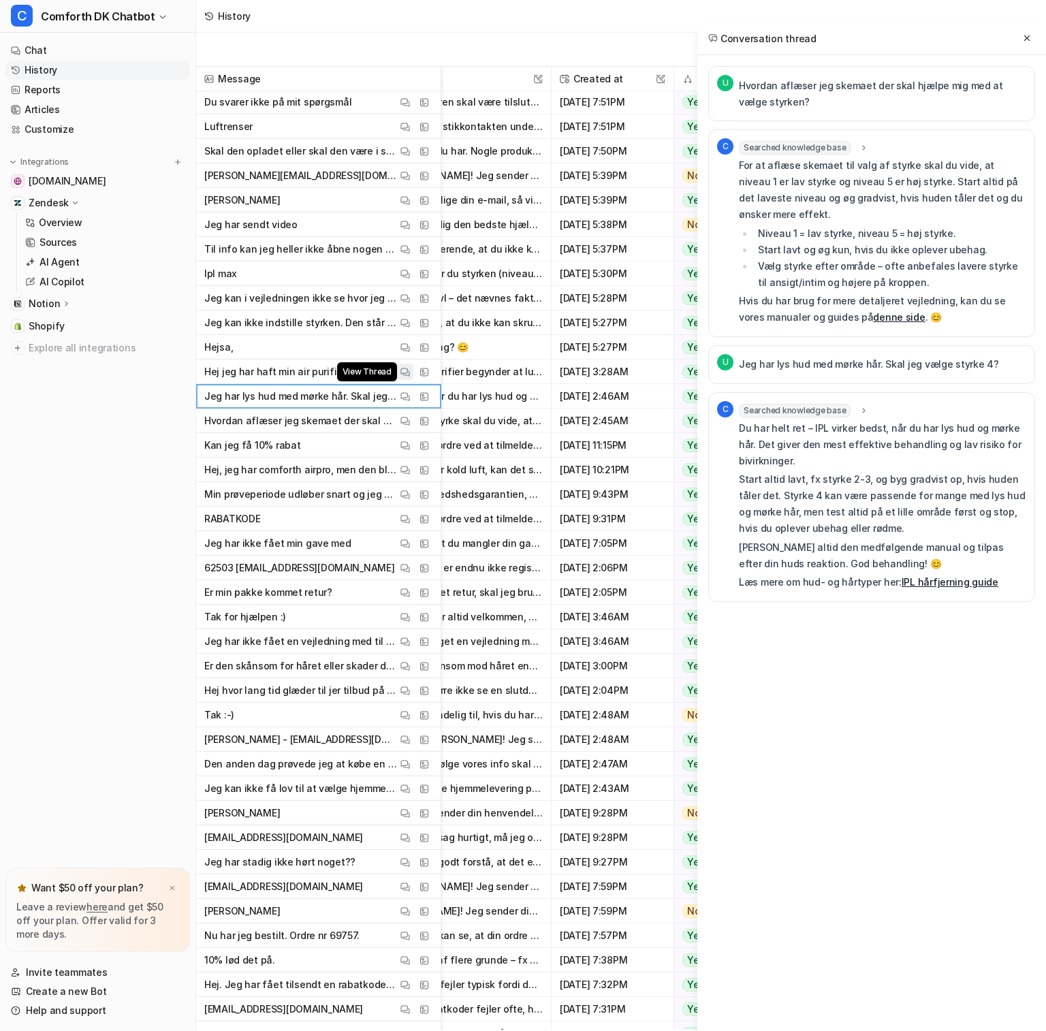
click at [404, 369] on img at bounding box center [405, 372] width 10 height 10
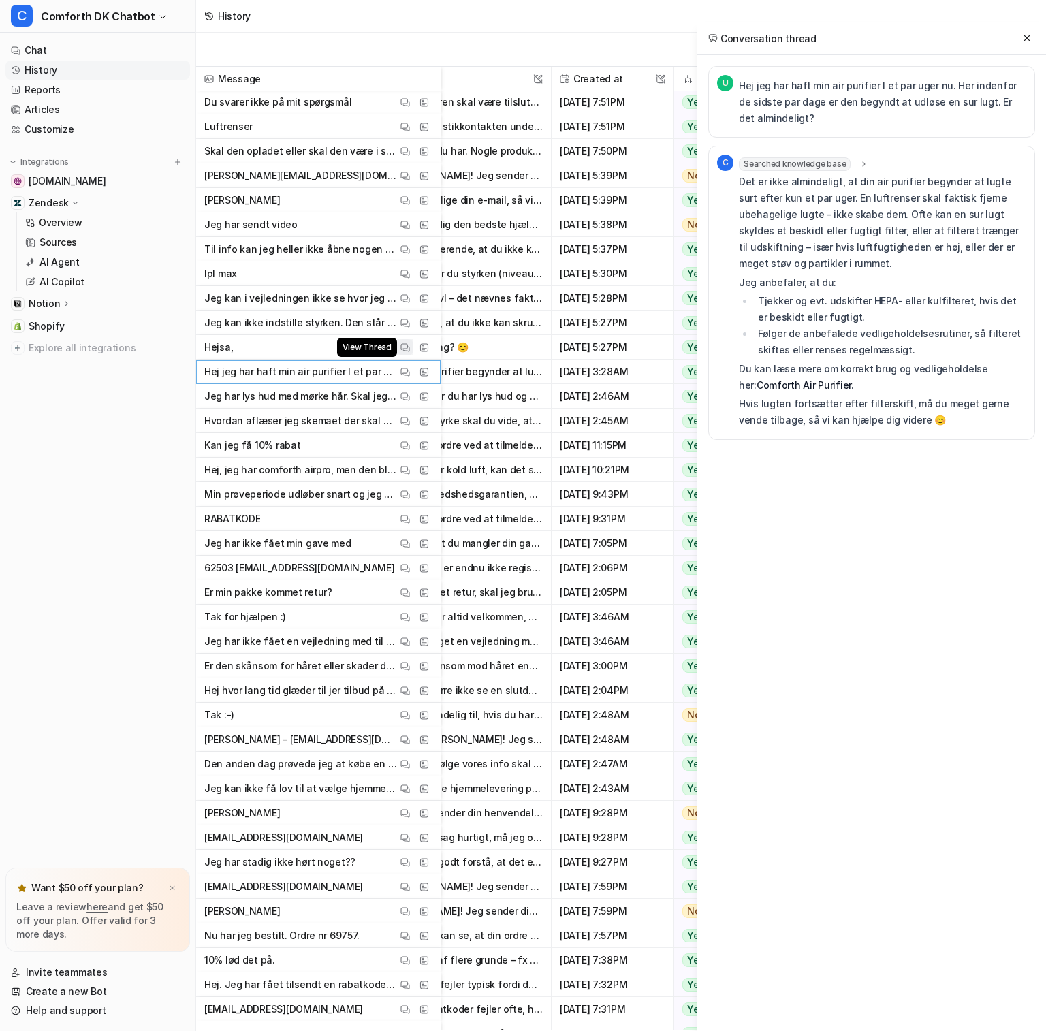
click at [407, 350] on img at bounding box center [405, 347] width 10 height 10
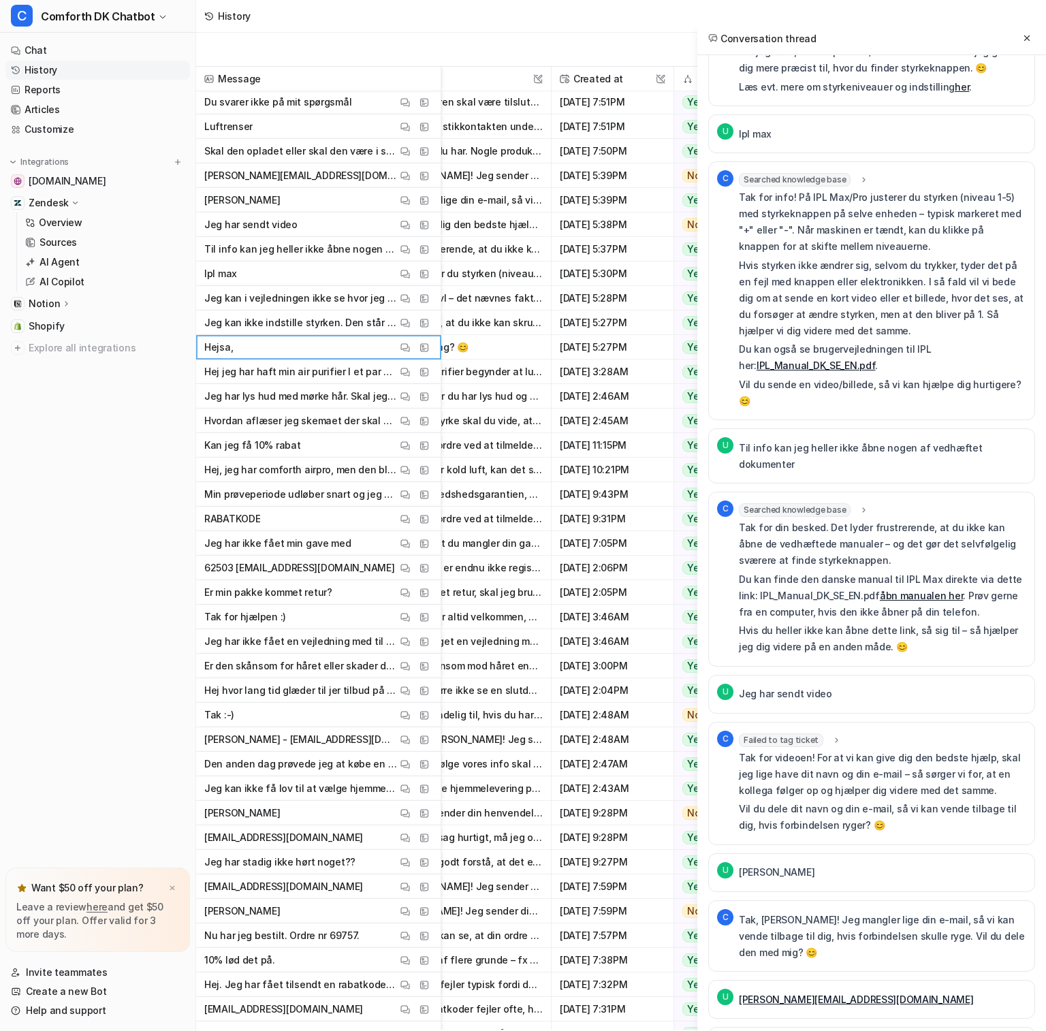
scroll to position [621, 0]
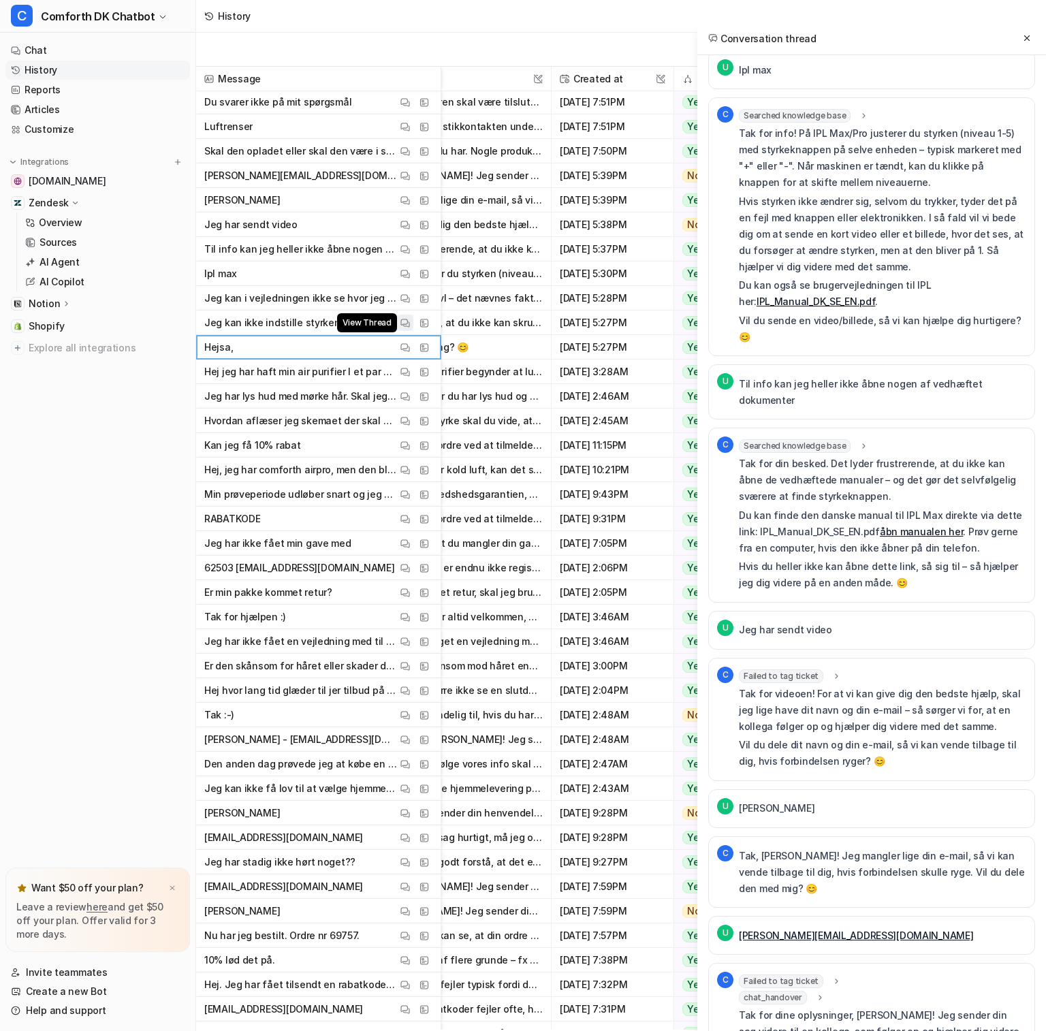
click at [404, 320] on img at bounding box center [405, 323] width 10 height 10
click at [412, 296] on button "View Thread" at bounding box center [405, 298] width 16 height 16
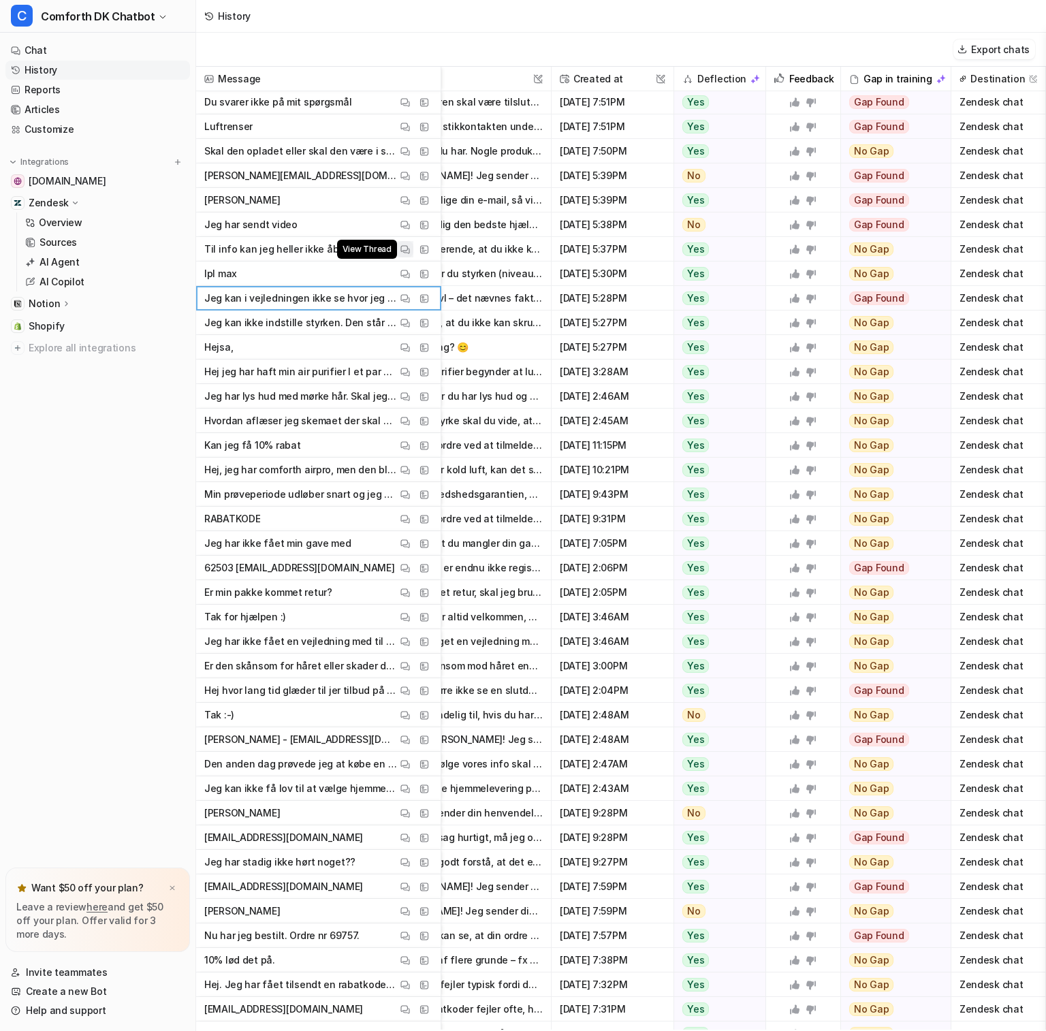
click at [409, 252] on img at bounding box center [405, 249] width 10 height 10
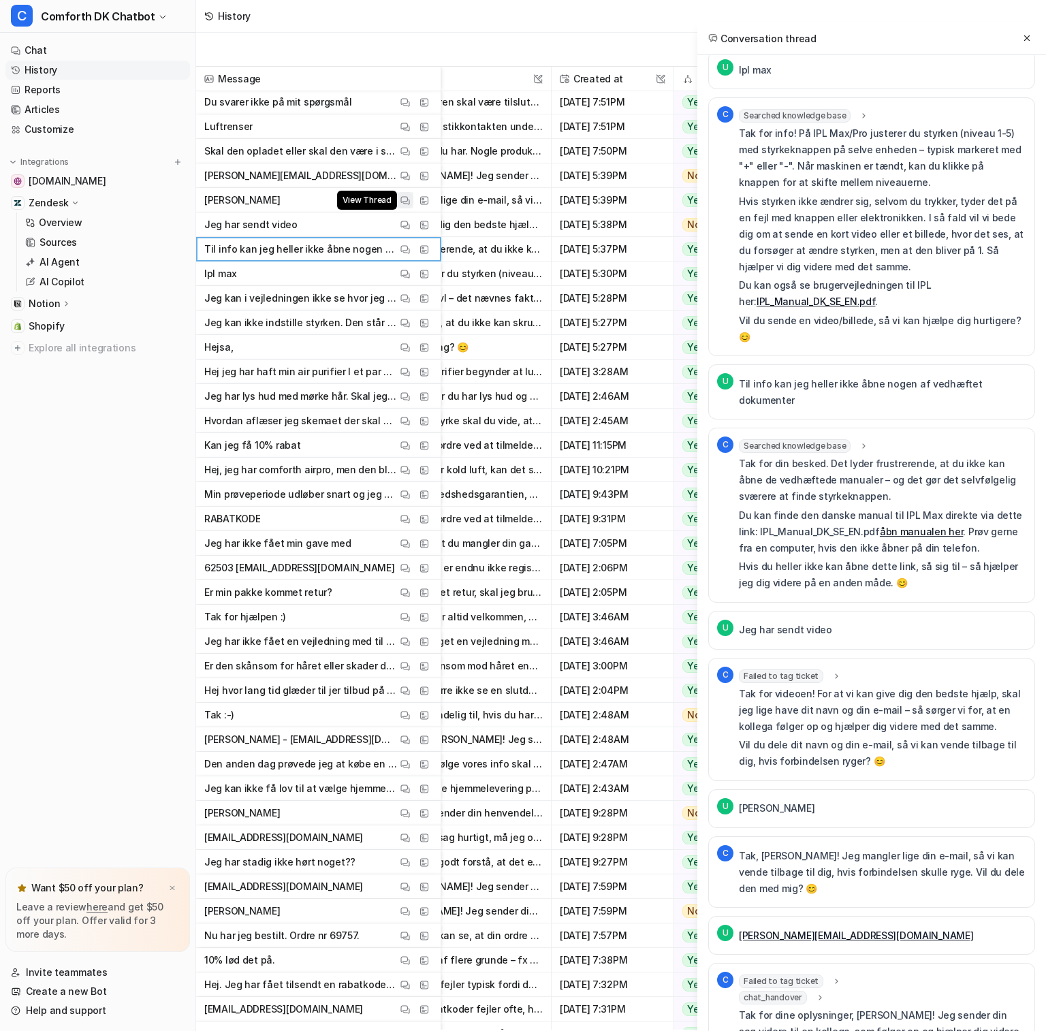
click at [405, 199] on img at bounding box center [405, 200] width 10 height 10
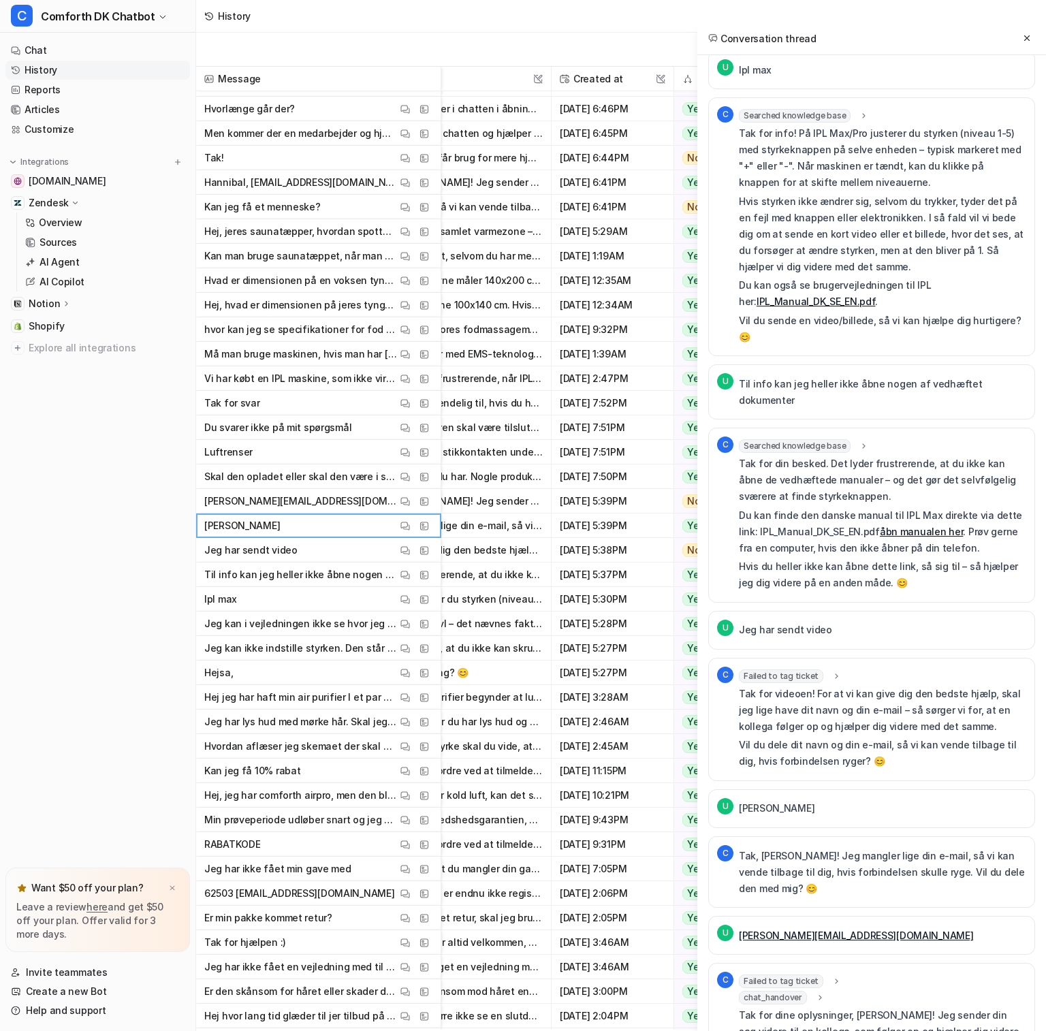
scroll to position [579, 172]
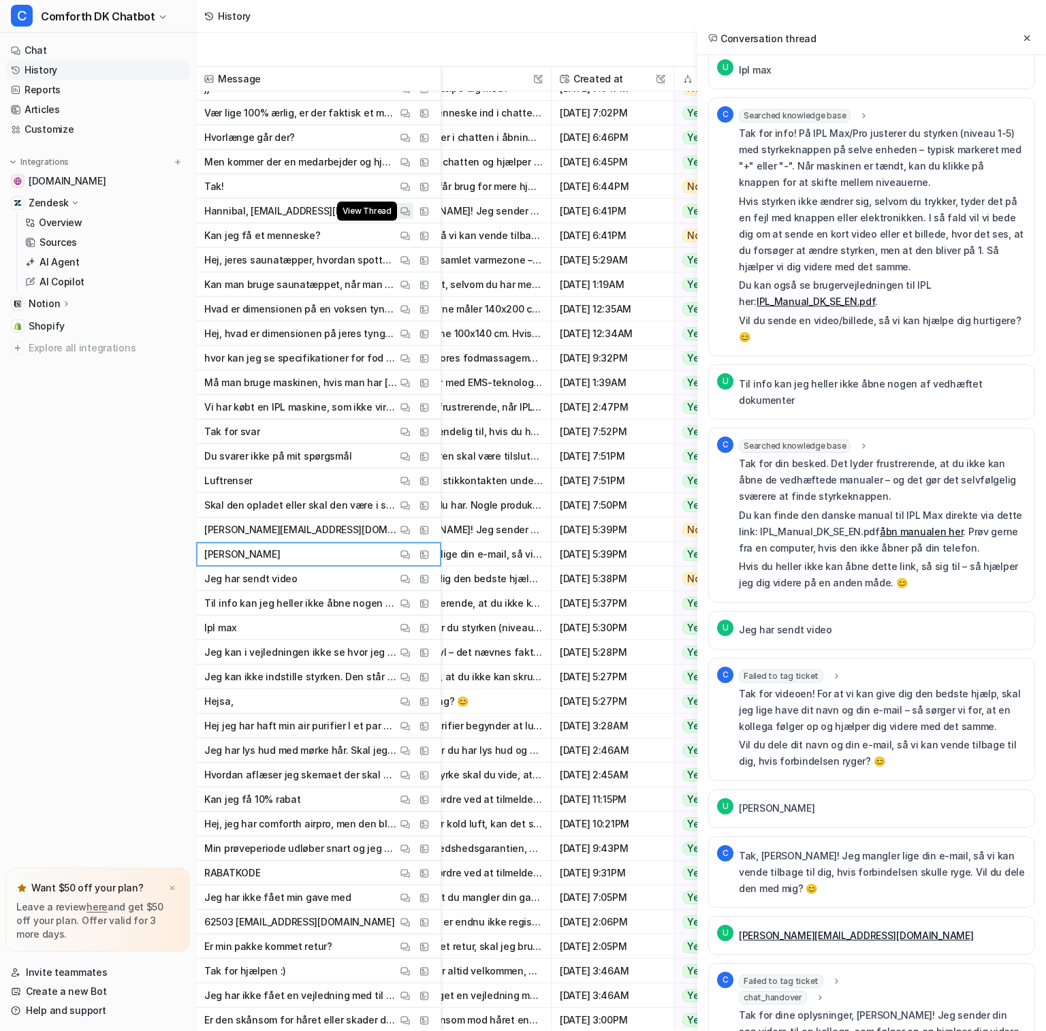
click at [402, 215] on img at bounding box center [405, 211] width 10 height 10
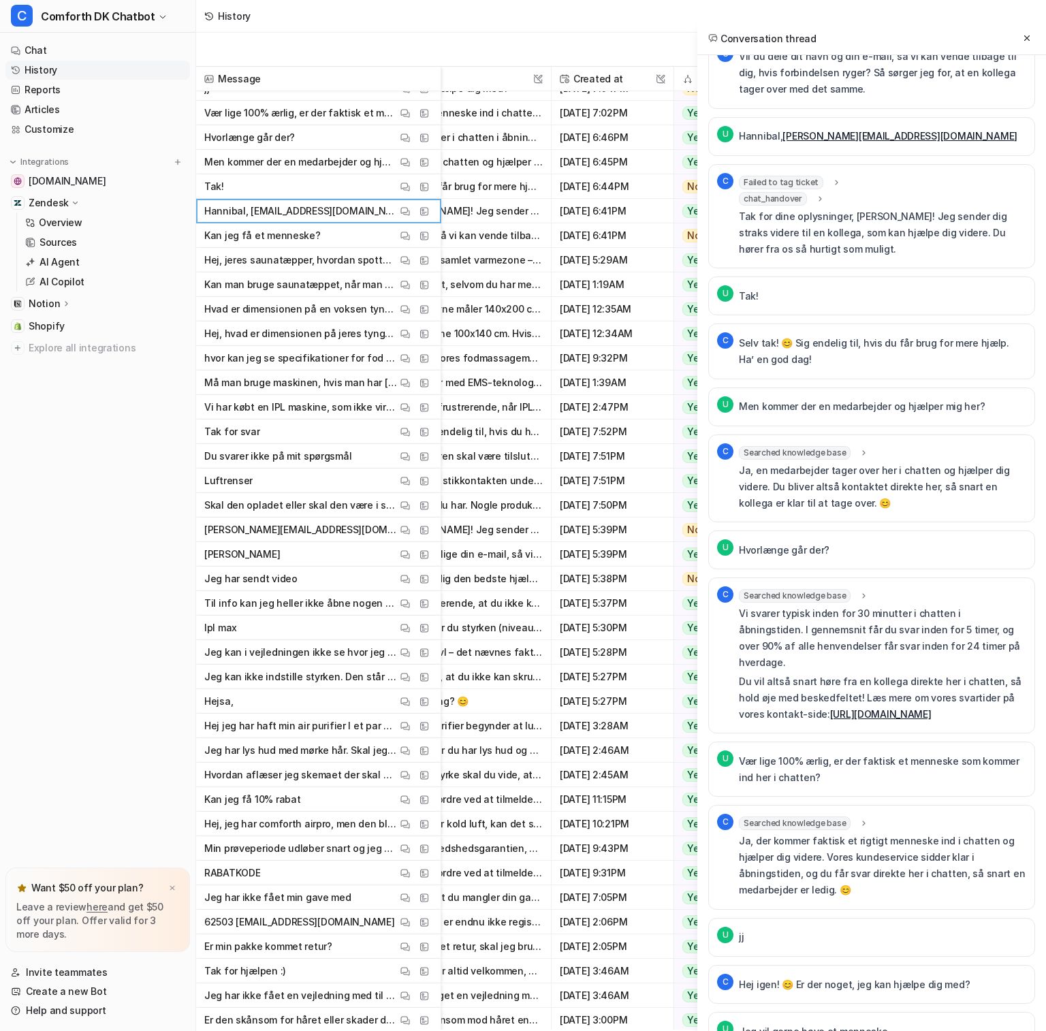
scroll to position [330, 0]
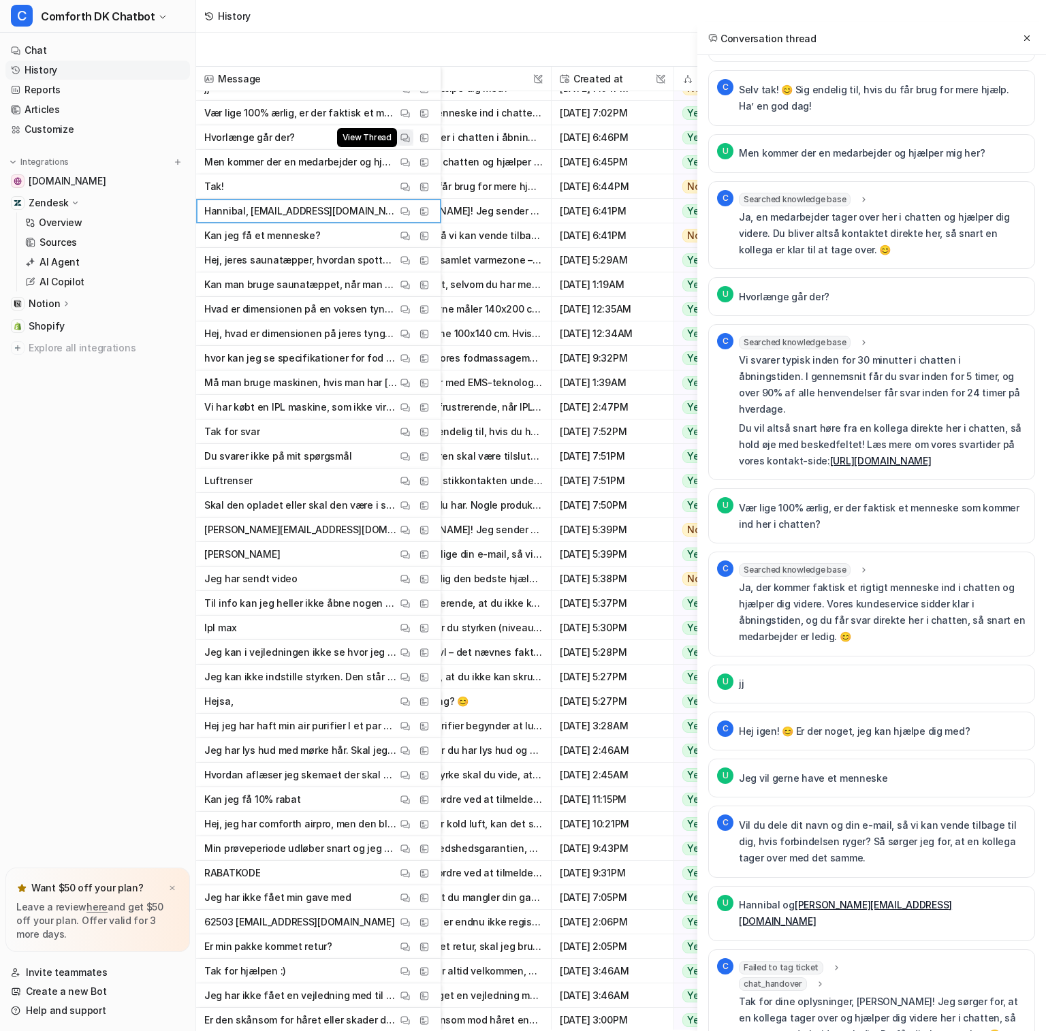
click at [406, 136] on img at bounding box center [405, 138] width 10 height 10
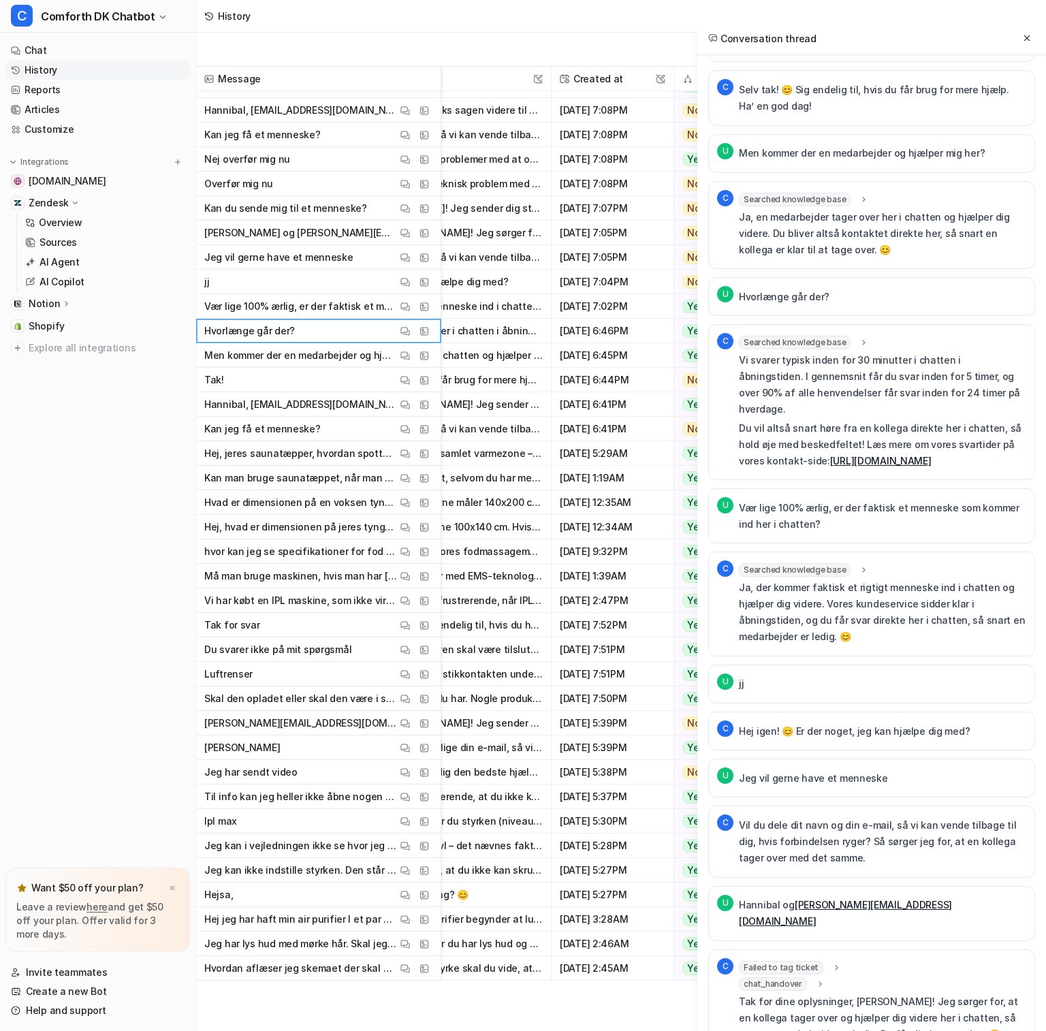
scroll to position [0, 172]
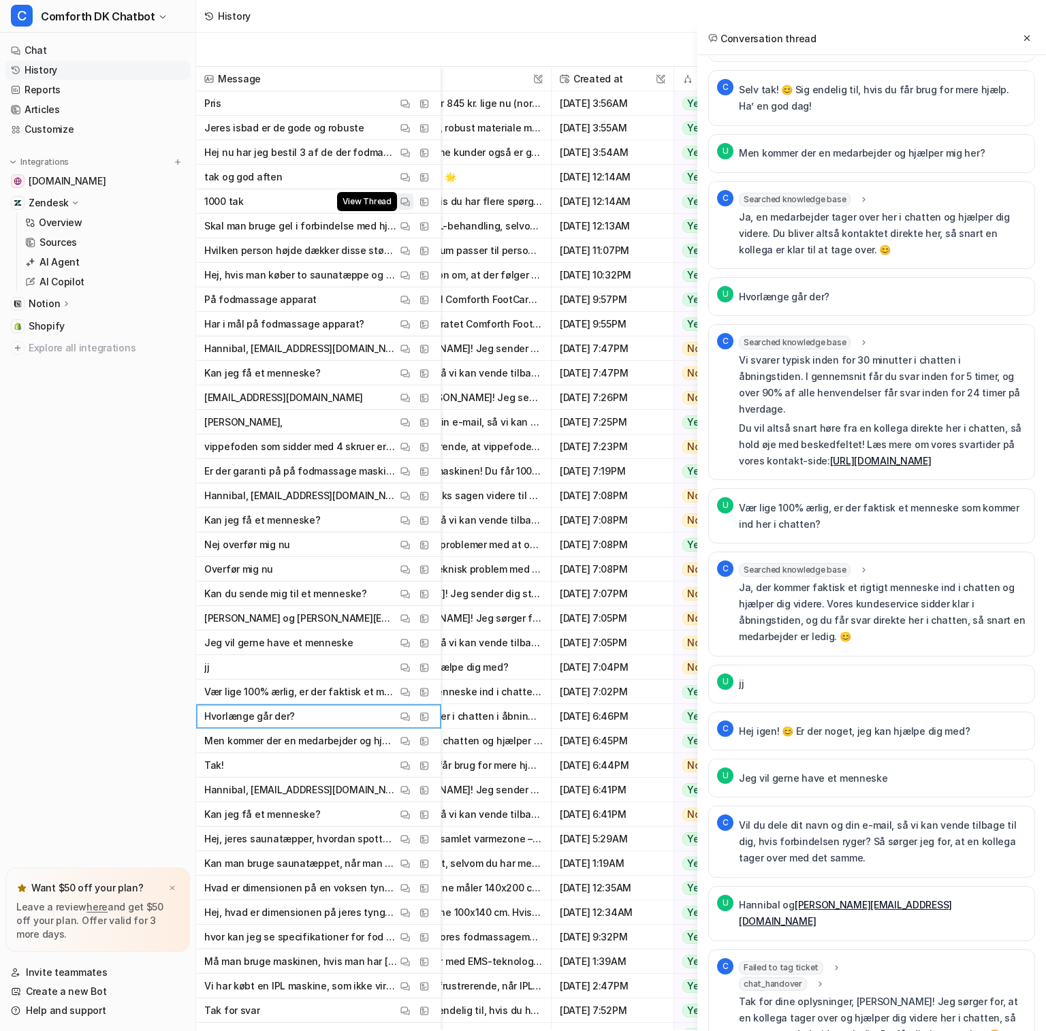
click at [404, 199] on img at bounding box center [405, 202] width 10 height 10
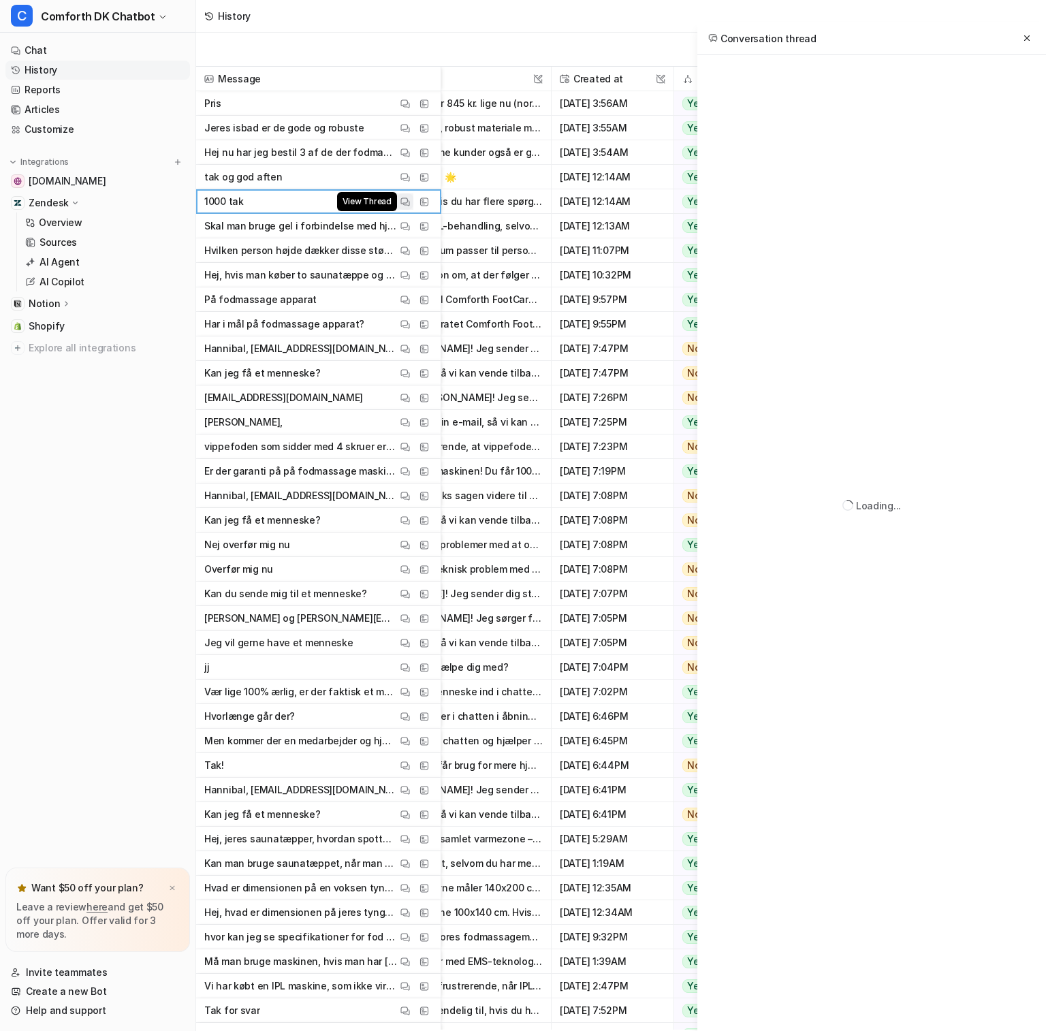
scroll to position [0, 0]
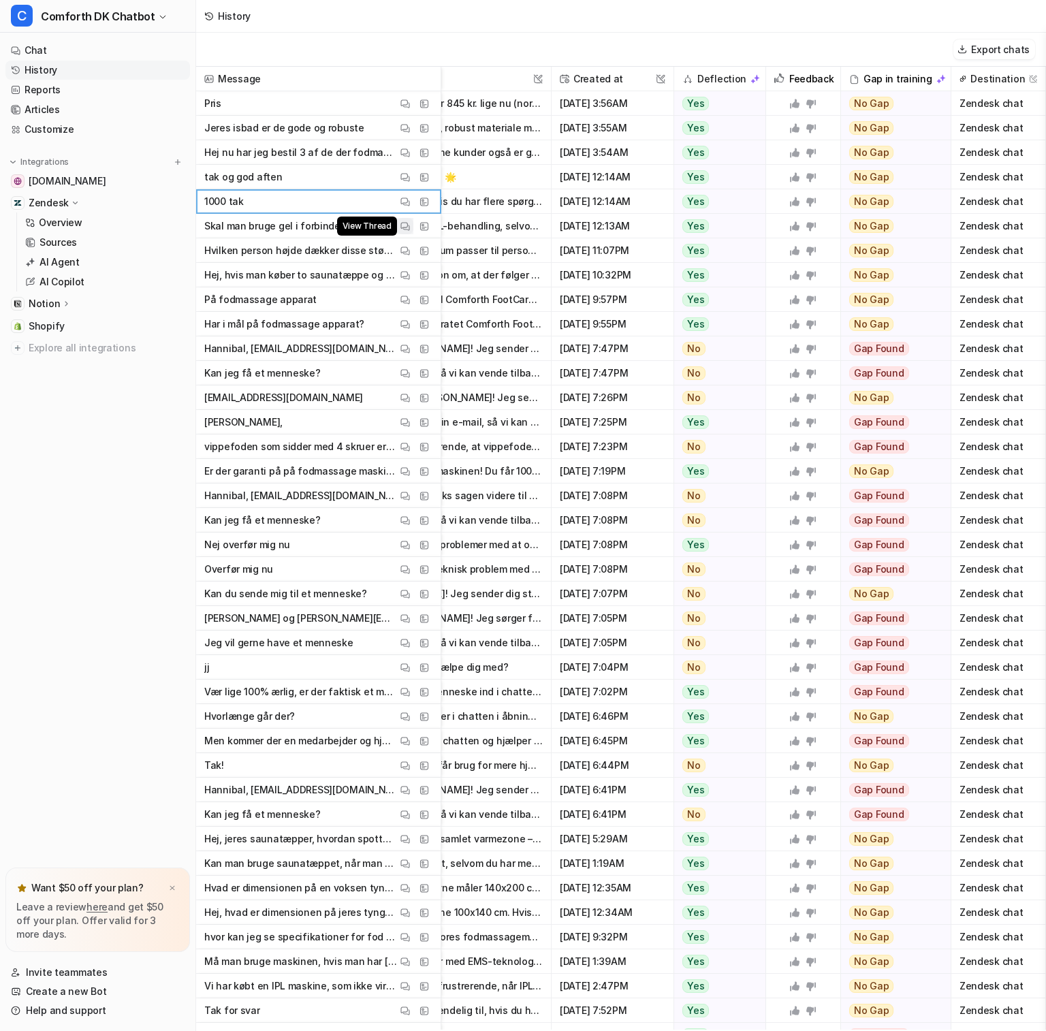
click at [411, 231] on button "View Thread" at bounding box center [405, 226] width 16 height 16
click at [410, 253] on button "View Thread" at bounding box center [405, 250] width 16 height 16
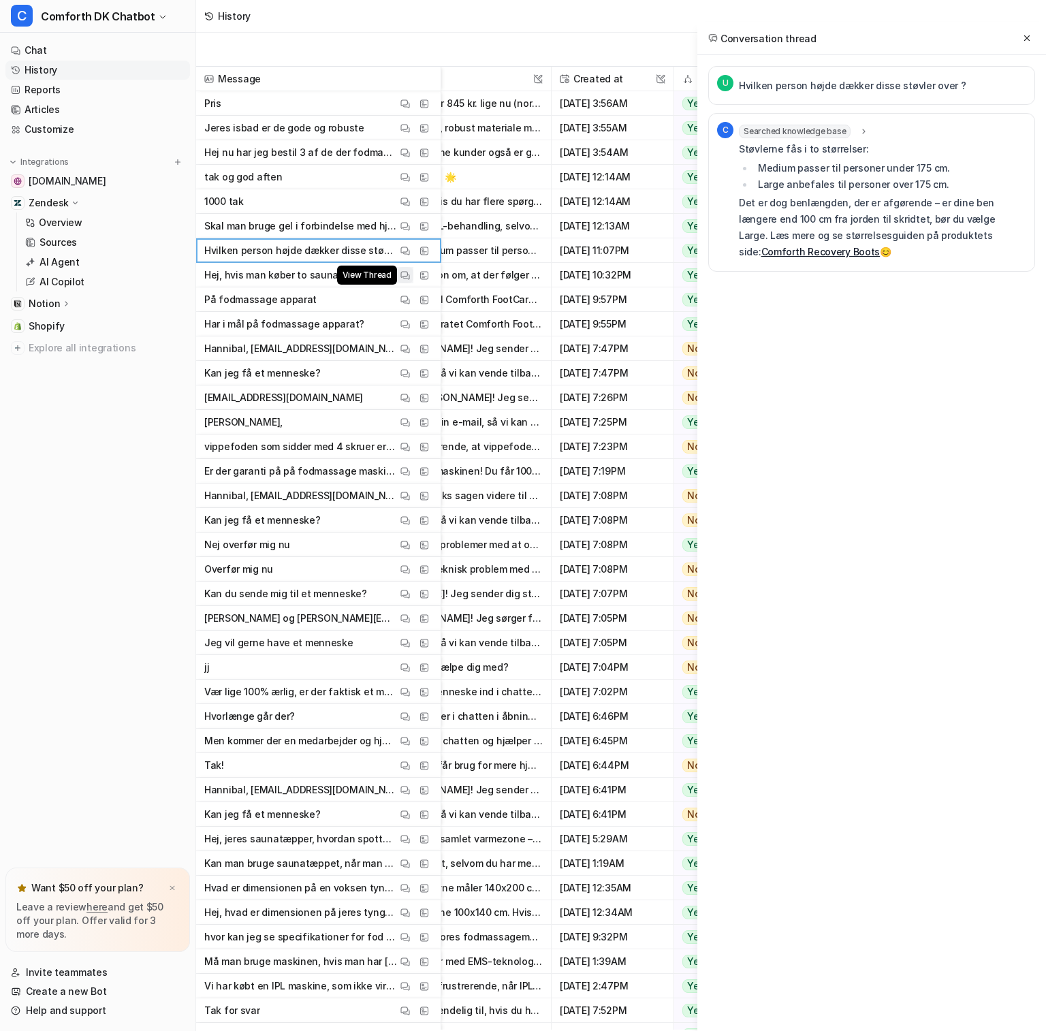
click at [402, 274] on img at bounding box center [405, 275] width 10 height 10
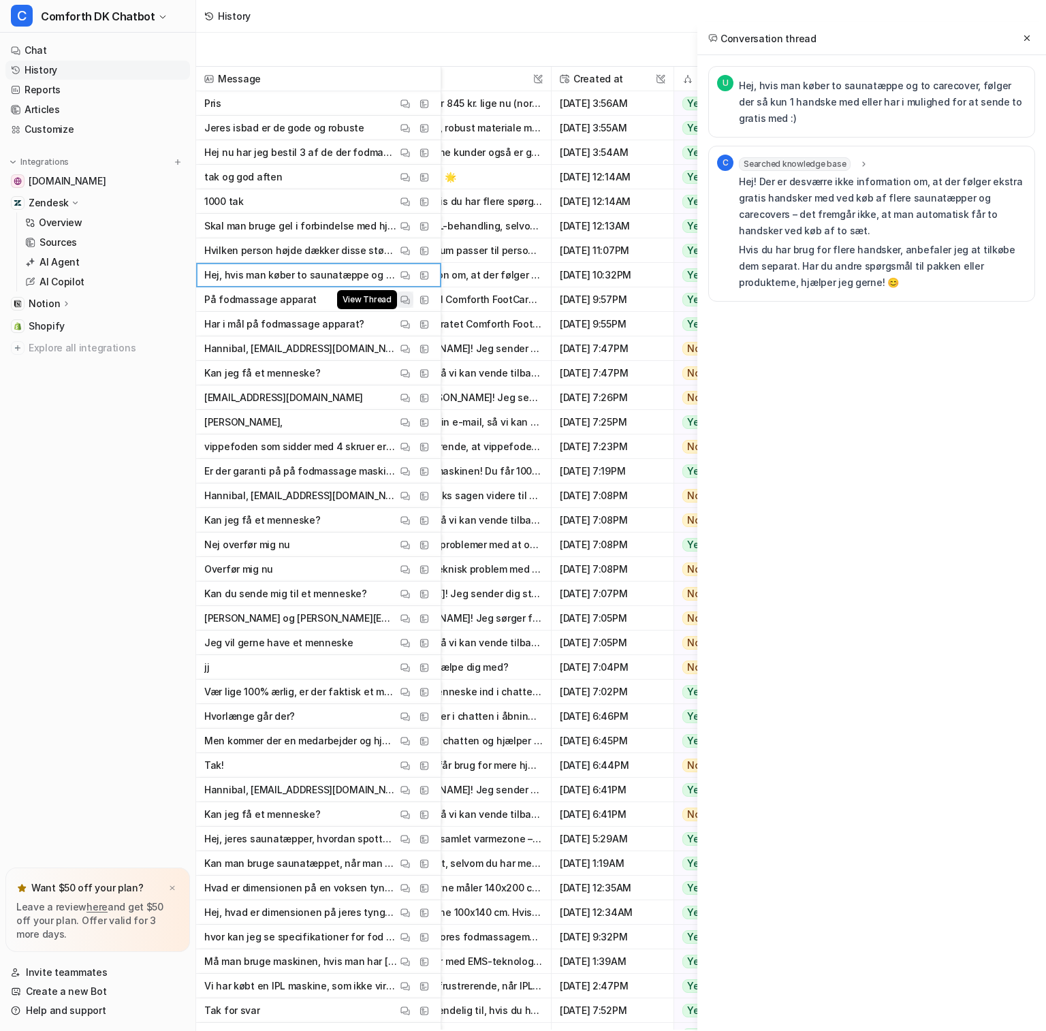
click at [408, 299] on img at bounding box center [405, 300] width 10 height 10
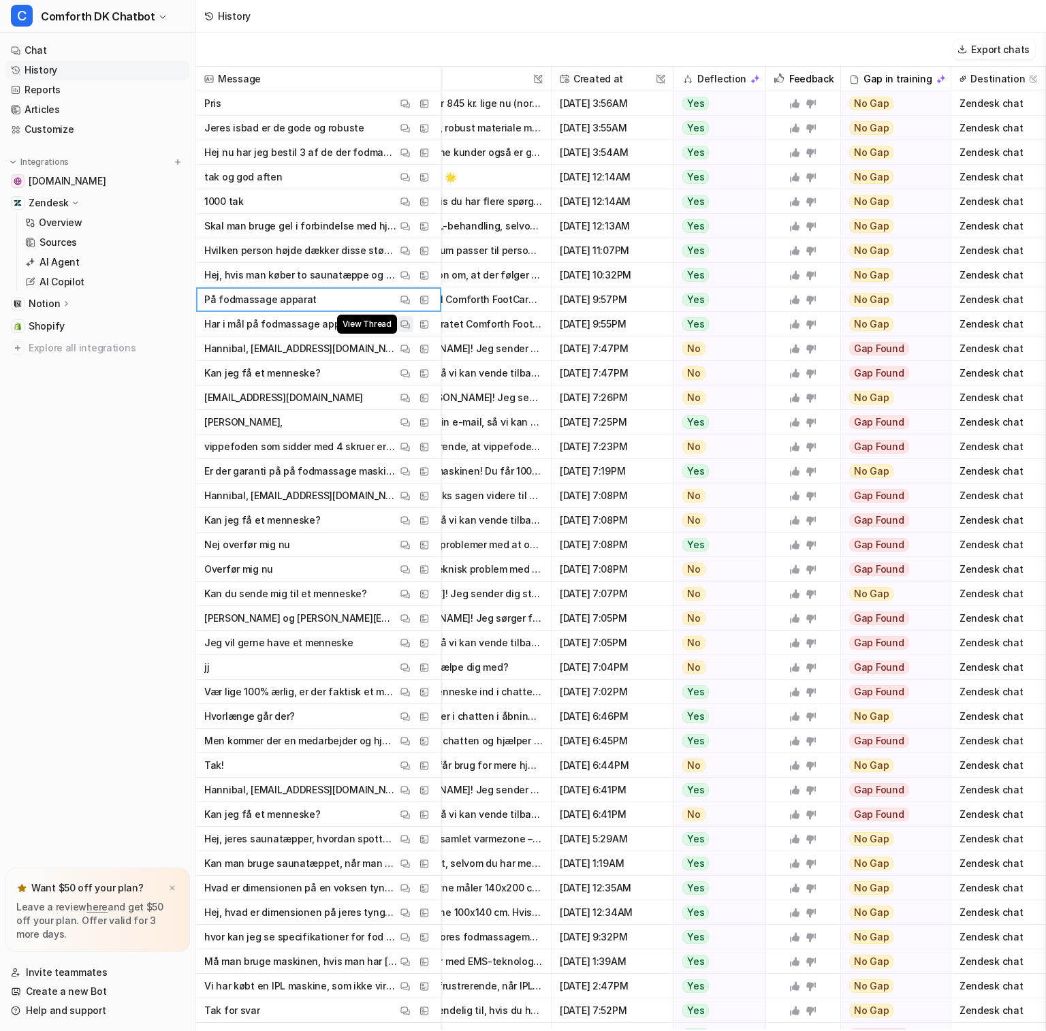
click at [411, 321] on button "View Thread" at bounding box center [405, 324] width 16 height 16
click at [407, 377] on img at bounding box center [405, 373] width 10 height 10
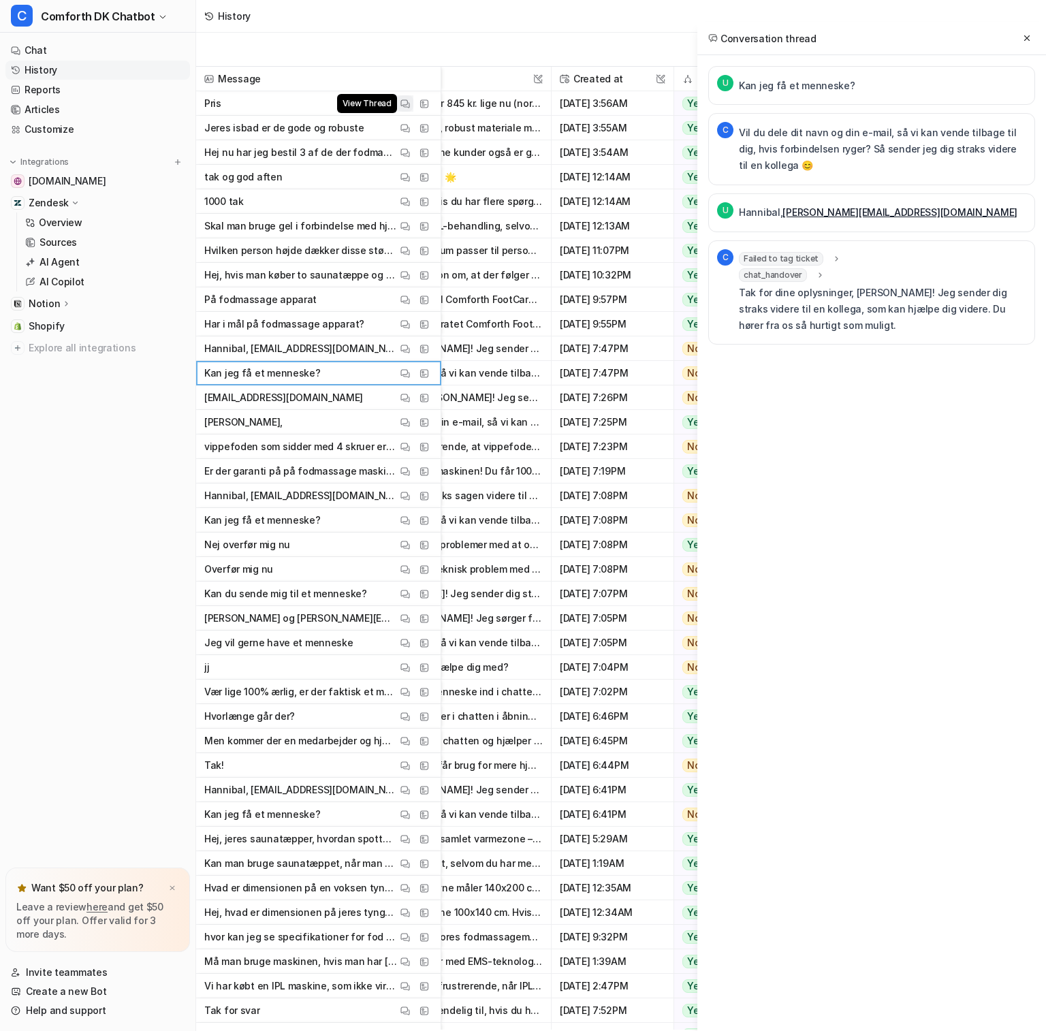
click at [404, 104] on img at bounding box center [405, 104] width 10 height 10
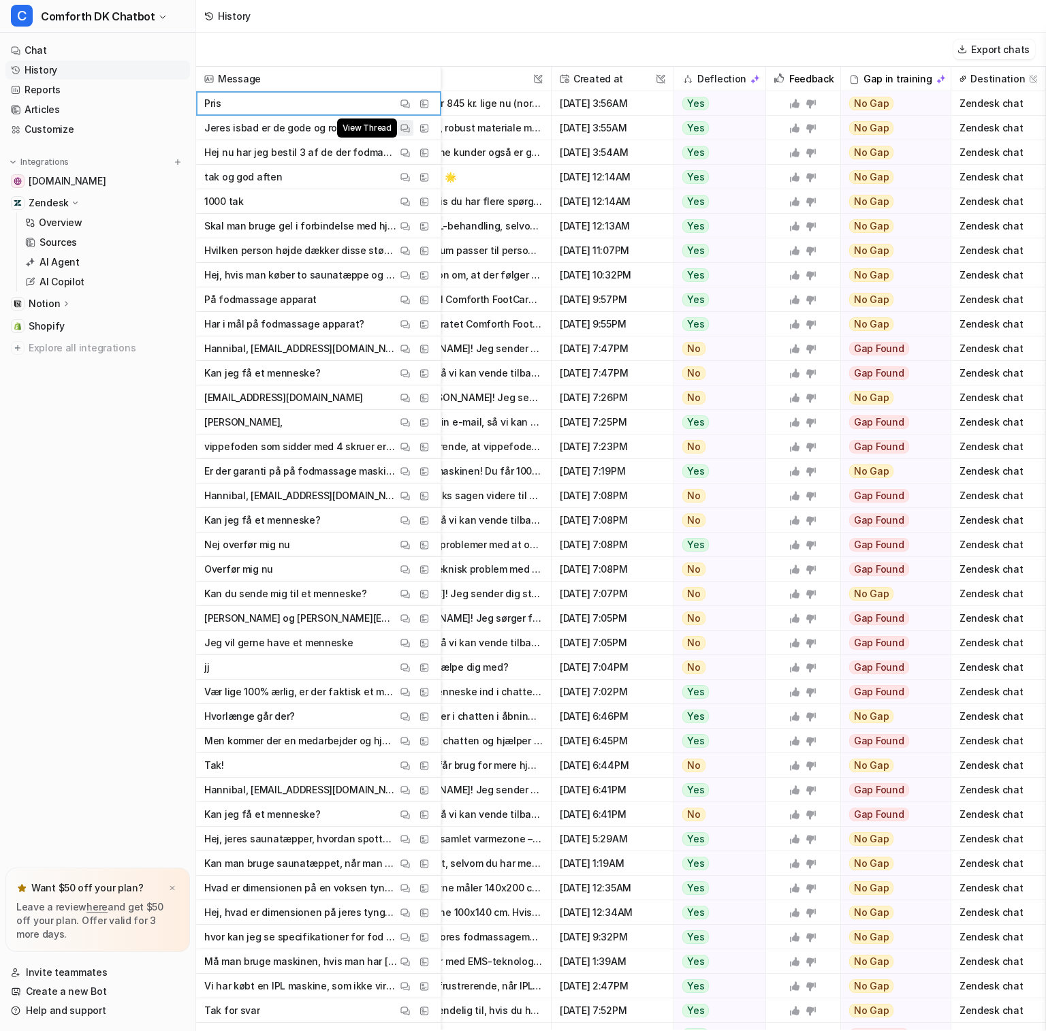
click at [408, 131] on img at bounding box center [405, 128] width 10 height 10
click at [407, 156] on img at bounding box center [405, 153] width 10 height 10
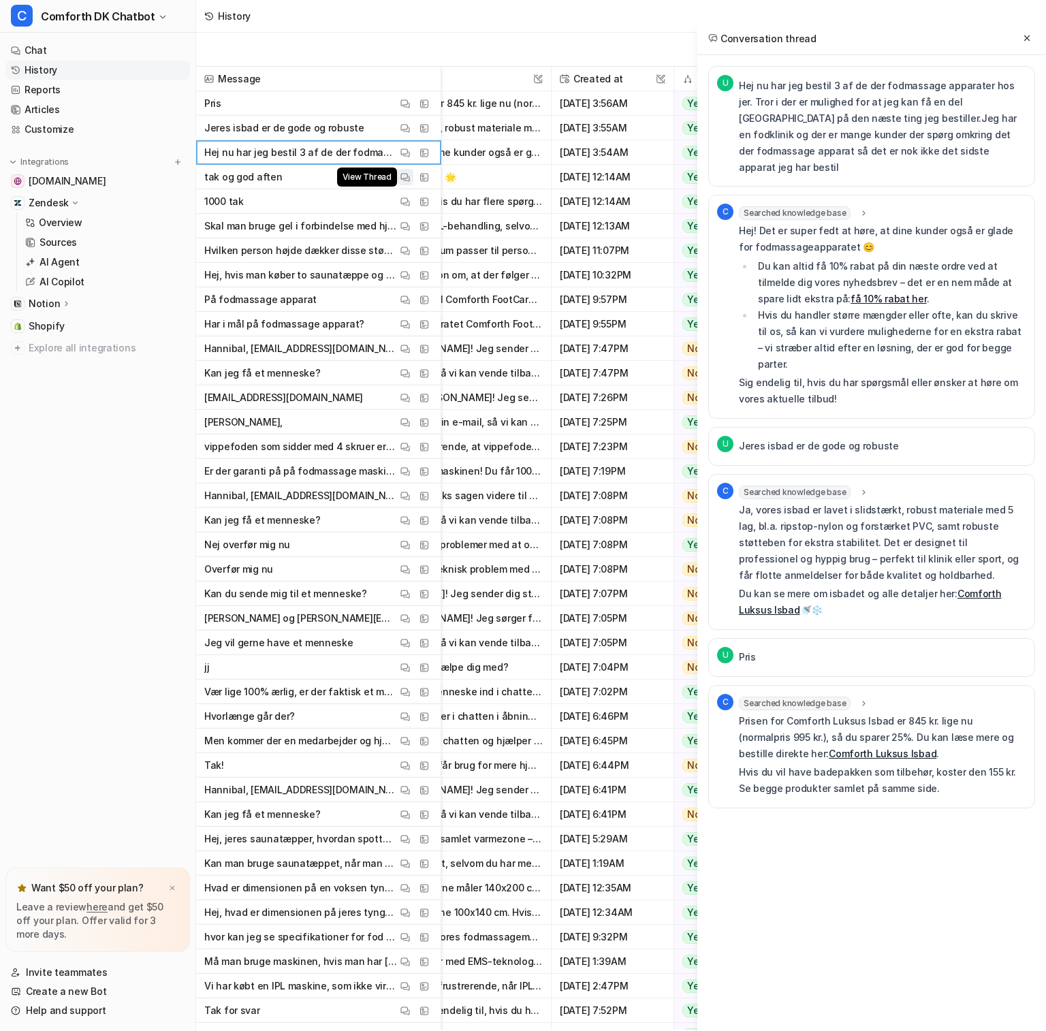
click at [413, 179] on button "View Thread" at bounding box center [405, 177] width 16 height 16
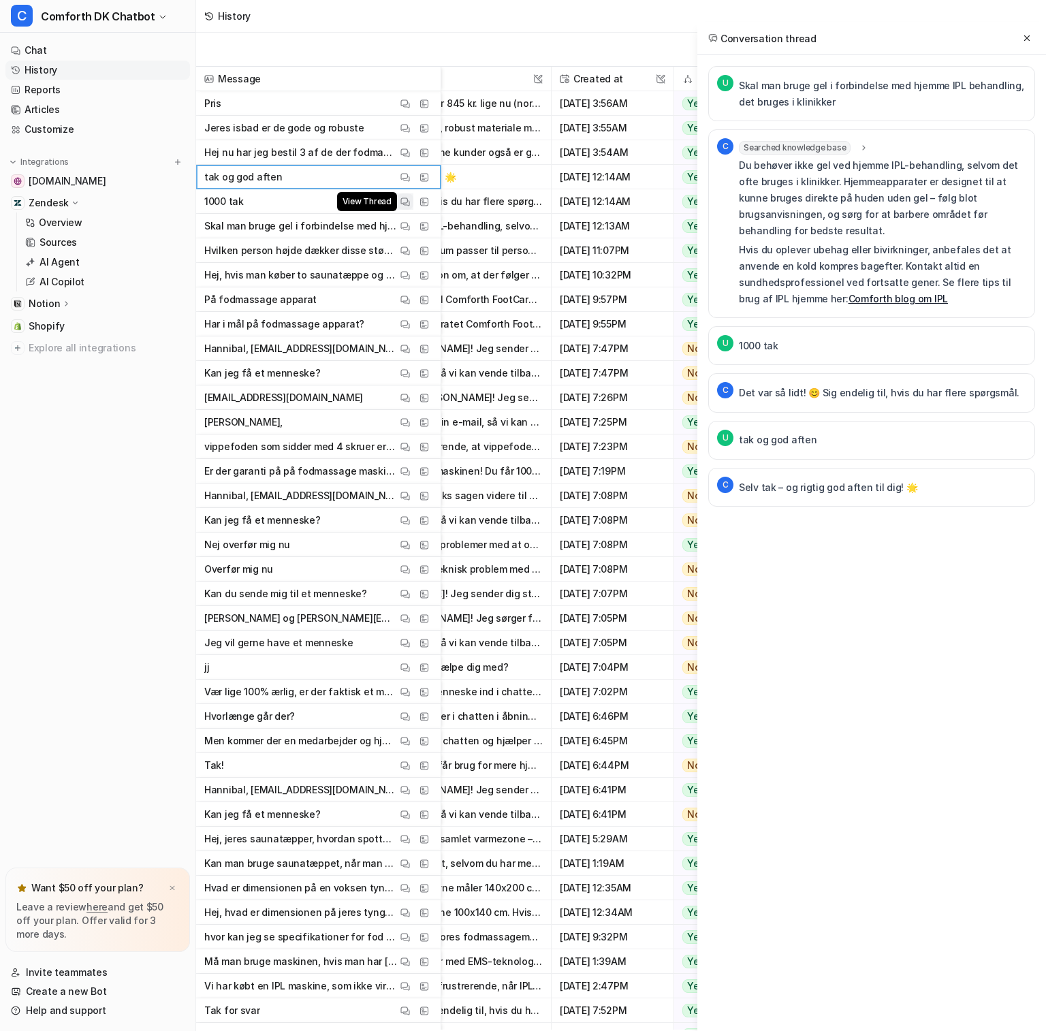
click at [406, 206] on img at bounding box center [405, 202] width 10 height 10
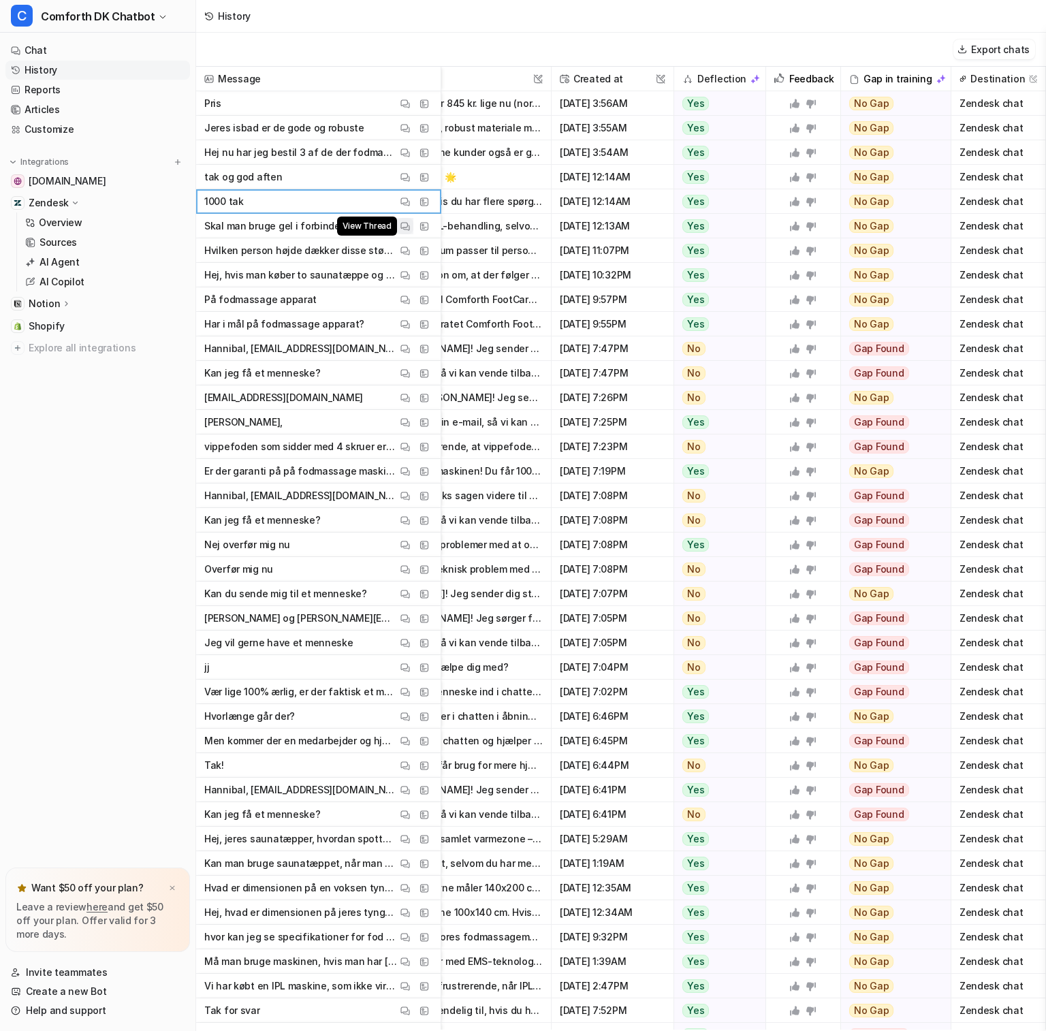
click at [408, 224] on img at bounding box center [405, 226] width 10 height 10
click at [413, 243] on div "View Thread" at bounding box center [405, 250] width 16 height 16
click at [407, 253] on img at bounding box center [405, 251] width 10 height 10
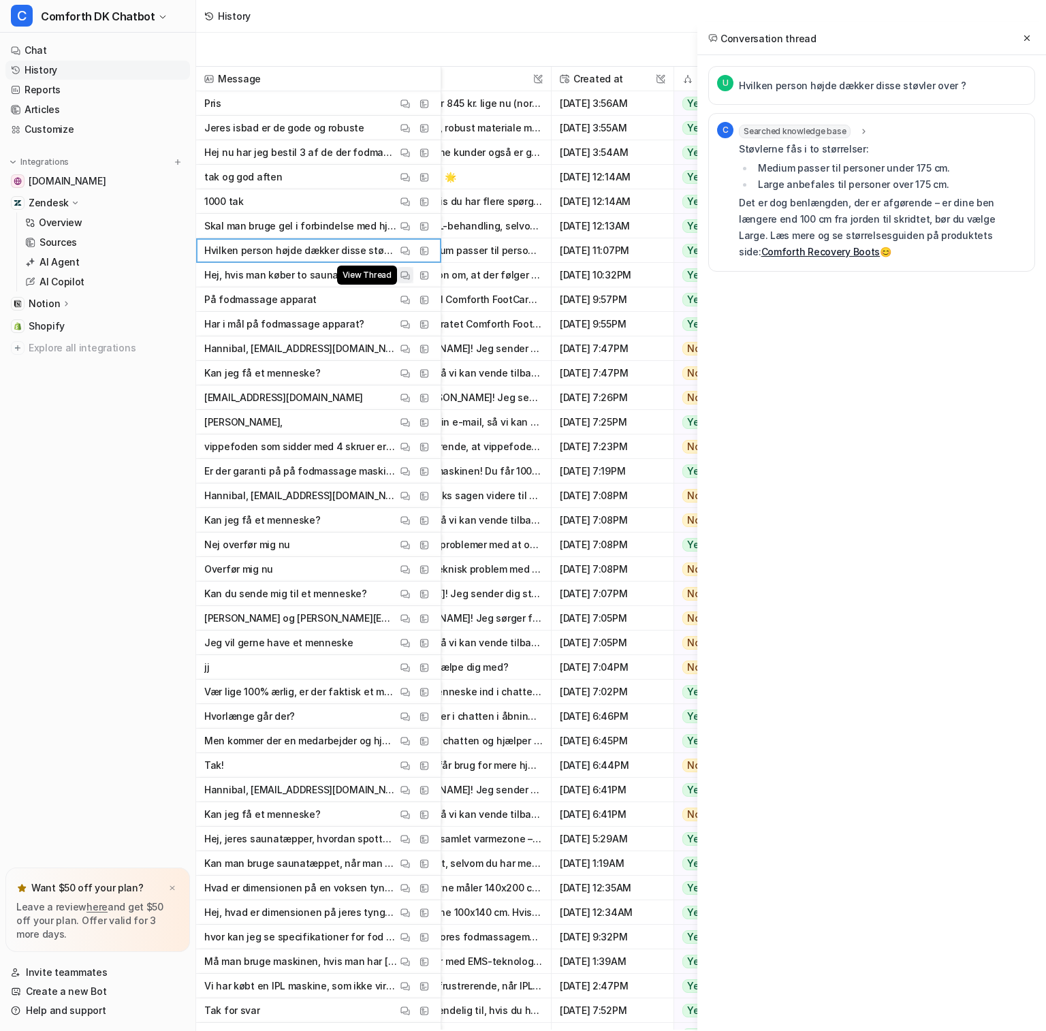
click at [407, 271] on img at bounding box center [405, 275] width 10 height 10
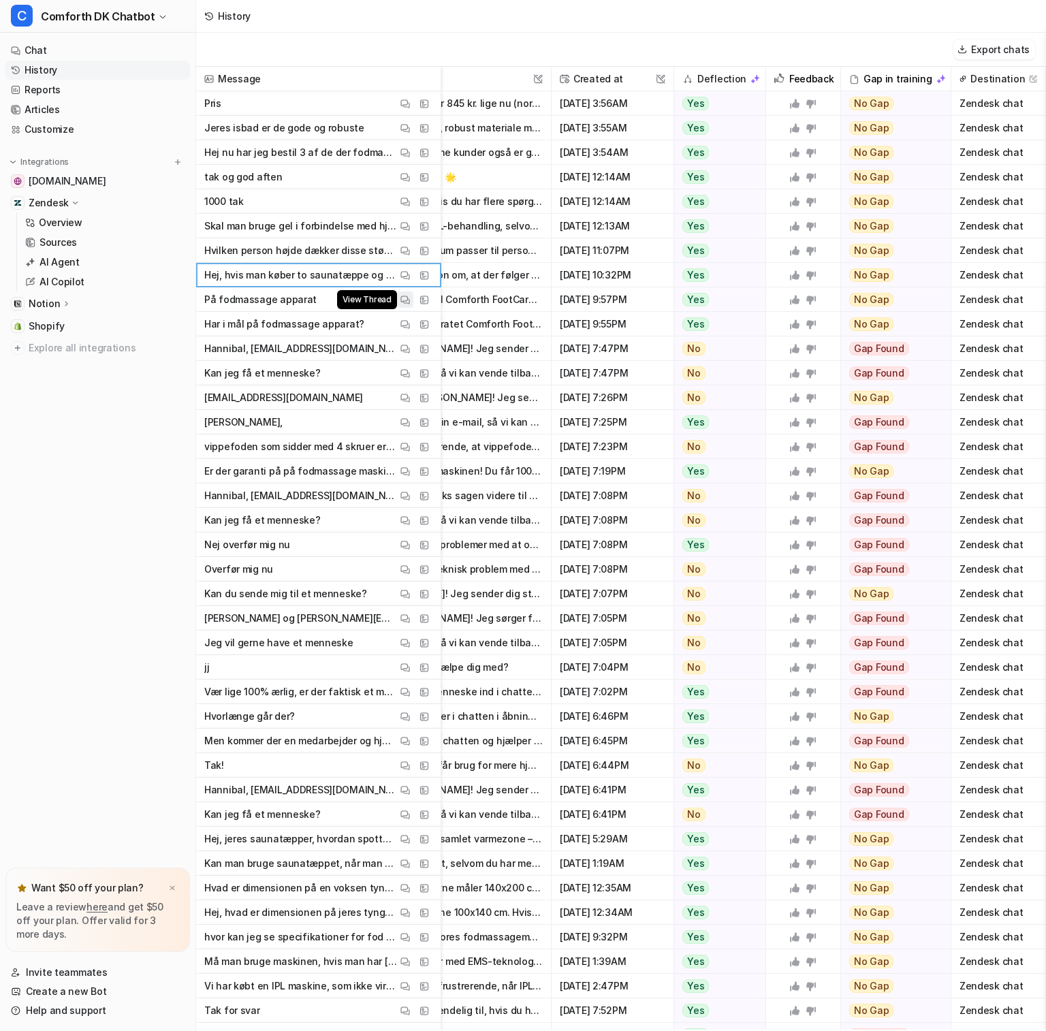
click at [409, 296] on img at bounding box center [405, 300] width 10 height 10
click at [410, 330] on button "View Thread" at bounding box center [405, 324] width 16 height 16
click at [414, 347] on div "View Thread View Sources" at bounding box center [414, 348] width 35 height 16
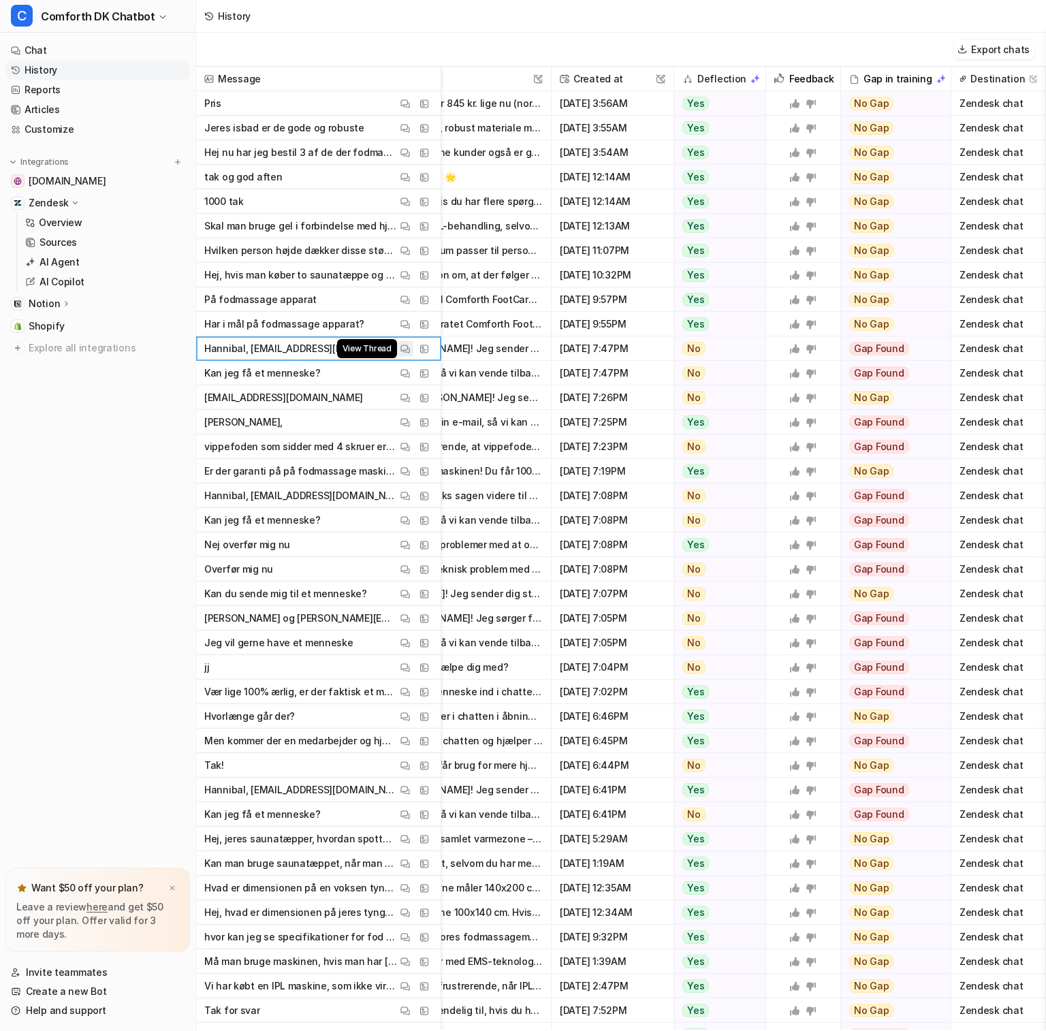
click at [407, 350] on img at bounding box center [405, 349] width 10 height 10
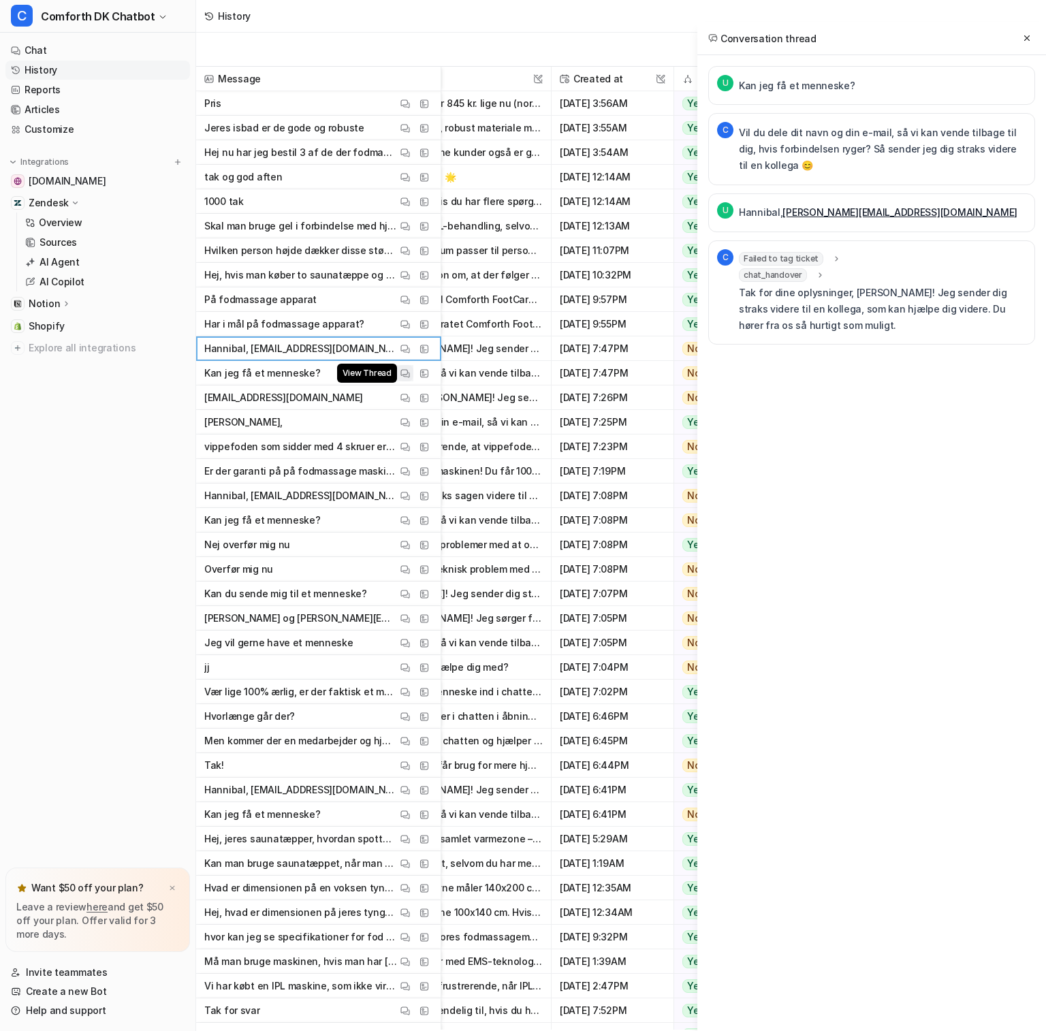
click at [404, 372] on img at bounding box center [405, 373] width 10 height 10
click at [402, 403] on button "View Thread" at bounding box center [405, 397] width 16 height 16
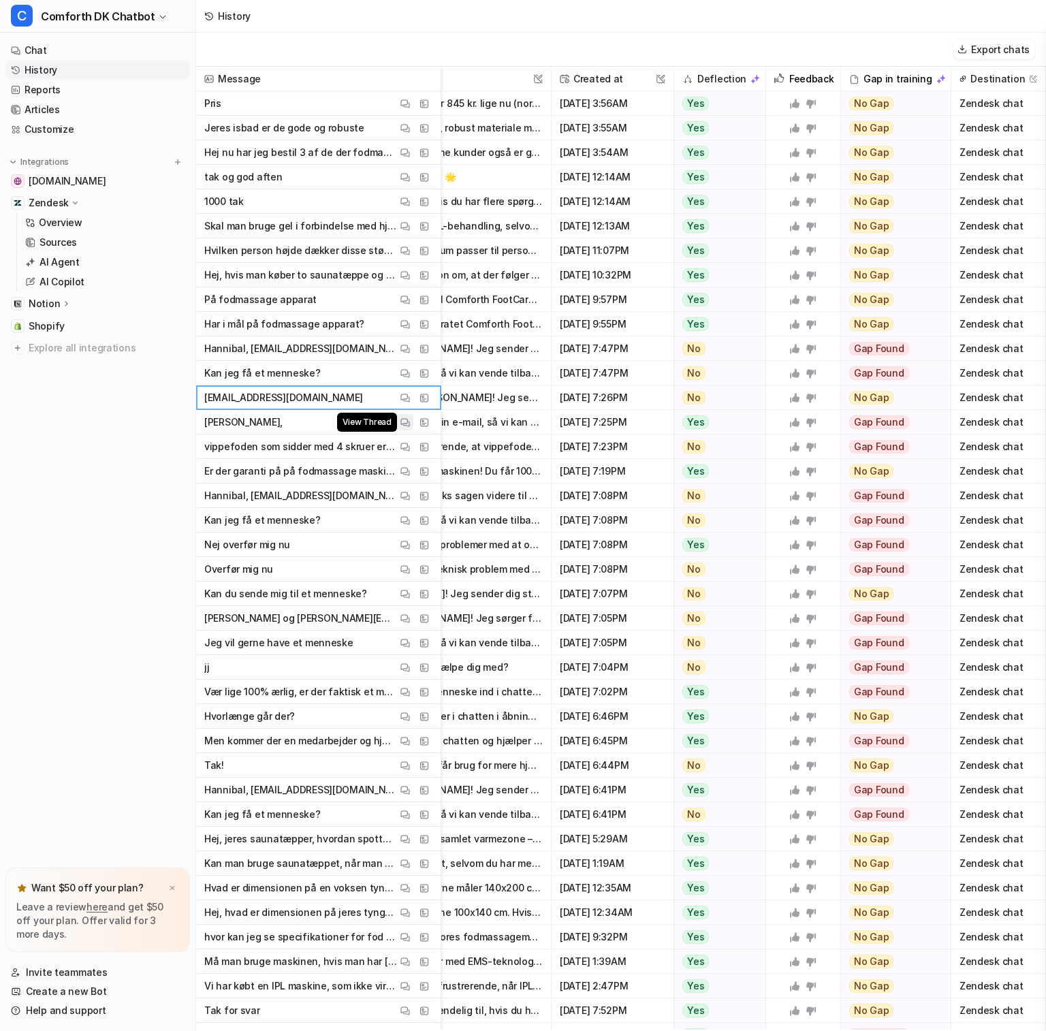
click at [406, 426] on img at bounding box center [405, 422] width 10 height 10
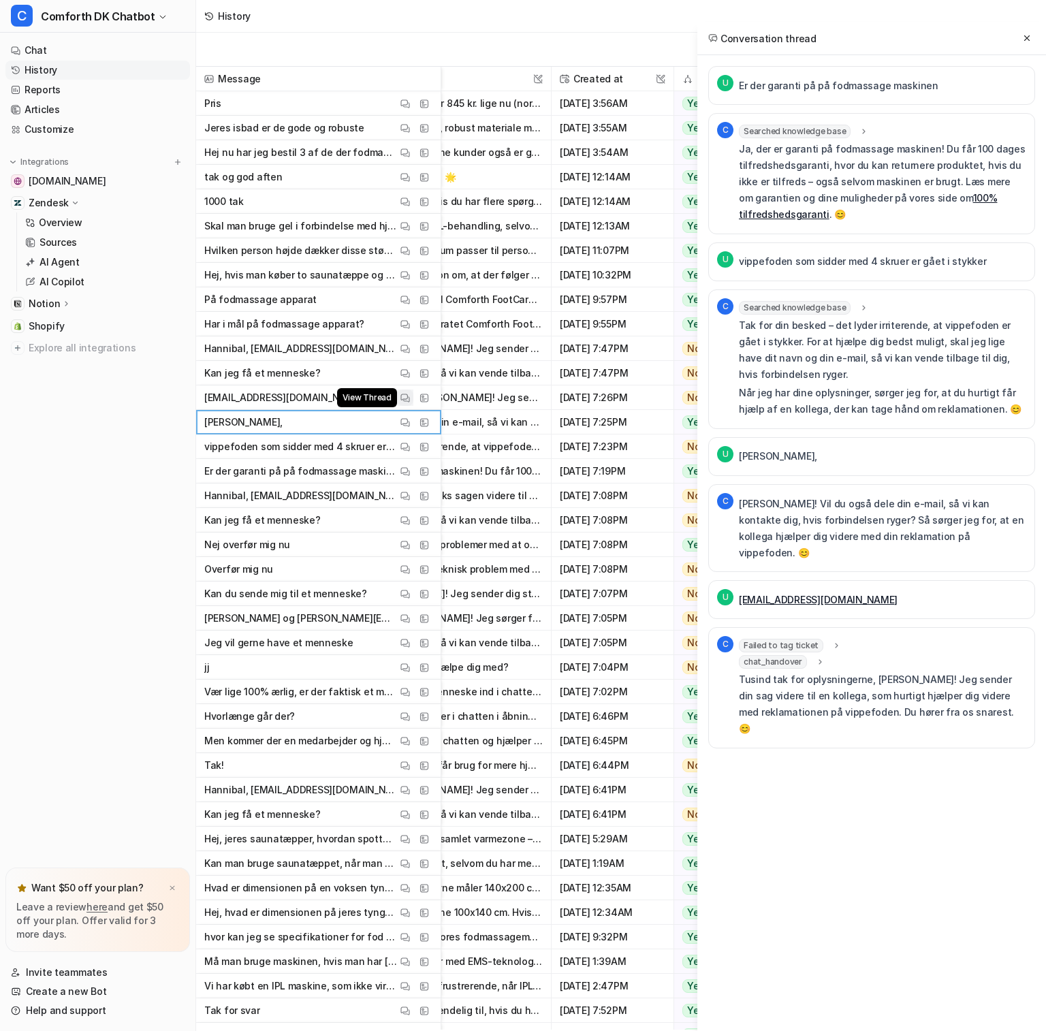
click at [403, 400] on img at bounding box center [405, 398] width 10 height 10
click at [820, 657] on icon at bounding box center [820, 662] width 10 height 10
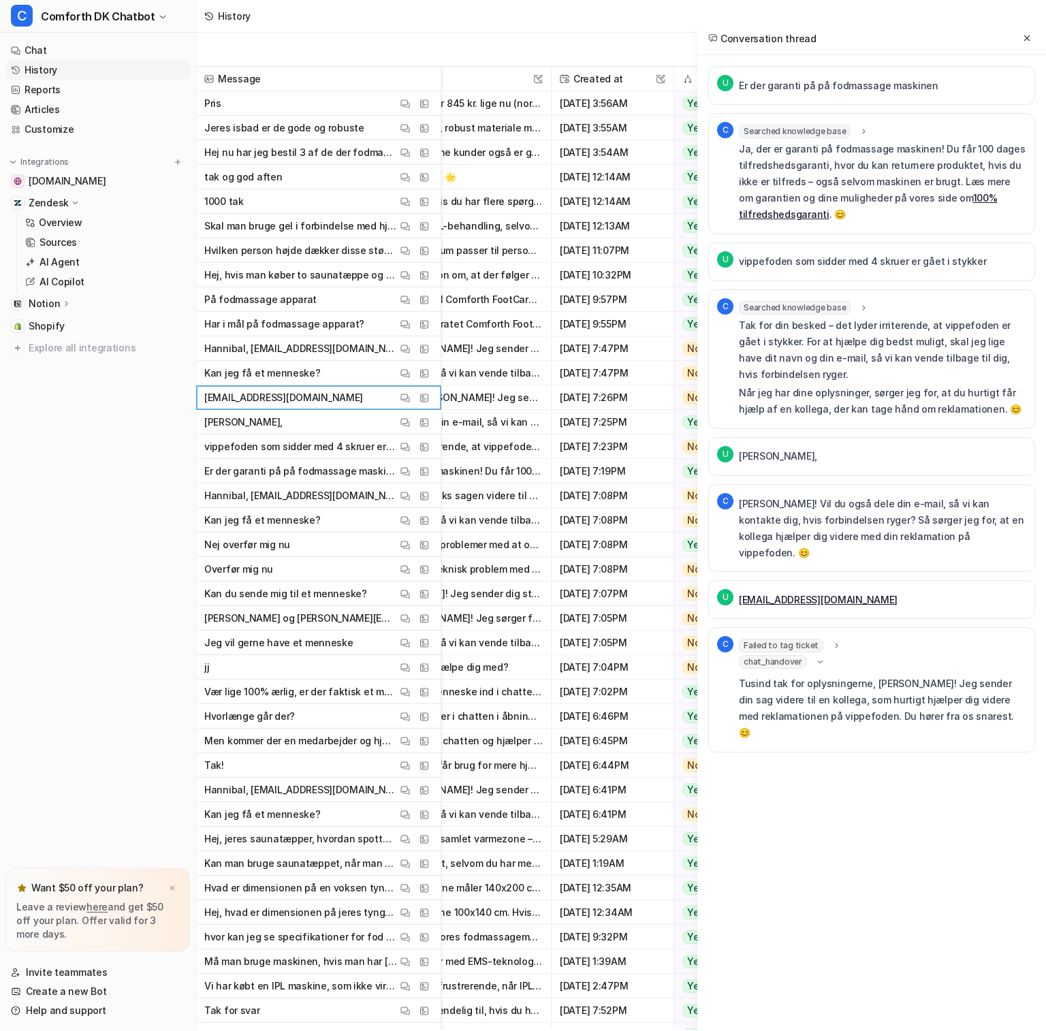
click at [817, 655] on div "chat_handover" at bounding box center [782, 662] width 86 height 14
click at [823, 639] on div "Failed to tag ticket" at bounding box center [790, 646] width 103 height 14
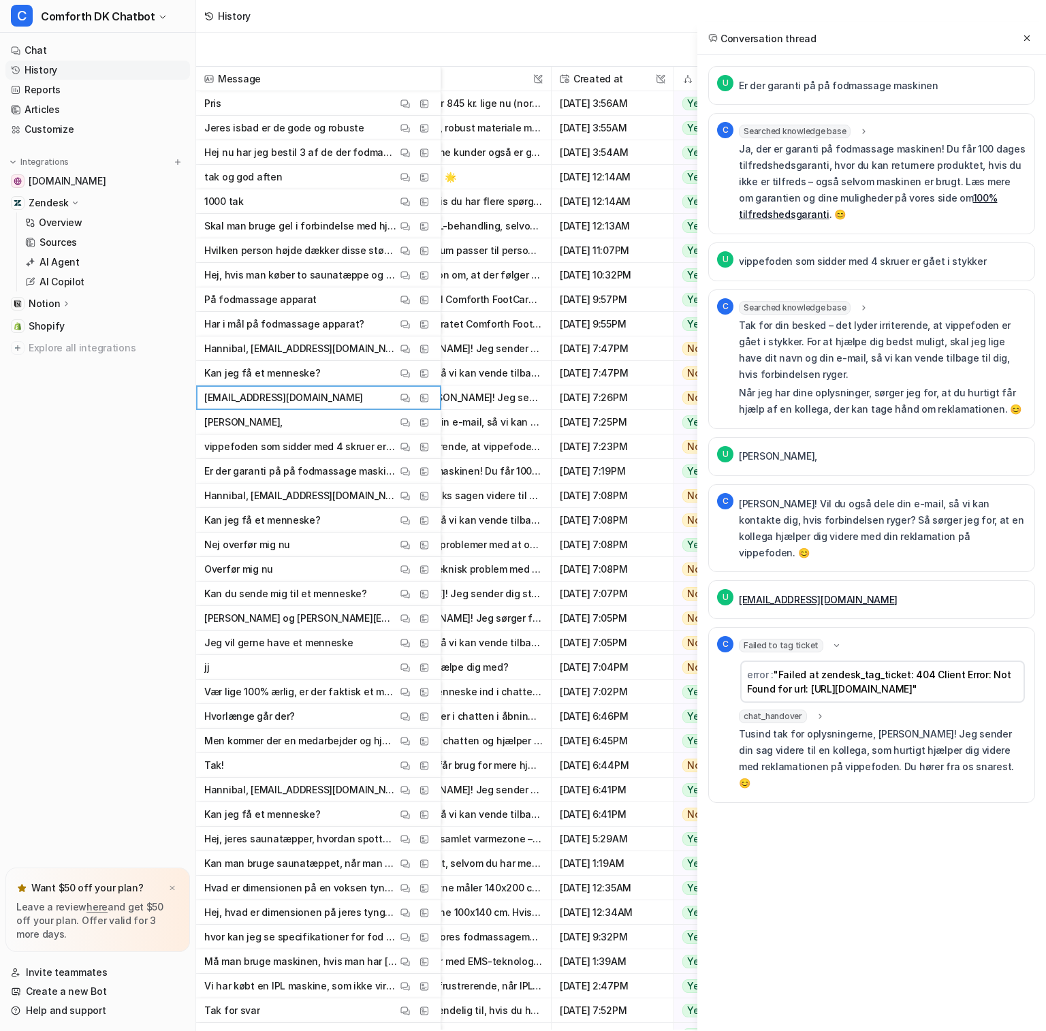
click at [810, 717] on div "chat_handover" at bounding box center [782, 716] width 86 height 14
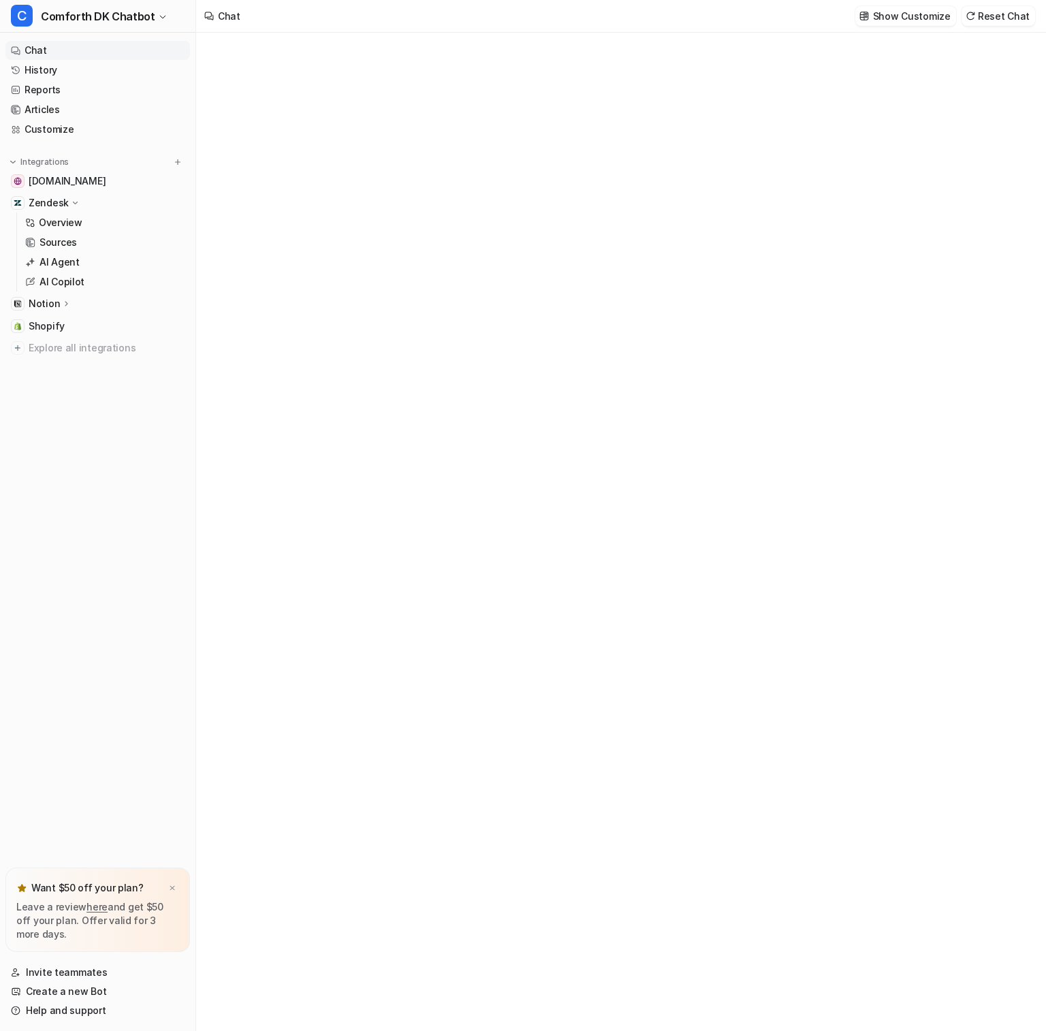
type textarea "**********"
click at [74, 125] on link "Customize" at bounding box center [97, 129] width 185 height 19
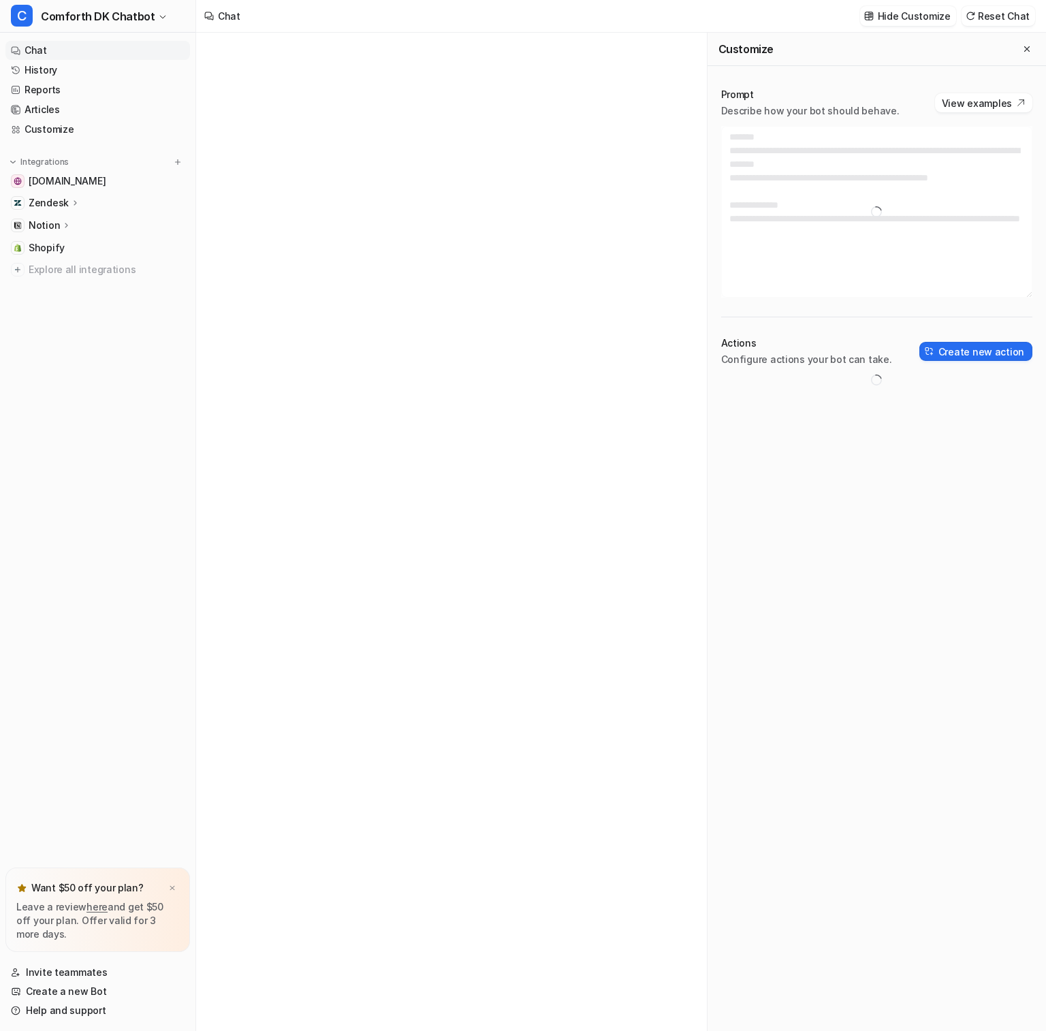
type textarea "**********"
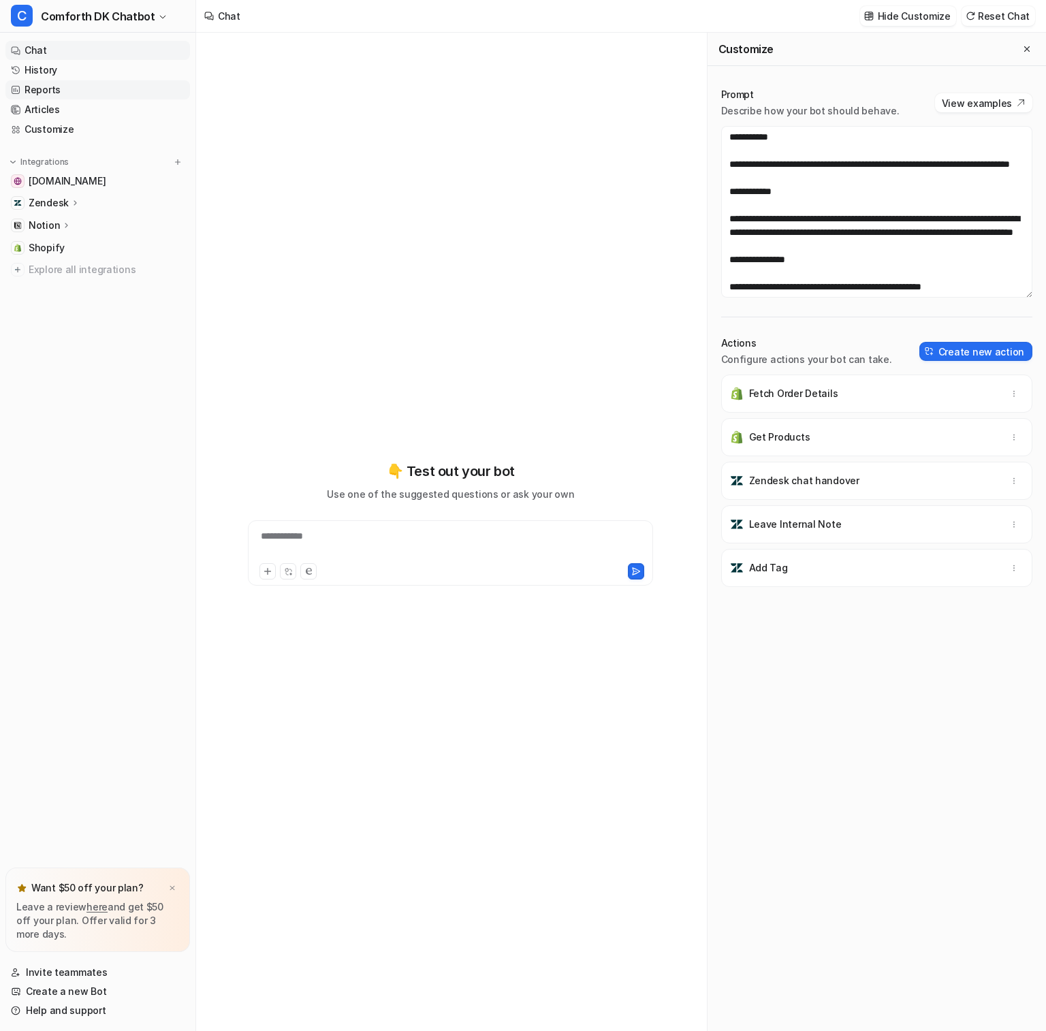
click at [65, 89] on link "Reports" at bounding box center [97, 89] width 185 height 19
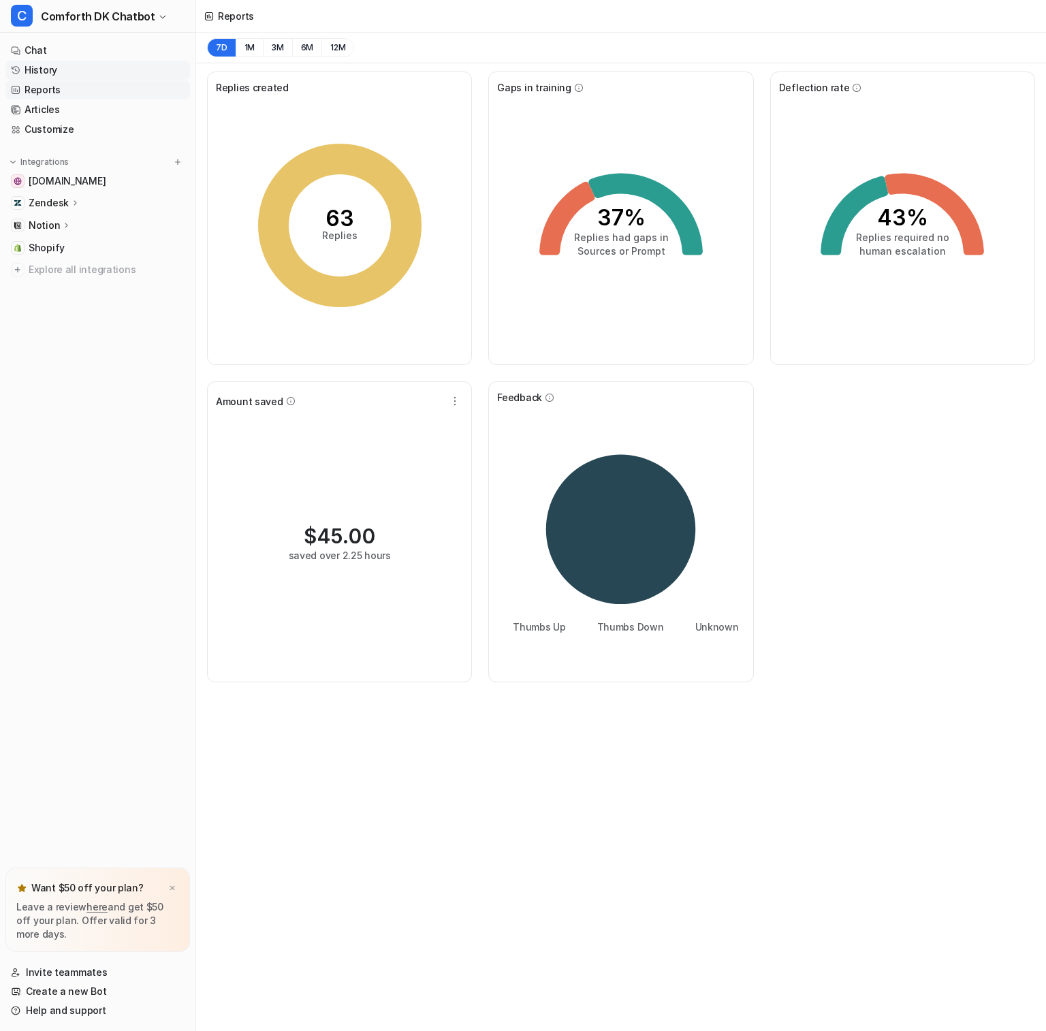
click at [78, 74] on link "History" at bounding box center [97, 70] width 185 height 19
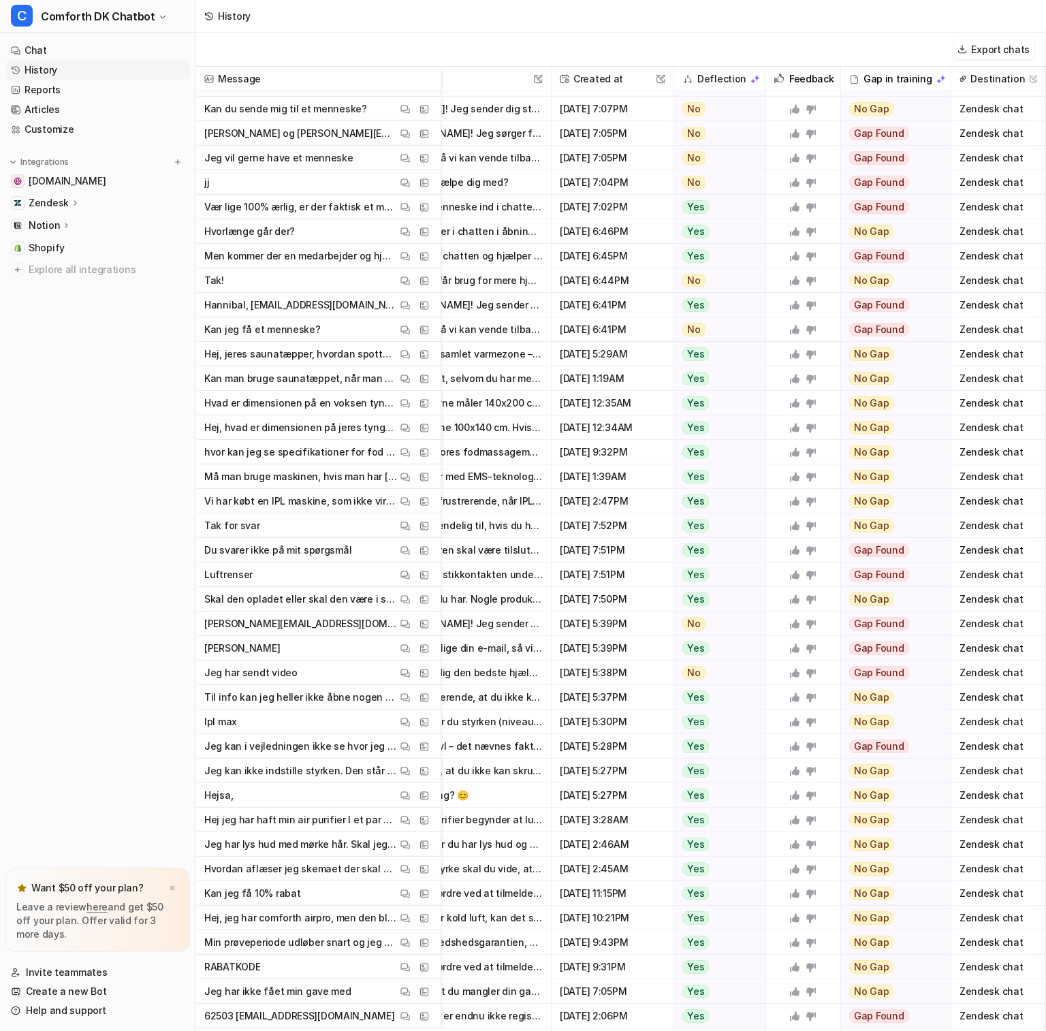
scroll to position [483, 172]
click at [400, 526] on img at bounding box center [405, 527] width 10 height 10
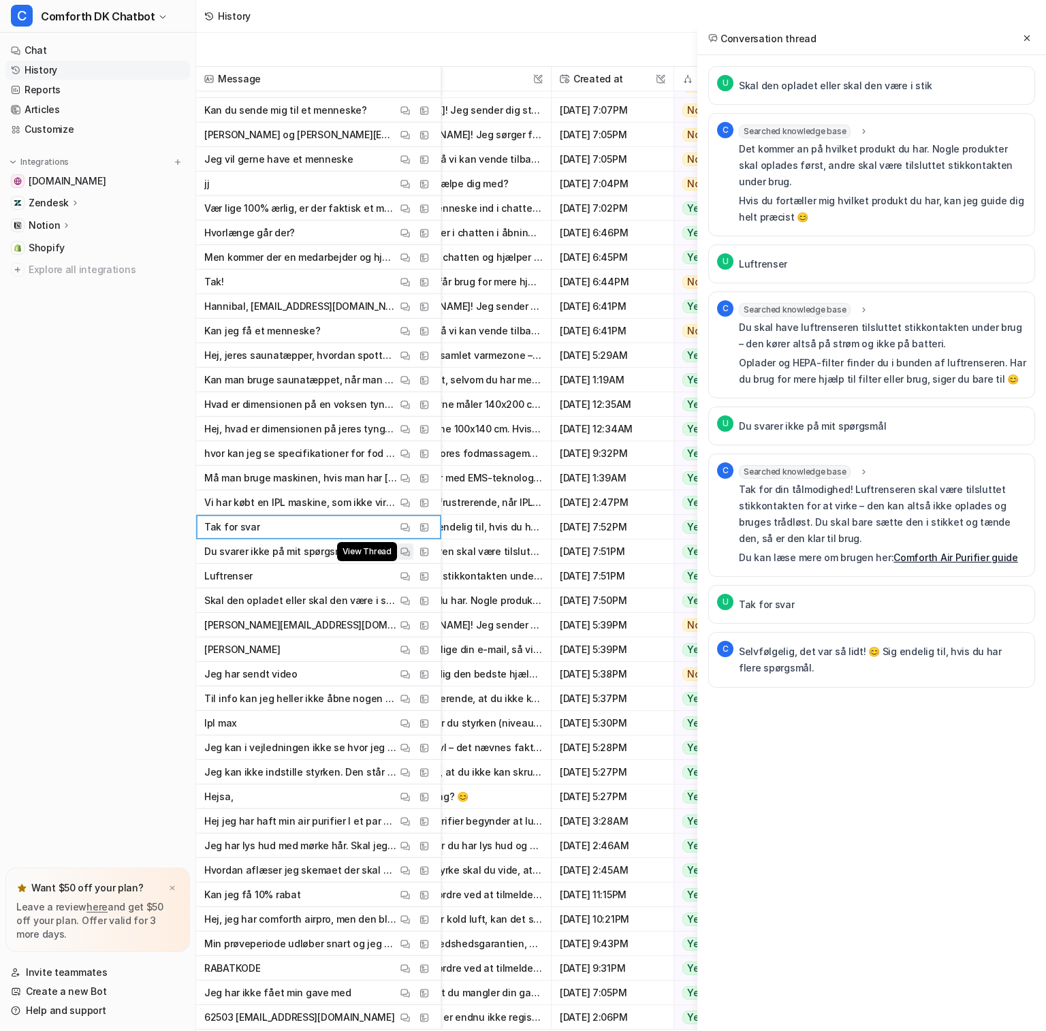
click at [405, 555] on img at bounding box center [405, 552] width 10 height 10
click at [411, 575] on button "View Thread" at bounding box center [405, 576] width 16 height 16
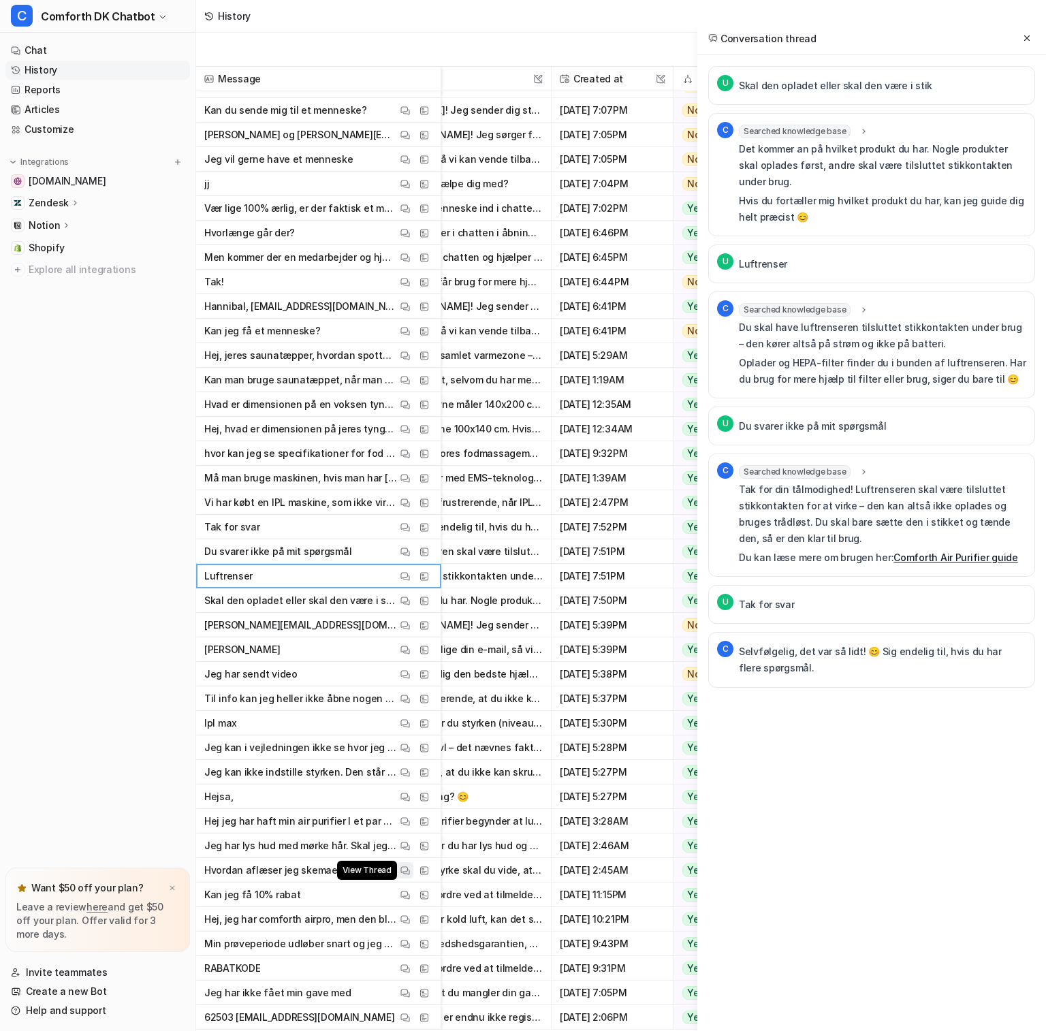
click at [409, 877] on button "View Thread" at bounding box center [405, 870] width 16 height 16
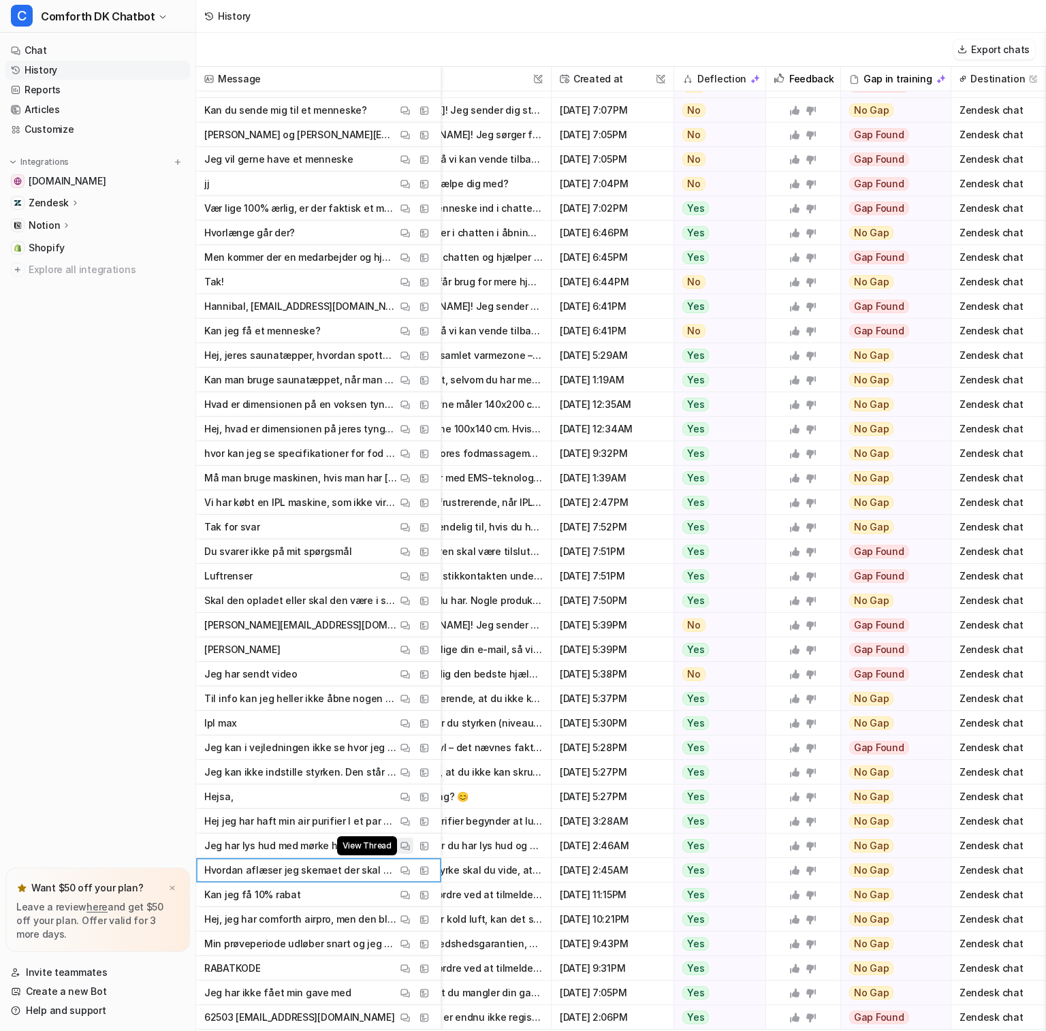
click at [403, 848] on img at bounding box center [405, 846] width 10 height 10
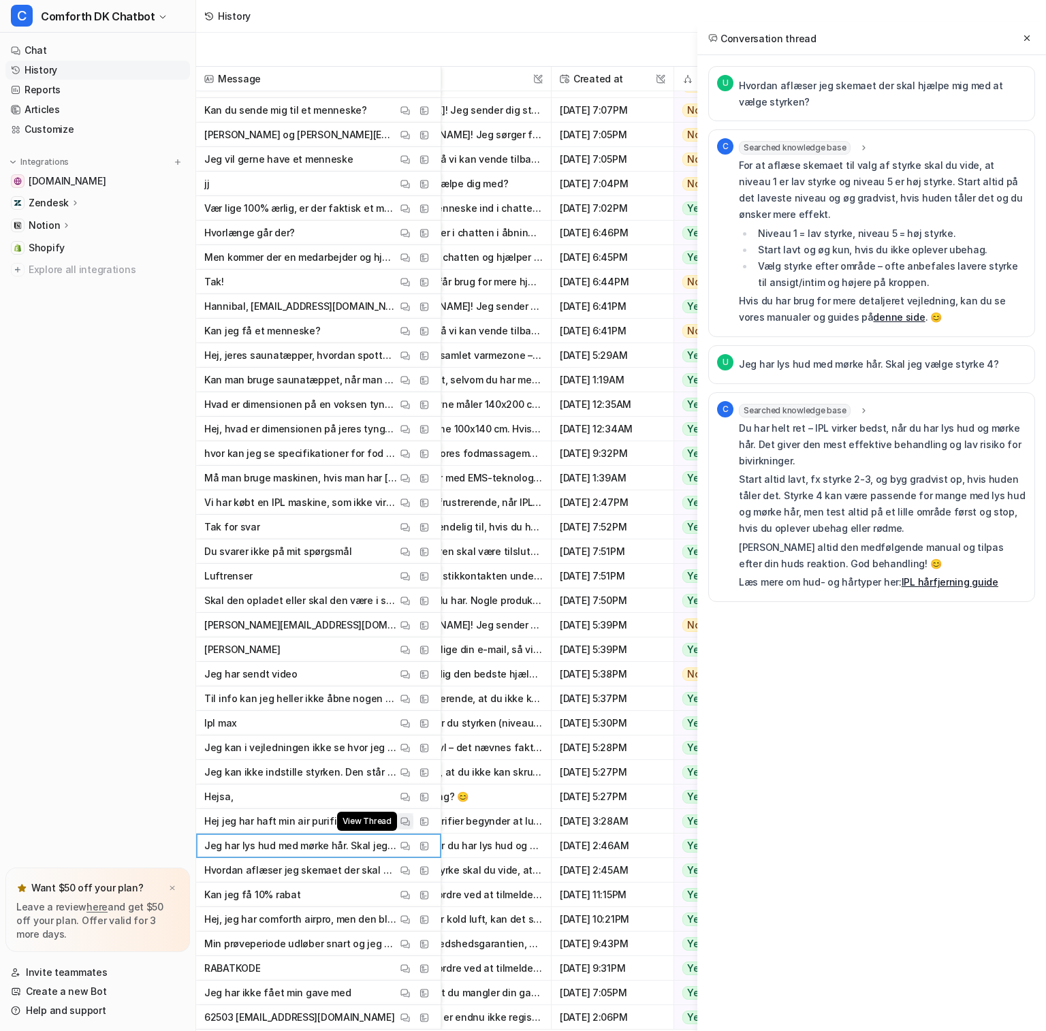
click at [403, 818] on img at bounding box center [405, 821] width 10 height 10
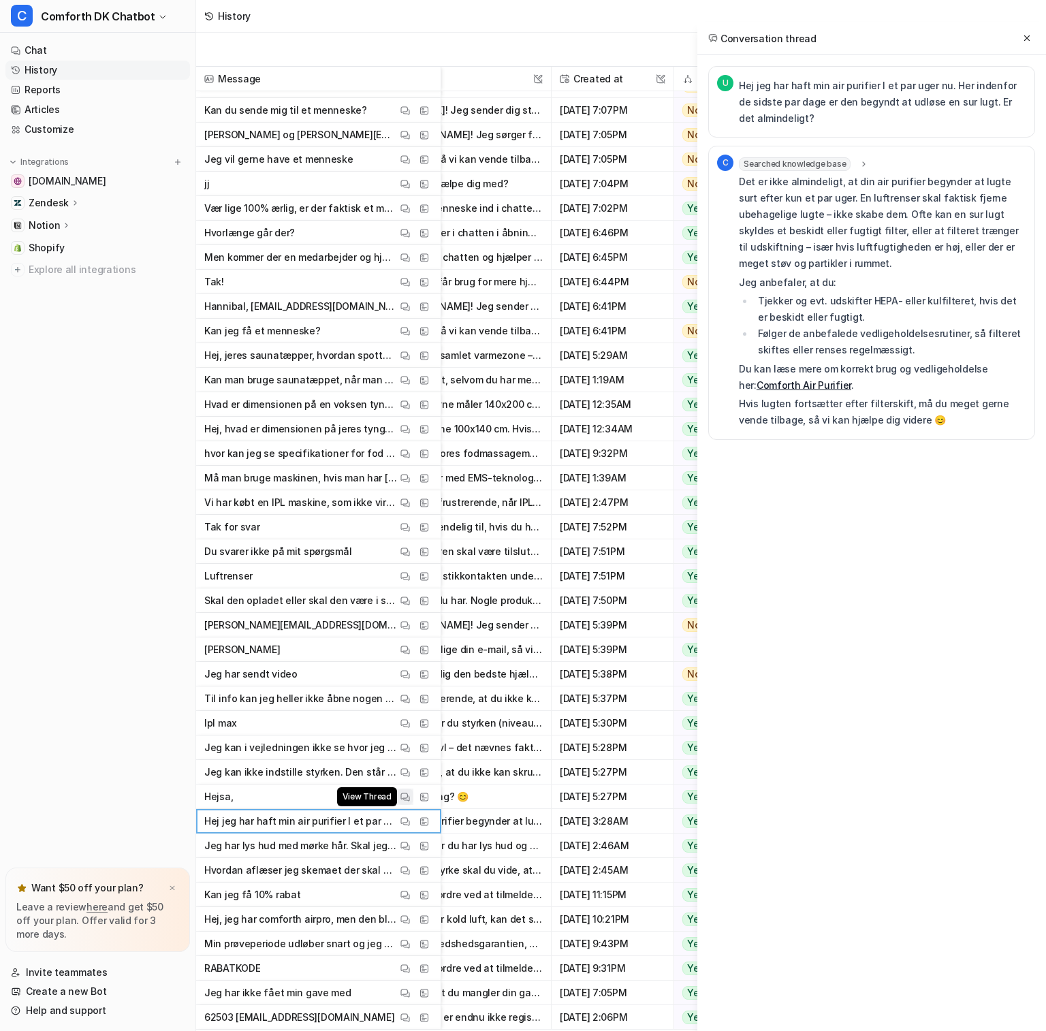
click at [404, 793] on img at bounding box center [405, 797] width 10 height 10
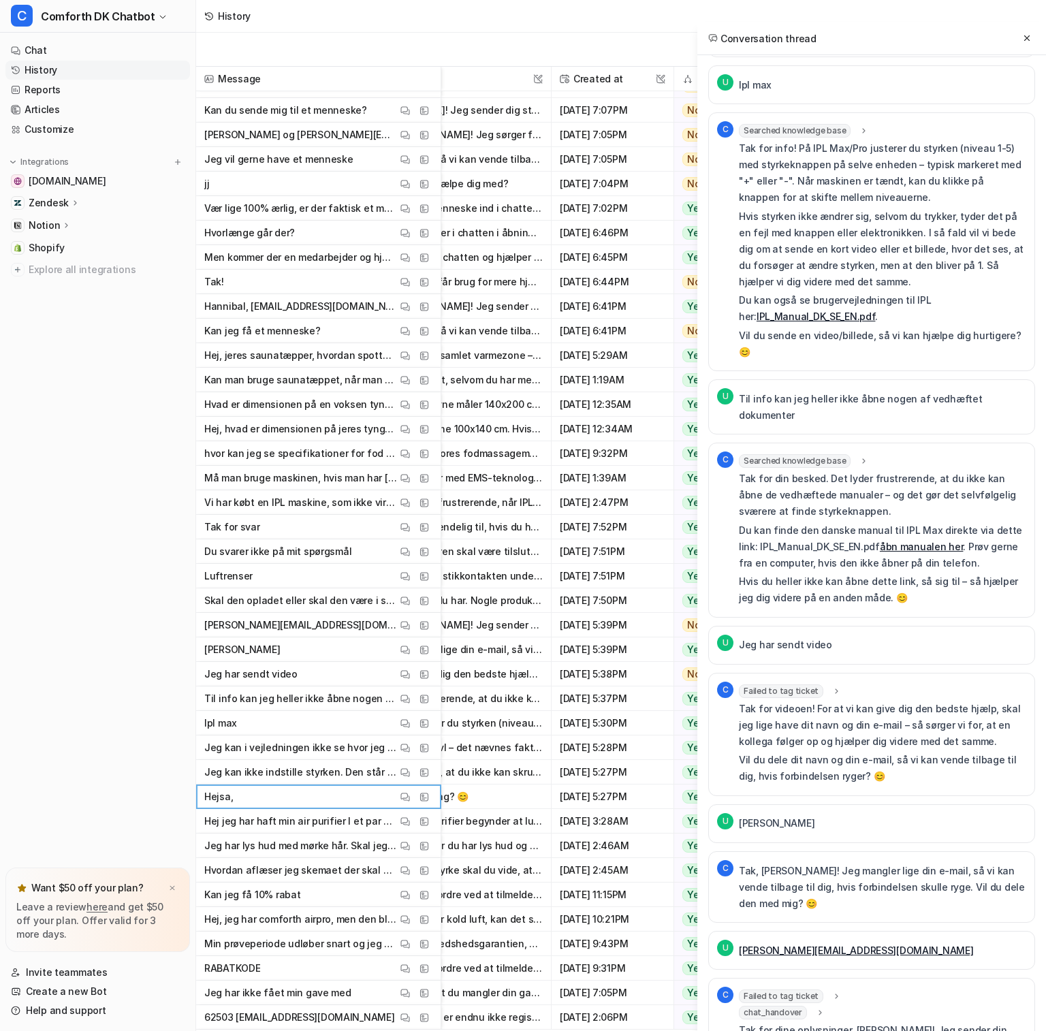
scroll to position [621, 0]
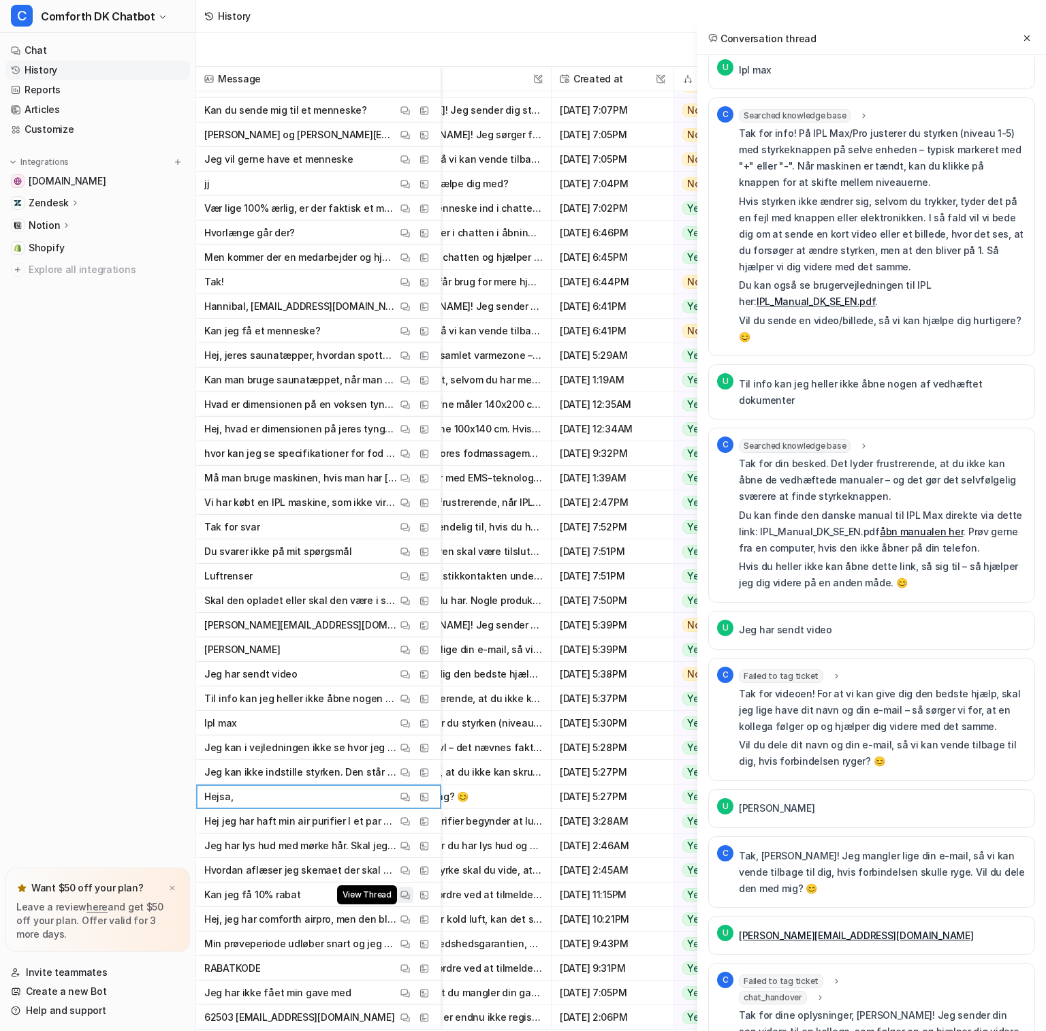
click at [403, 897] on img at bounding box center [405, 895] width 10 height 10
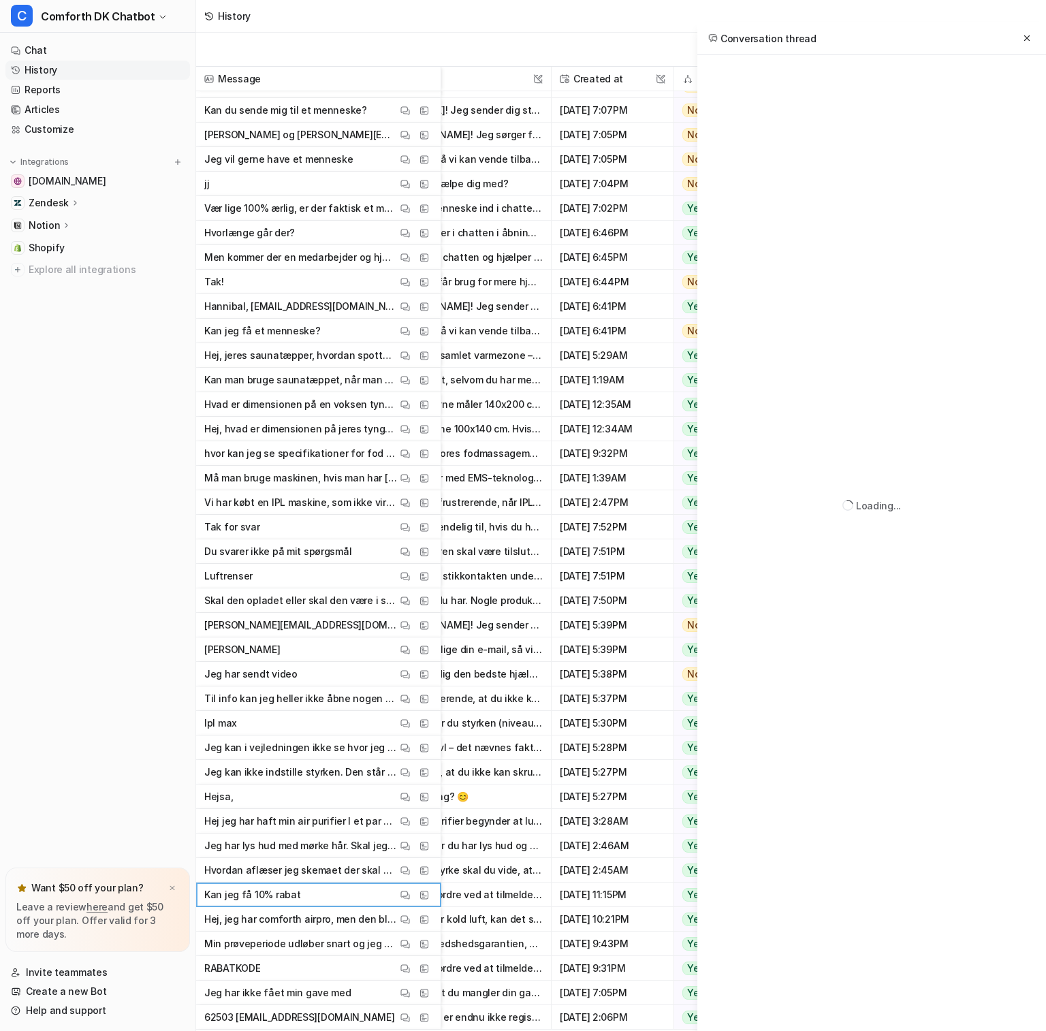
scroll to position [0, 0]
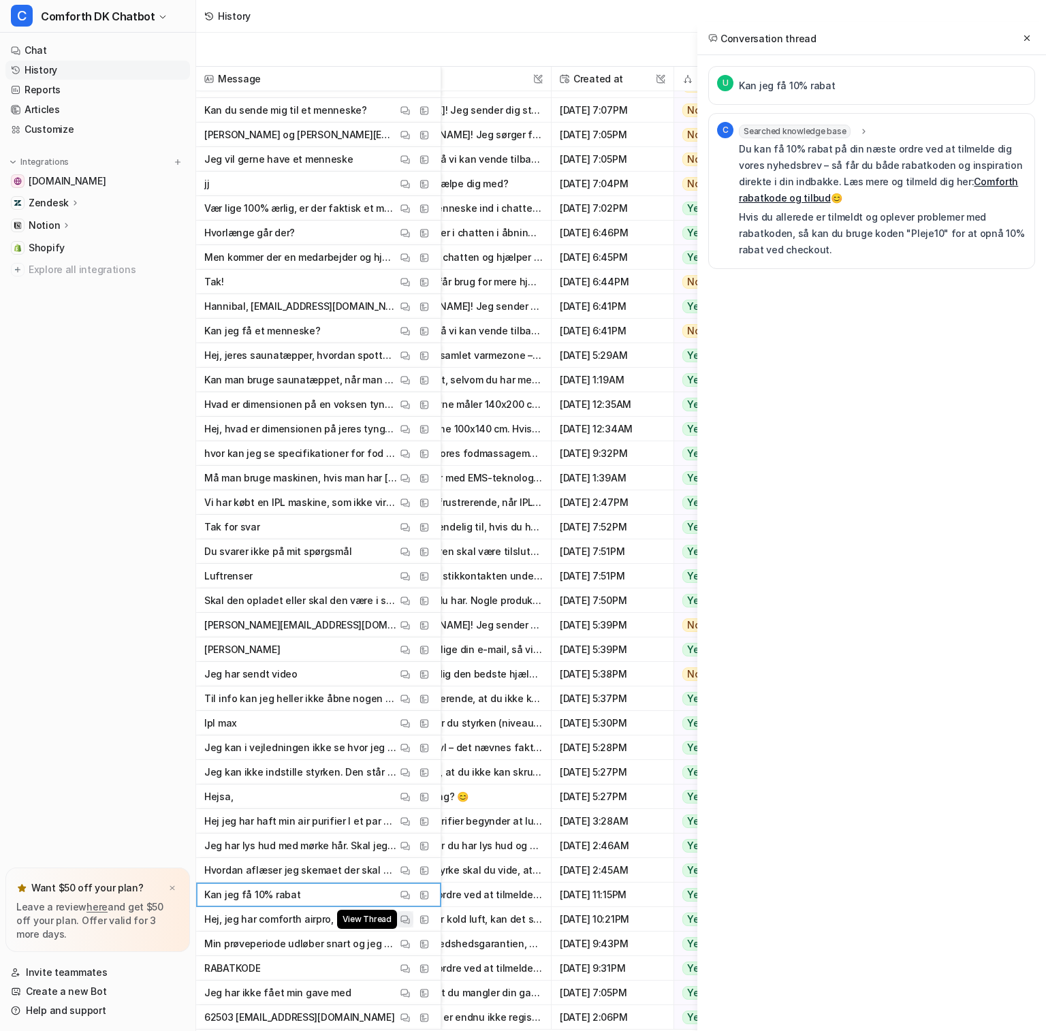
click at [407, 921] on img at bounding box center [405, 919] width 10 height 10
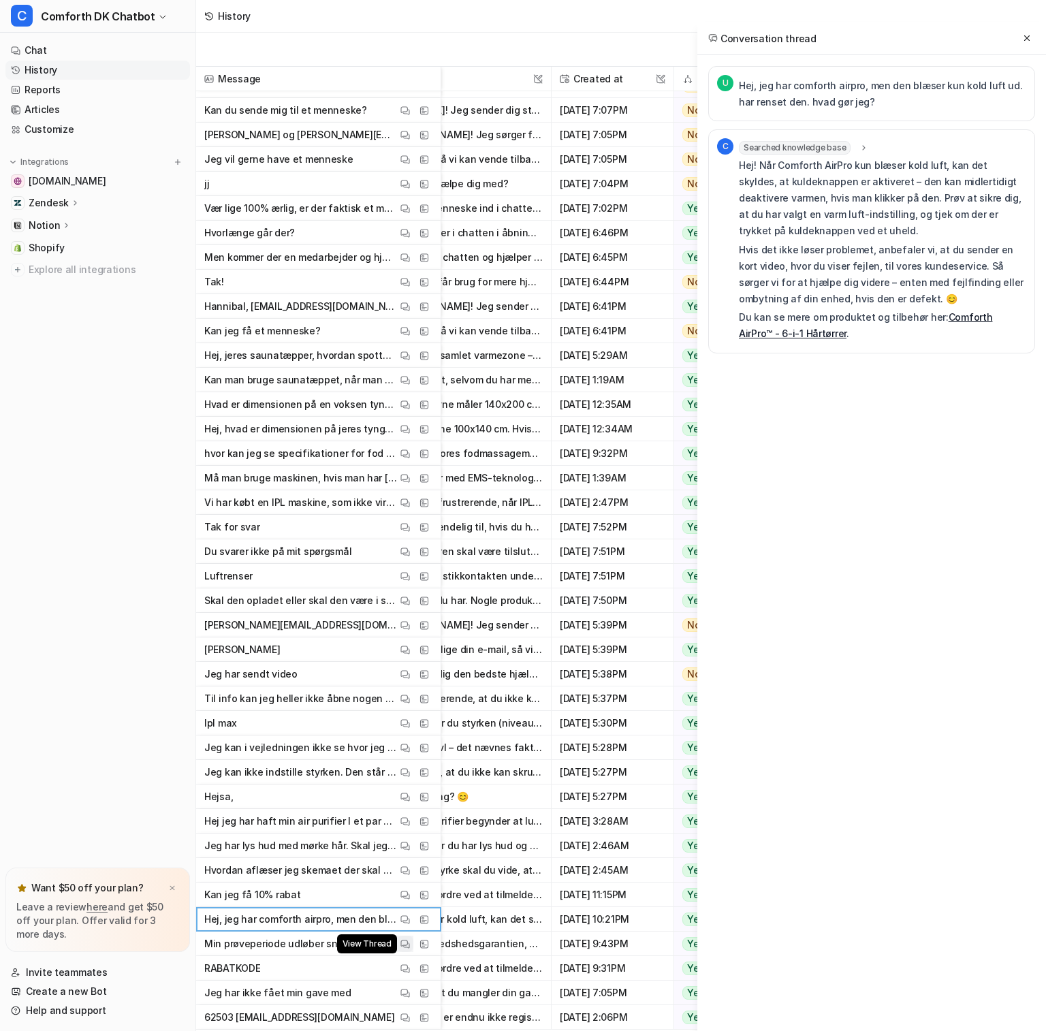
click at [406, 948] on img at bounding box center [405, 944] width 10 height 10
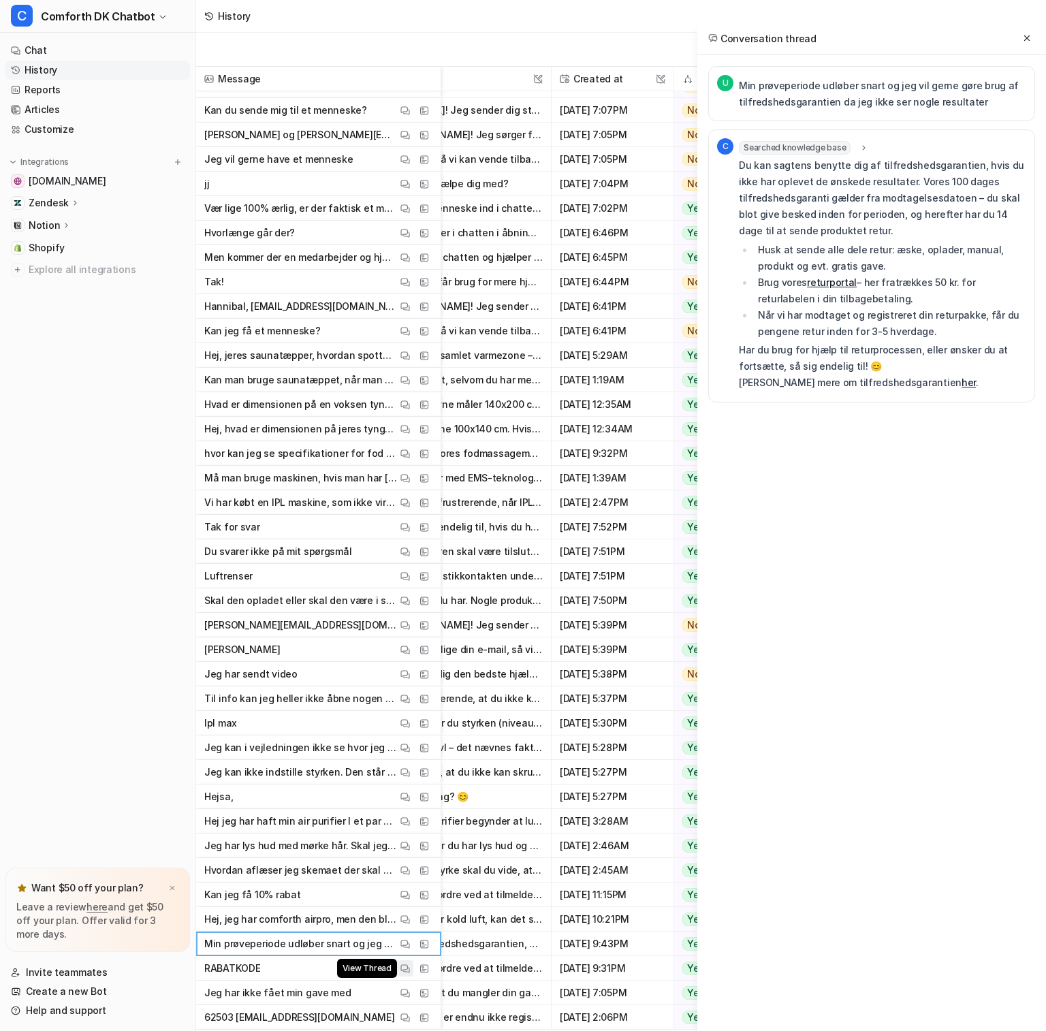
click at [409, 966] on img at bounding box center [405, 968] width 10 height 10
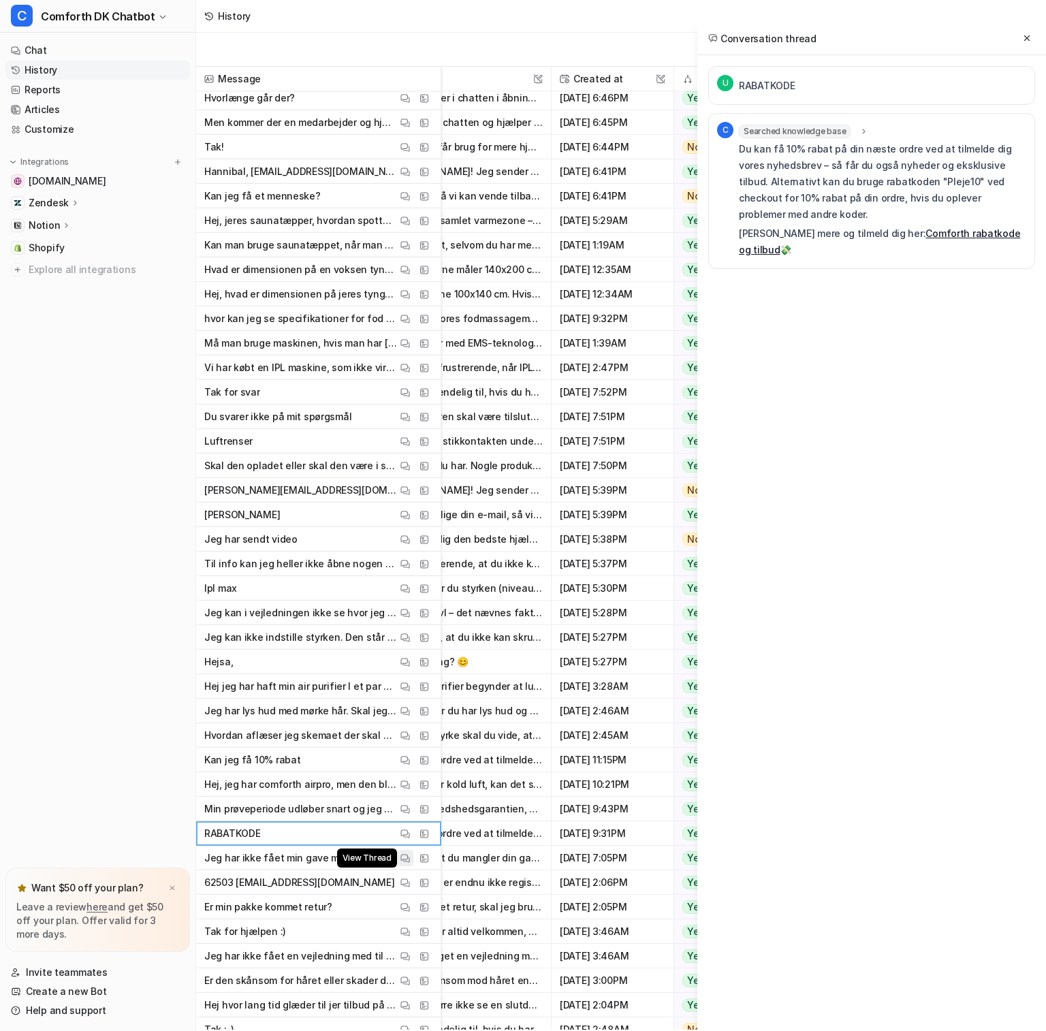
scroll to position [621, 172]
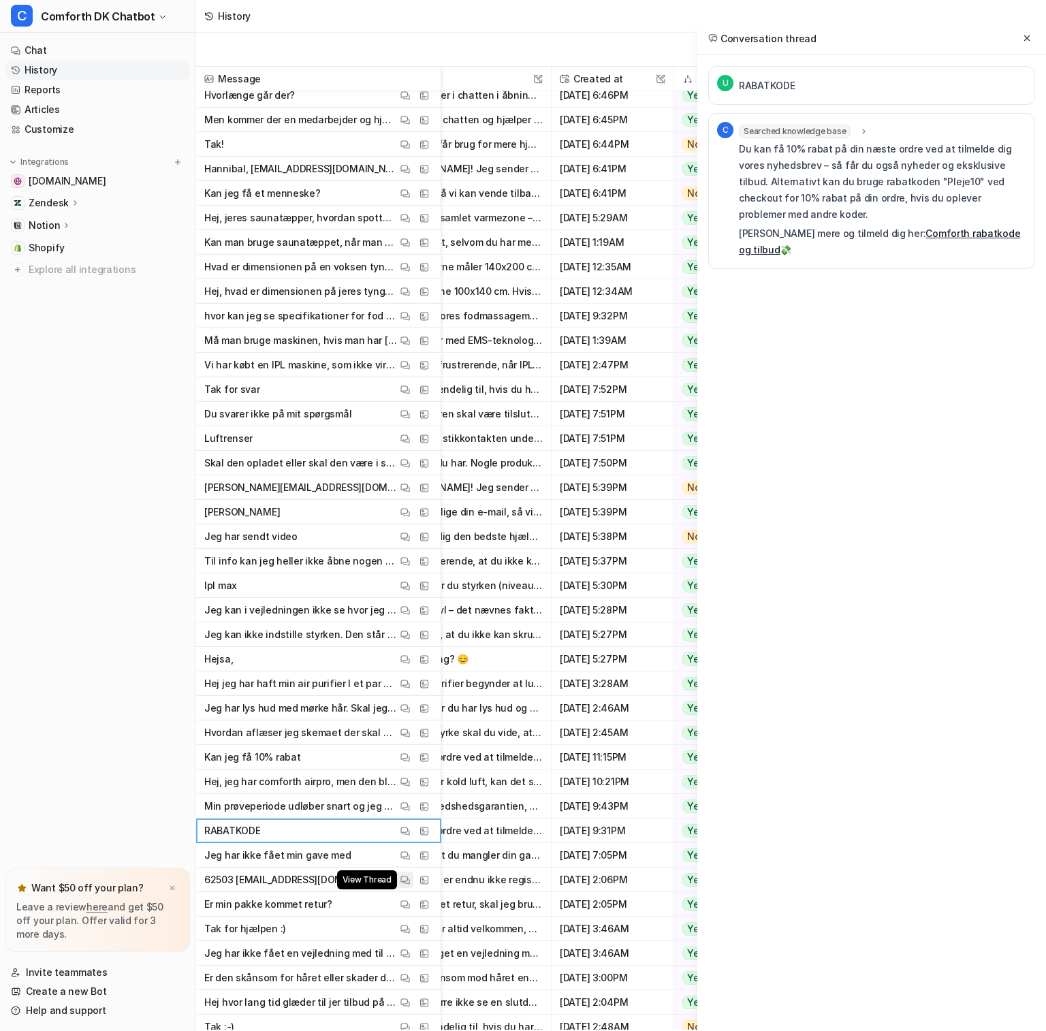
click at [408, 880] on img at bounding box center [405, 880] width 10 height 10
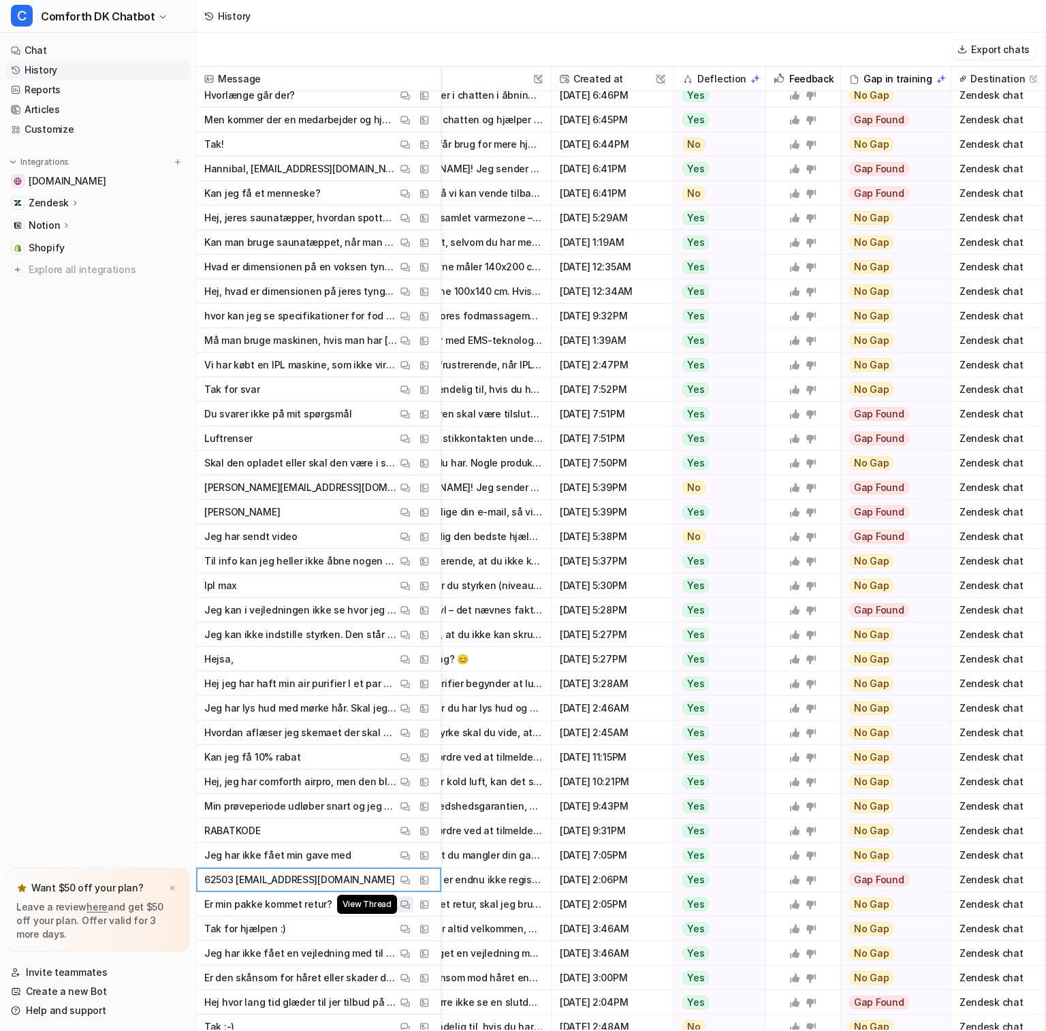
click at [408, 904] on img at bounding box center [405, 904] width 10 height 10
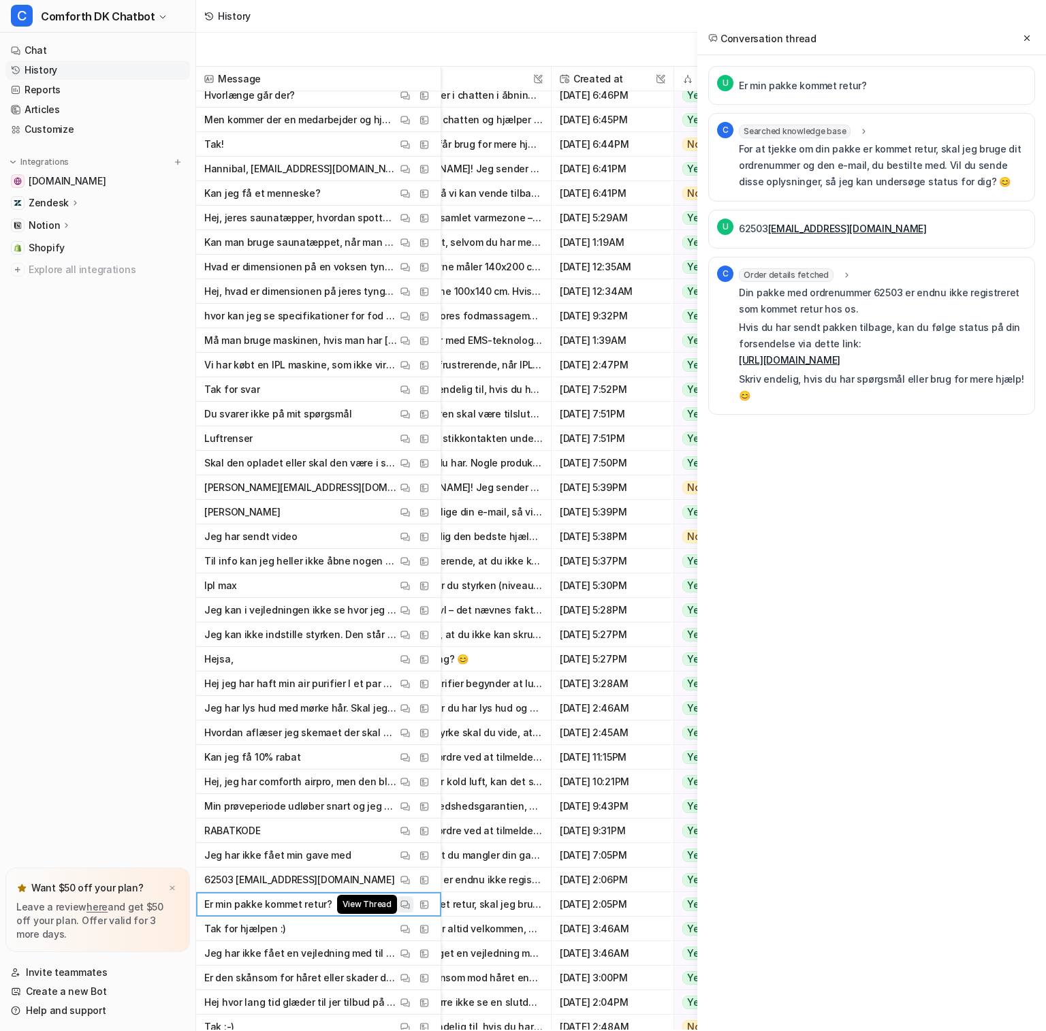
scroll to position [690, 172]
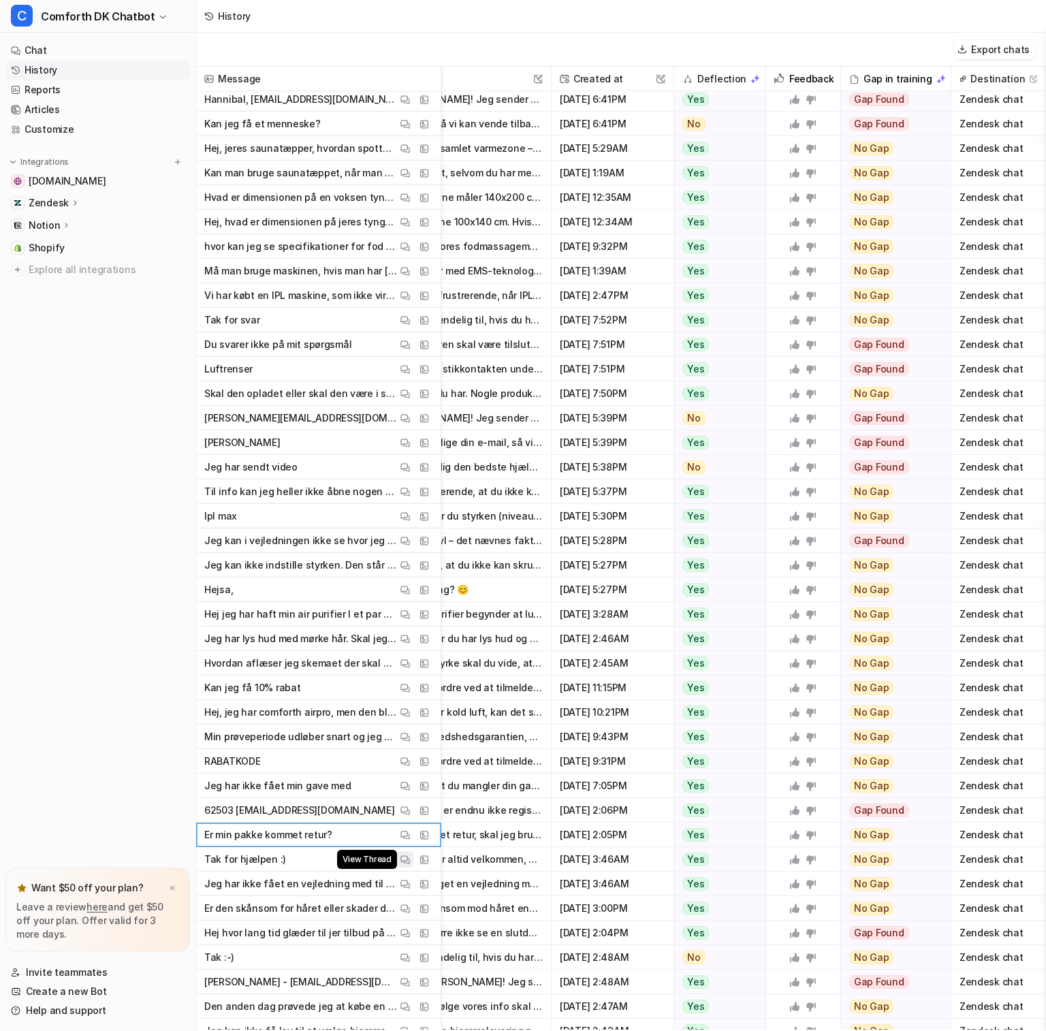
click at [407, 863] on img at bounding box center [405, 859] width 10 height 10
click at [405, 884] on img at bounding box center [405, 884] width 10 height 10
click at [410, 913] on button "View Thread" at bounding box center [405, 908] width 16 height 16
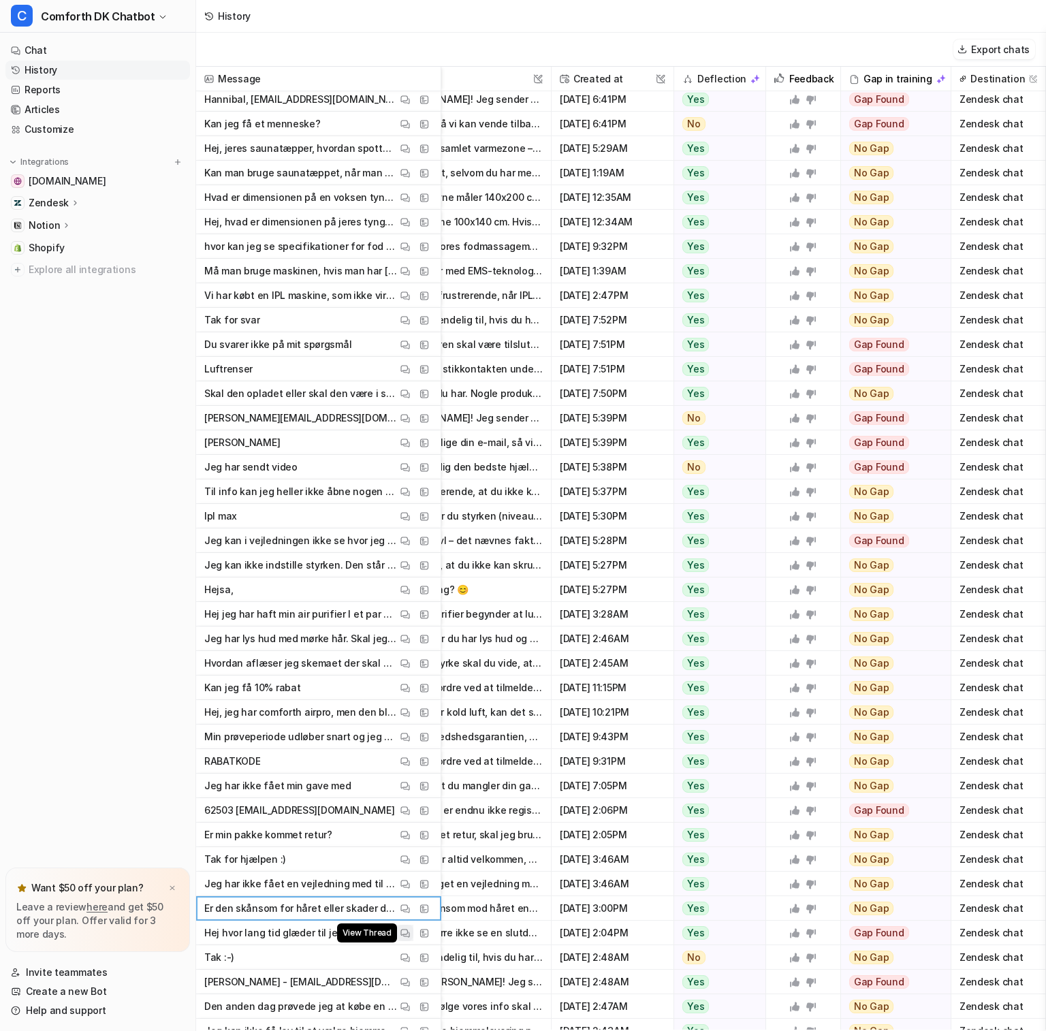
click at [412, 929] on button "View Thread" at bounding box center [405, 933] width 16 height 16
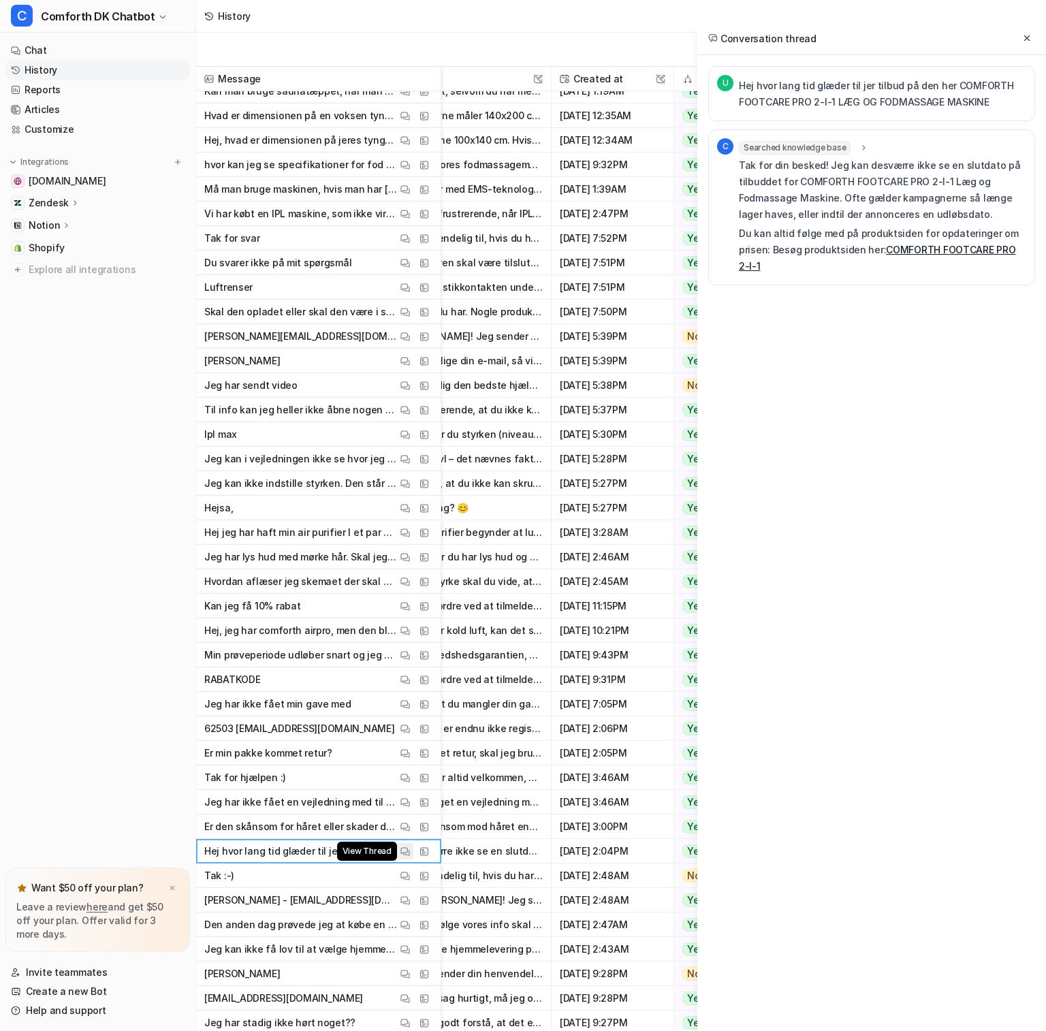
scroll to position [775, 172]
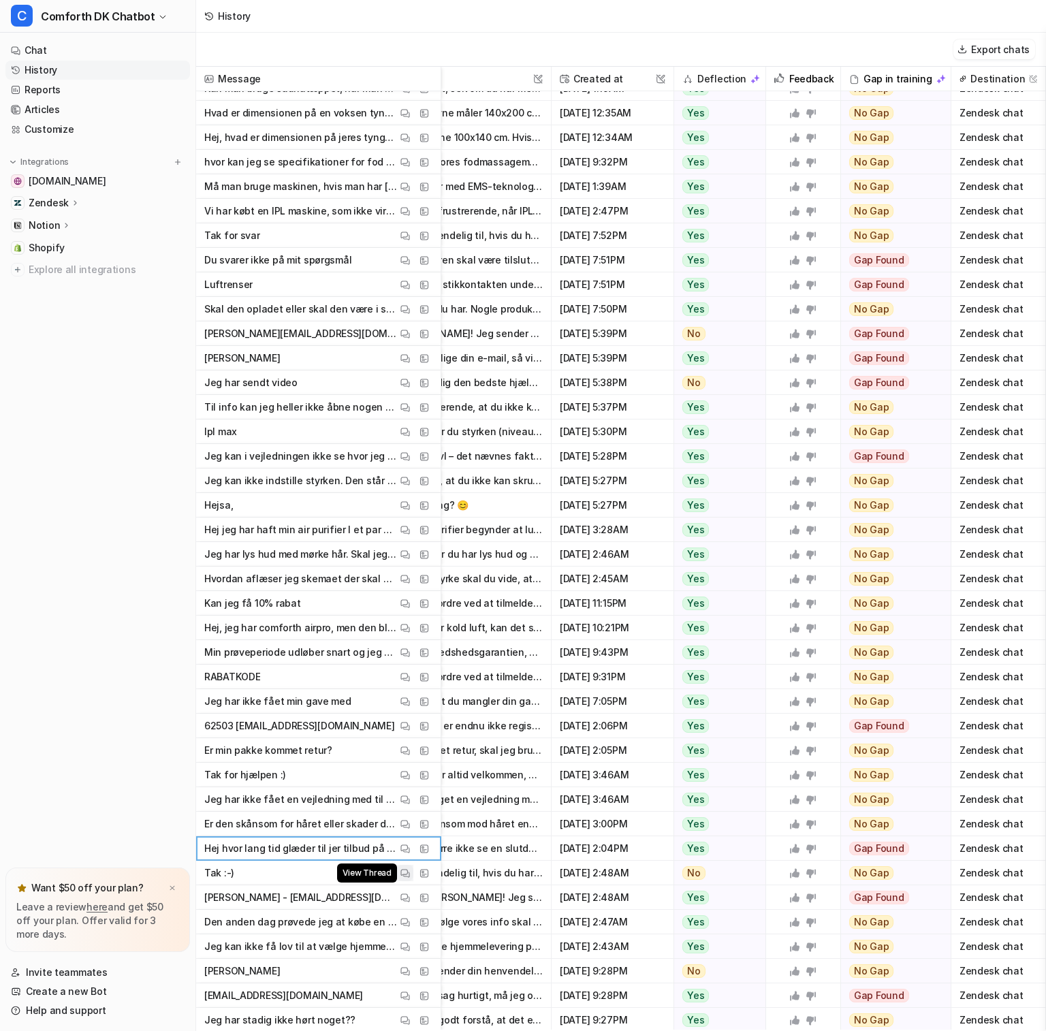
click at [405, 872] on img at bounding box center [405, 873] width 10 height 10
click at [404, 775] on img at bounding box center [405, 775] width 10 height 10
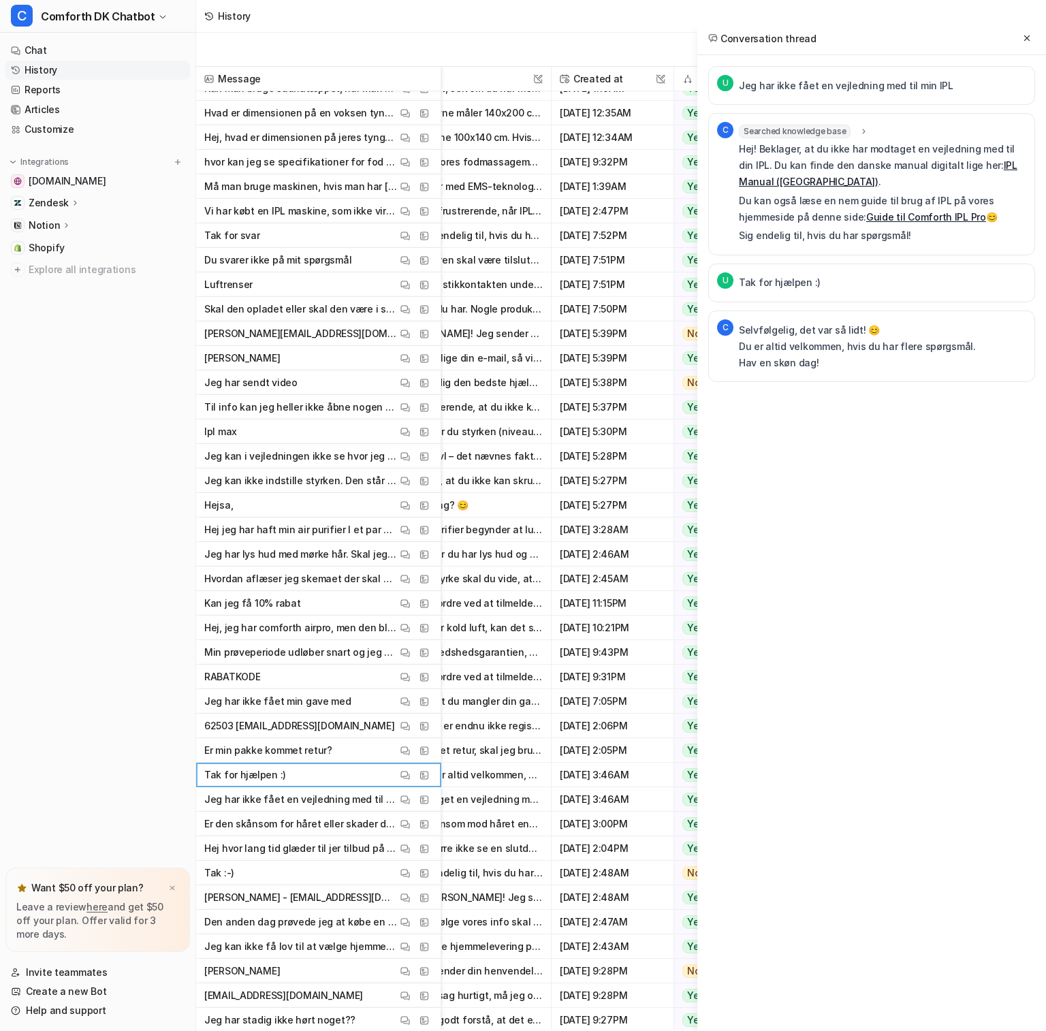
click at [404, 741] on span "Er min pakke kommet retur? View Thread View Sources" at bounding box center [319, 750] width 234 height 25
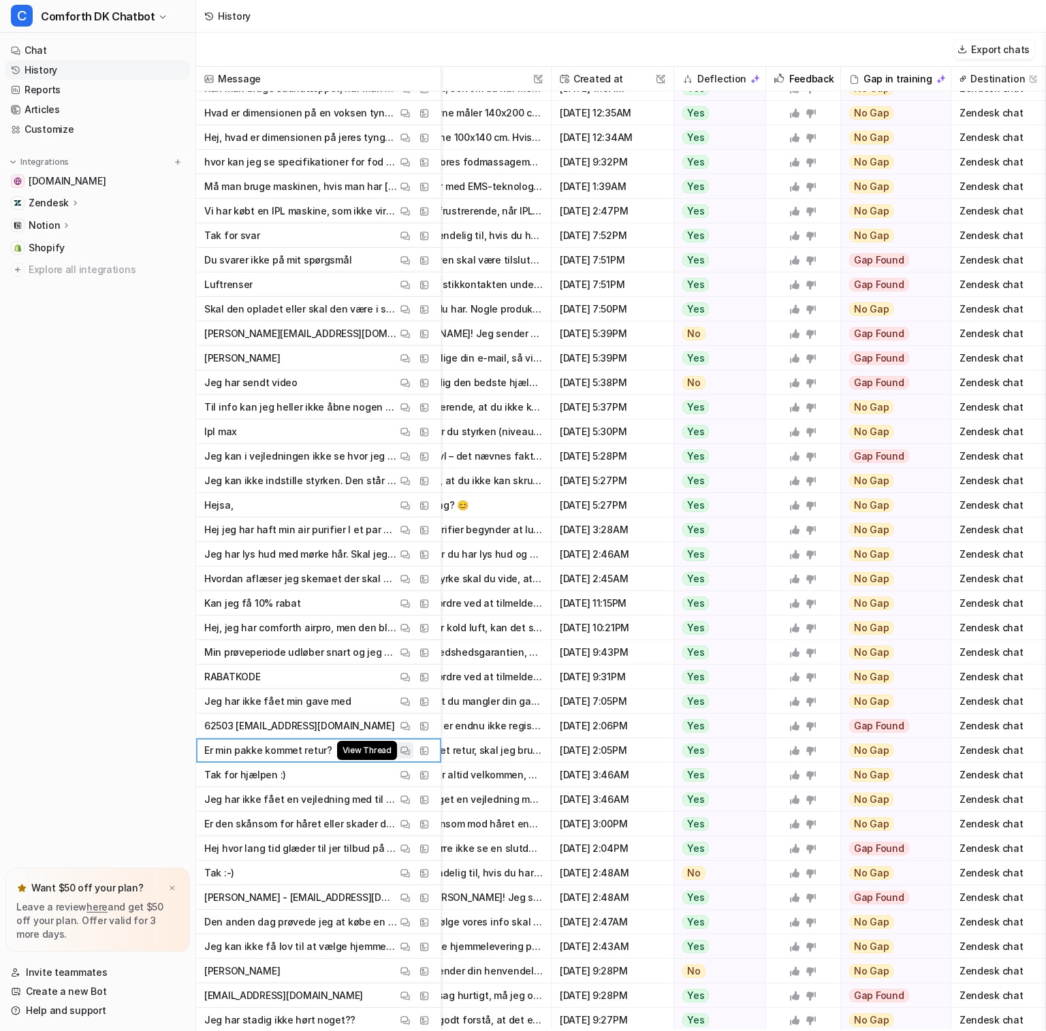
click at [404, 750] on img at bounding box center [405, 751] width 10 height 10
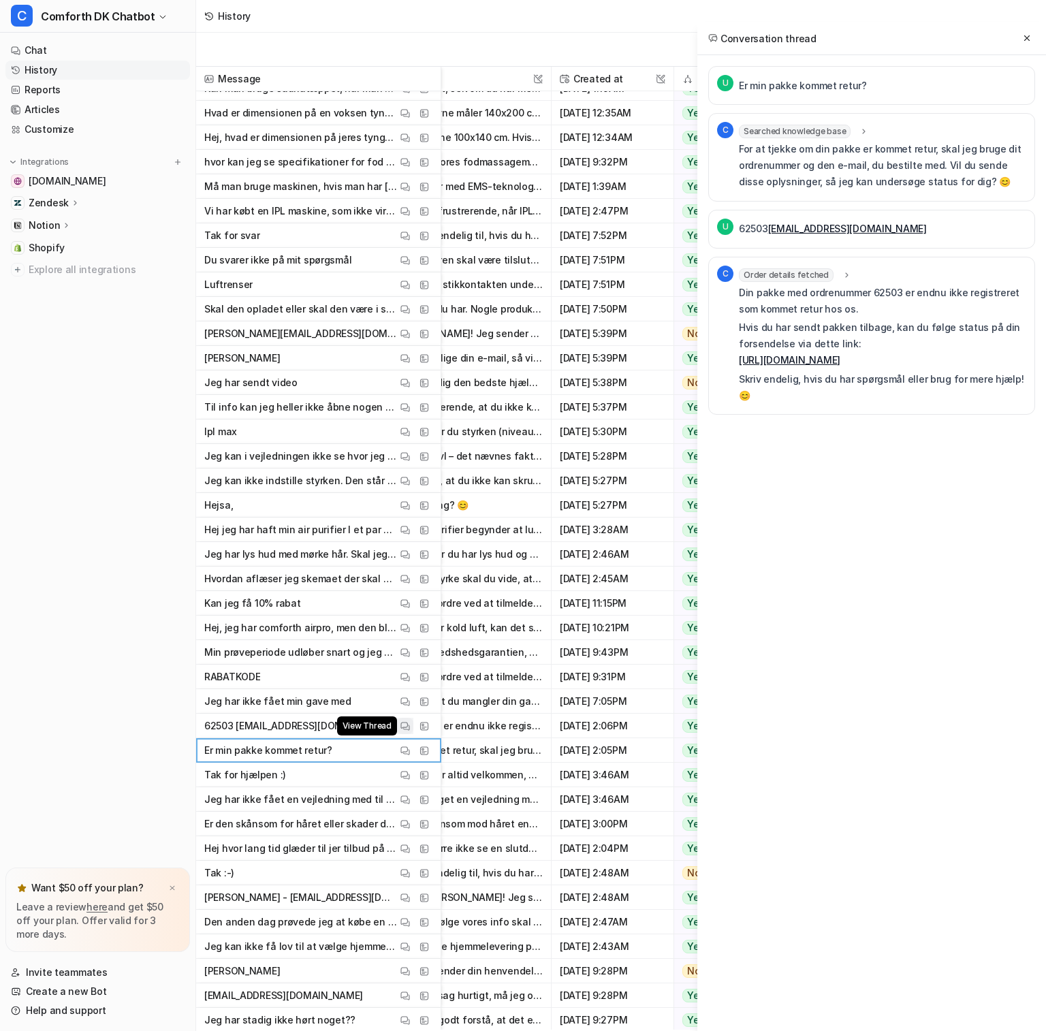
click at [404, 725] on img at bounding box center [405, 726] width 10 height 10
click at [406, 703] on img at bounding box center [405, 702] width 10 height 10
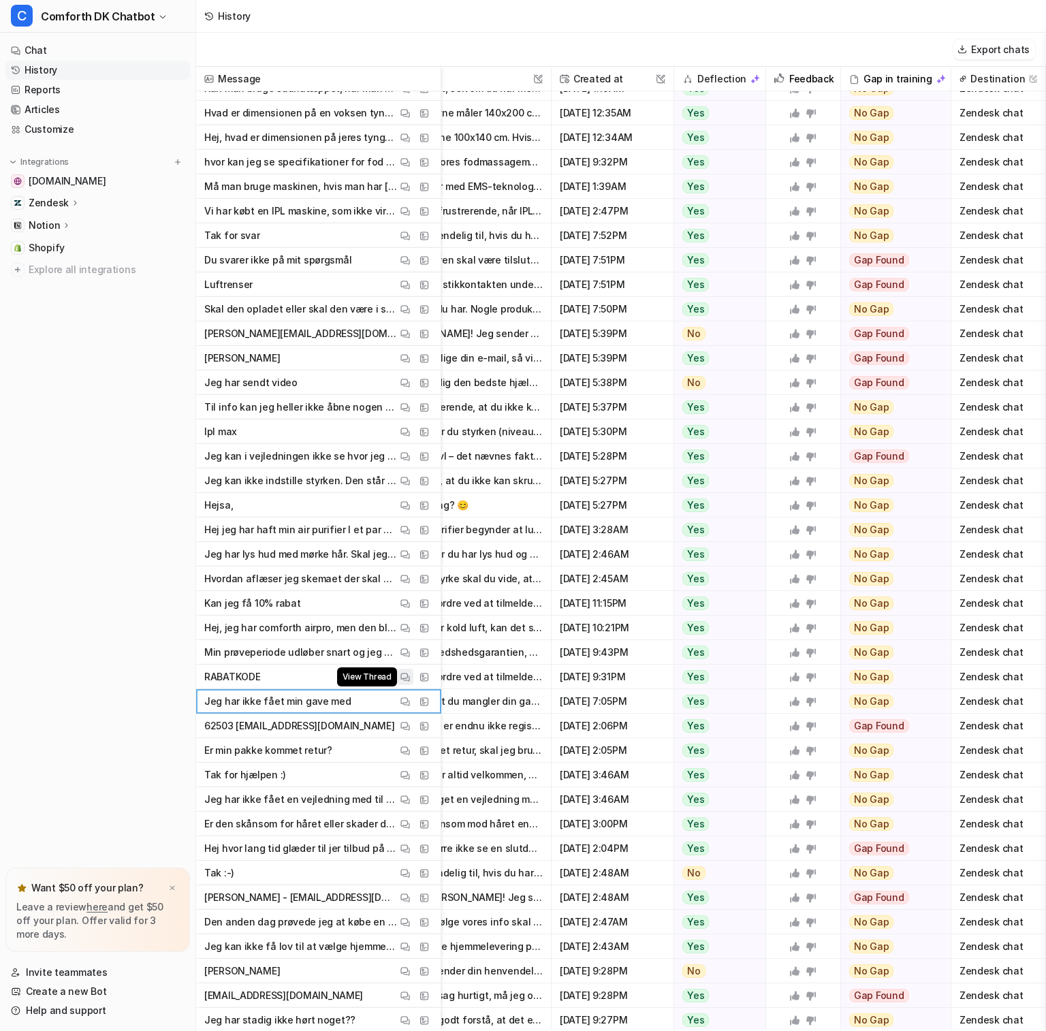
click at [402, 674] on img at bounding box center [405, 677] width 10 height 10
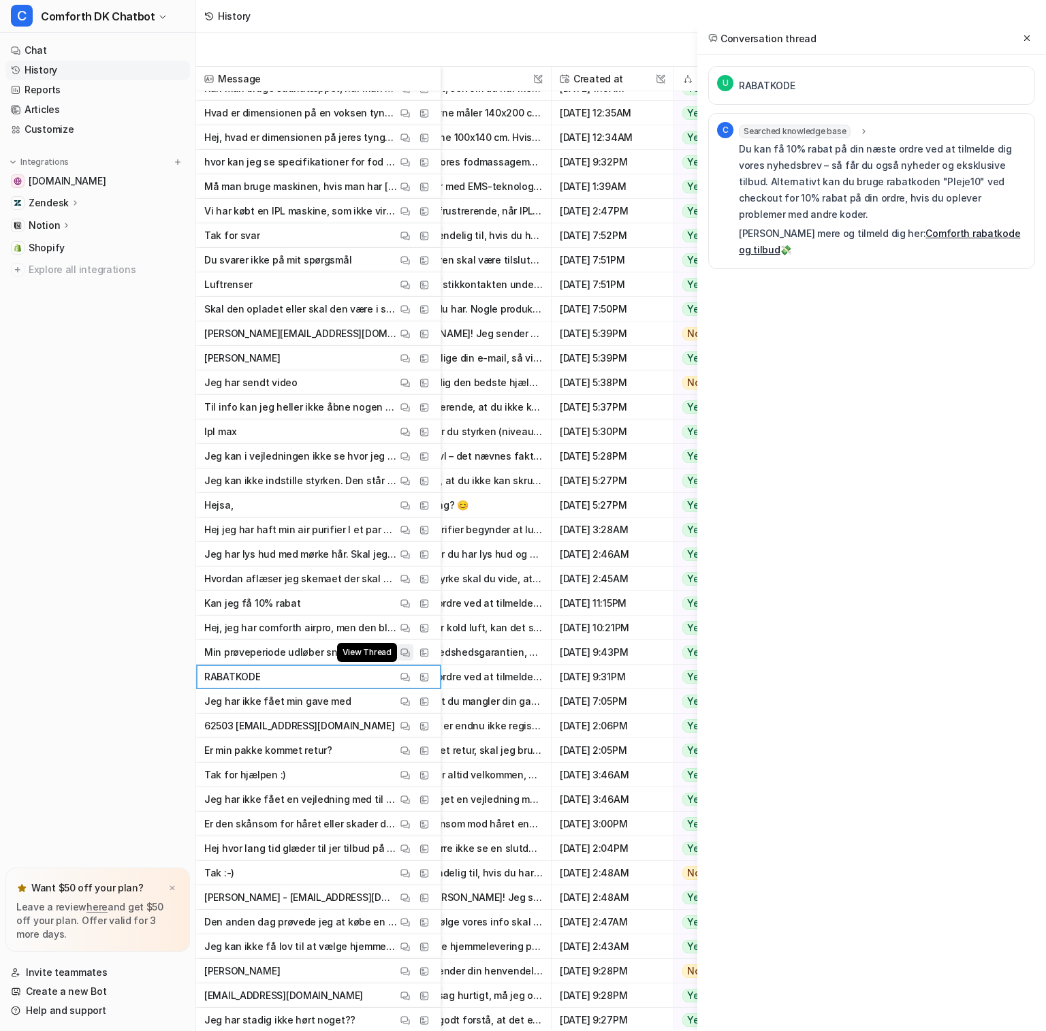
click at [404, 648] on img at bounding box center [405, 652] width 10 height 10
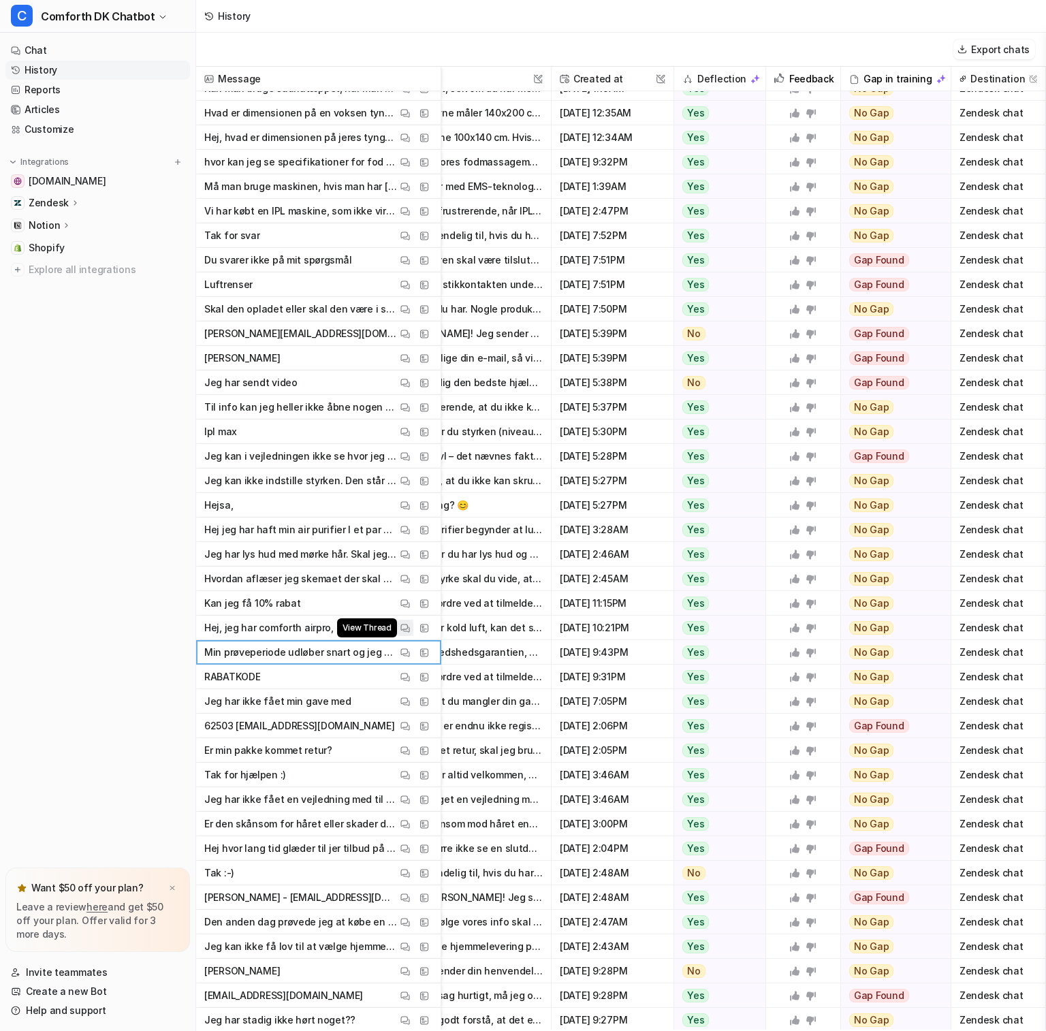
click at [411, 625] on button "View Thread" at bounding box center [405, 628] width 16 height 16
click at [406, 603] on img at bounding box center [405, 603] width 10 height 10
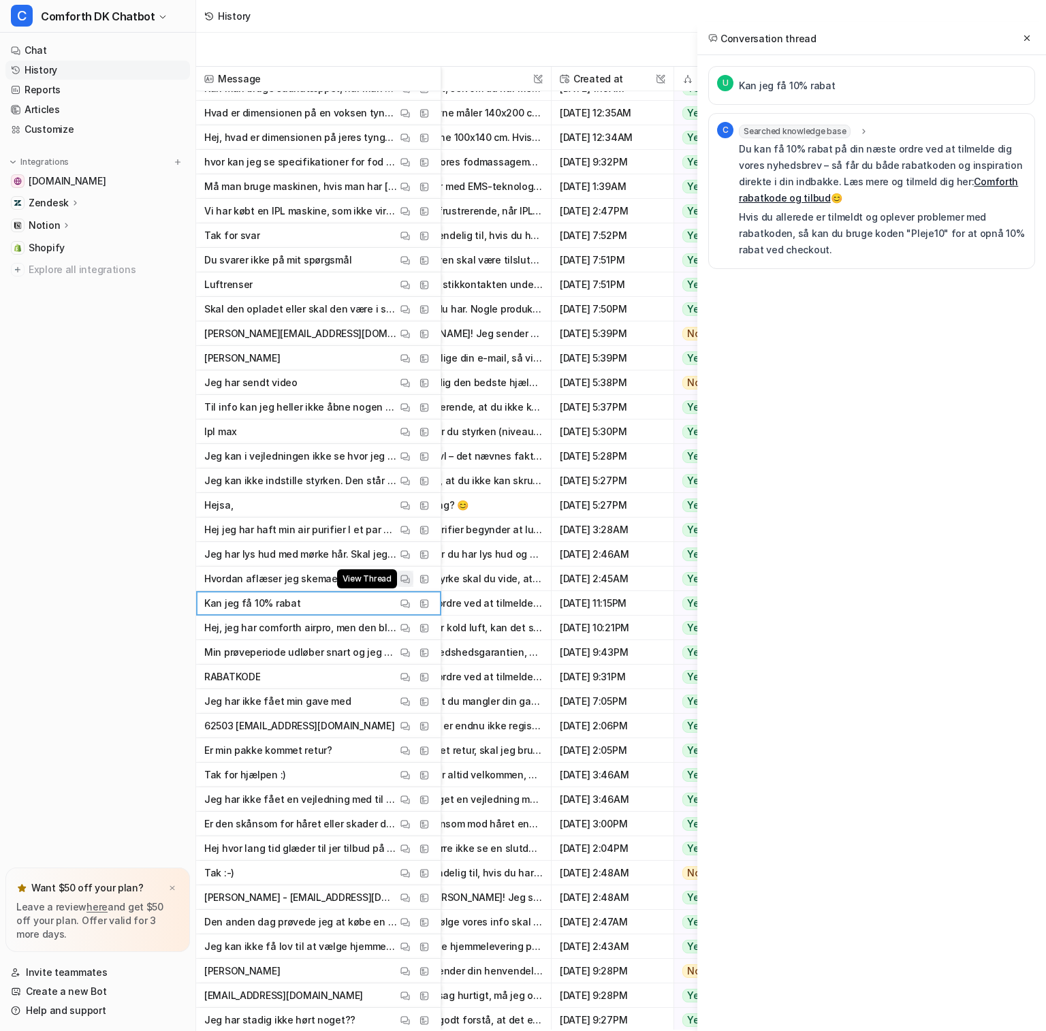
click at [404, 579] on img at bounding box center [405, 579] width 10 height 10
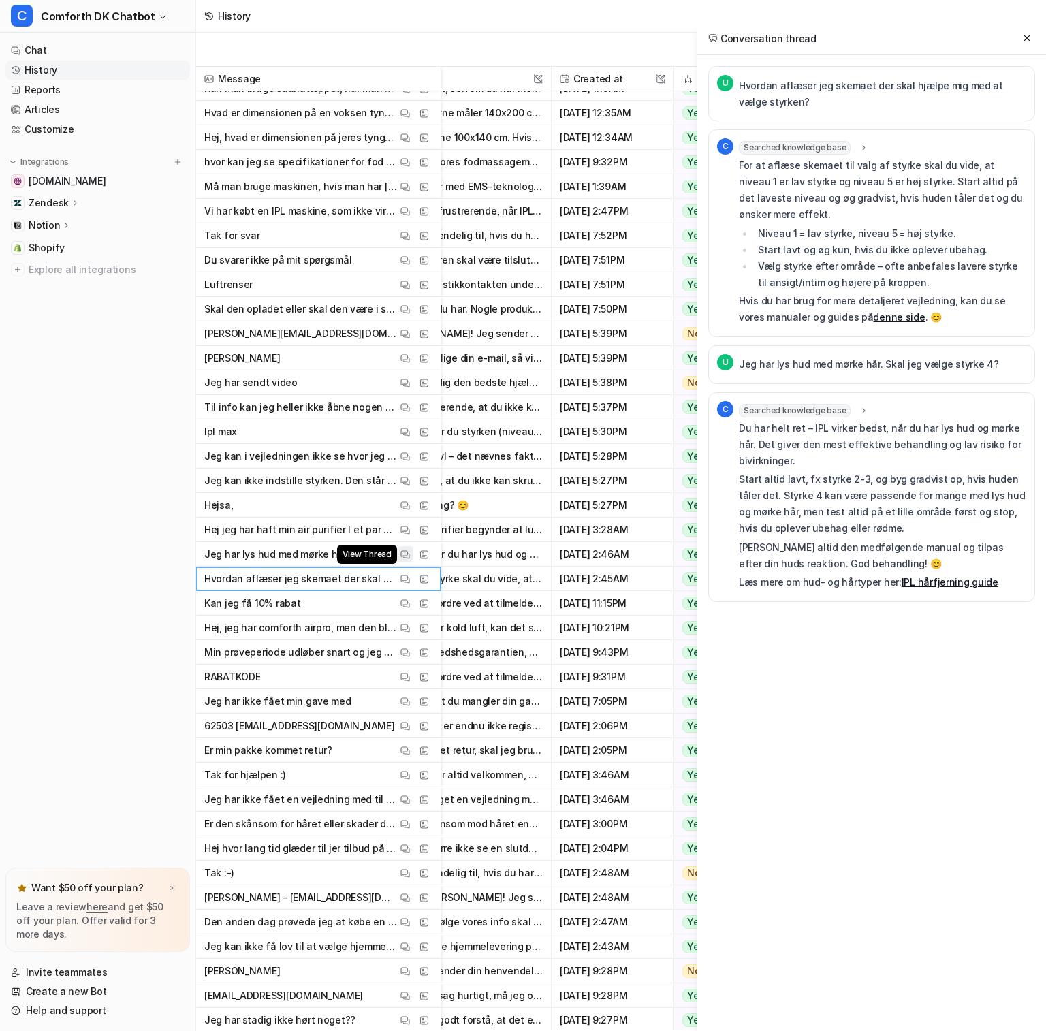
click at [402, 556] on img at bounding box center [405, 554] width 10 height 10
click at [405, 532] on img at bounding box center [405, 530] width 10 height 10
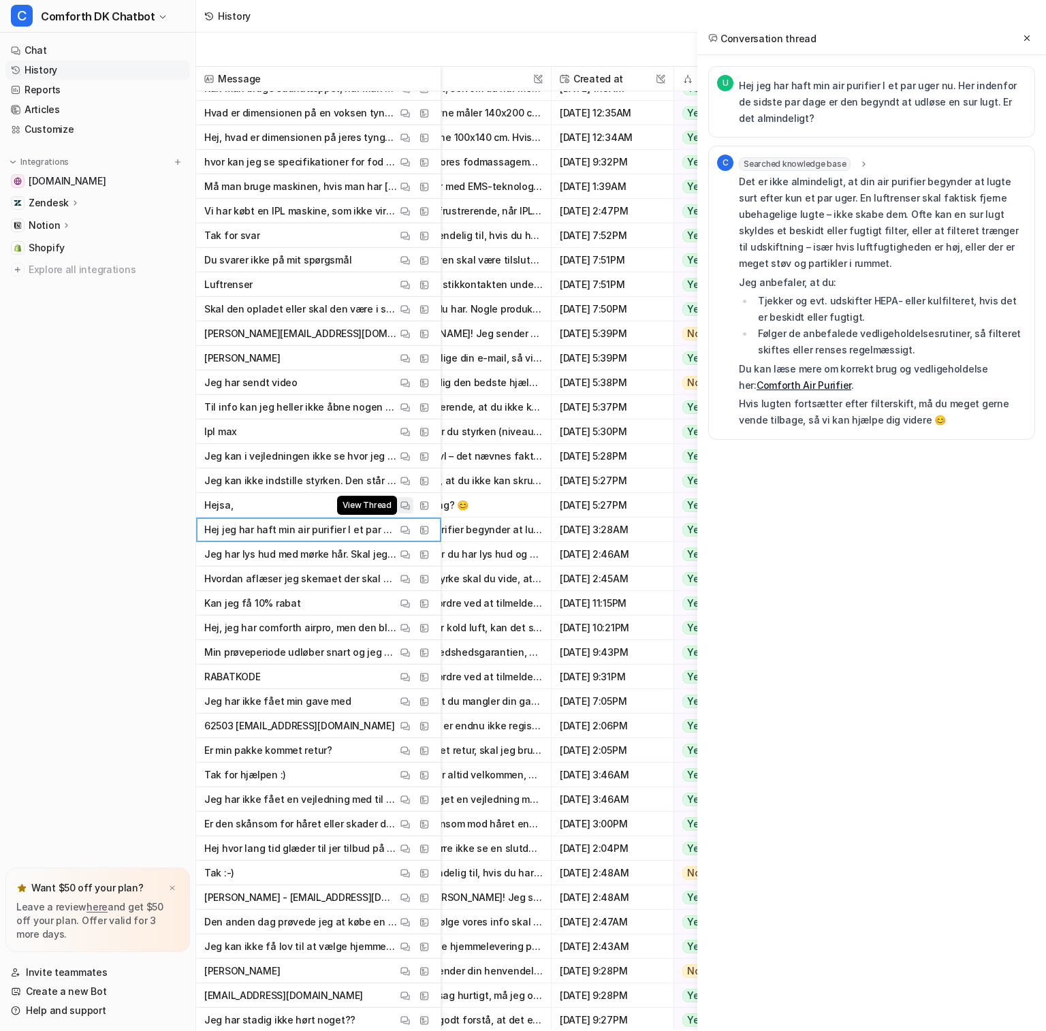
click at [407, 509] on img at bounding box center [405, 505] width 10 height 10
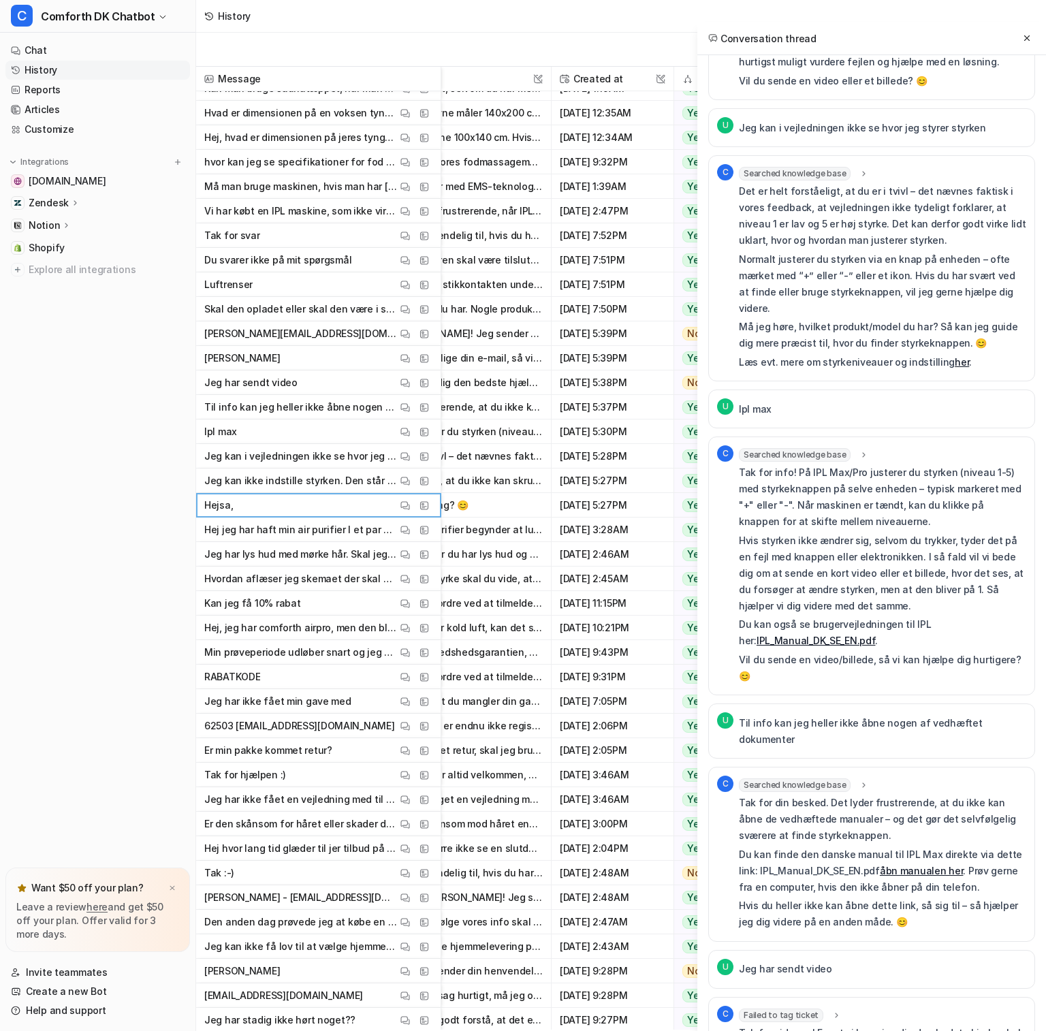
scroll to position [621, 0]
